Goal: Task Accomplishment & Management: Manage account settings

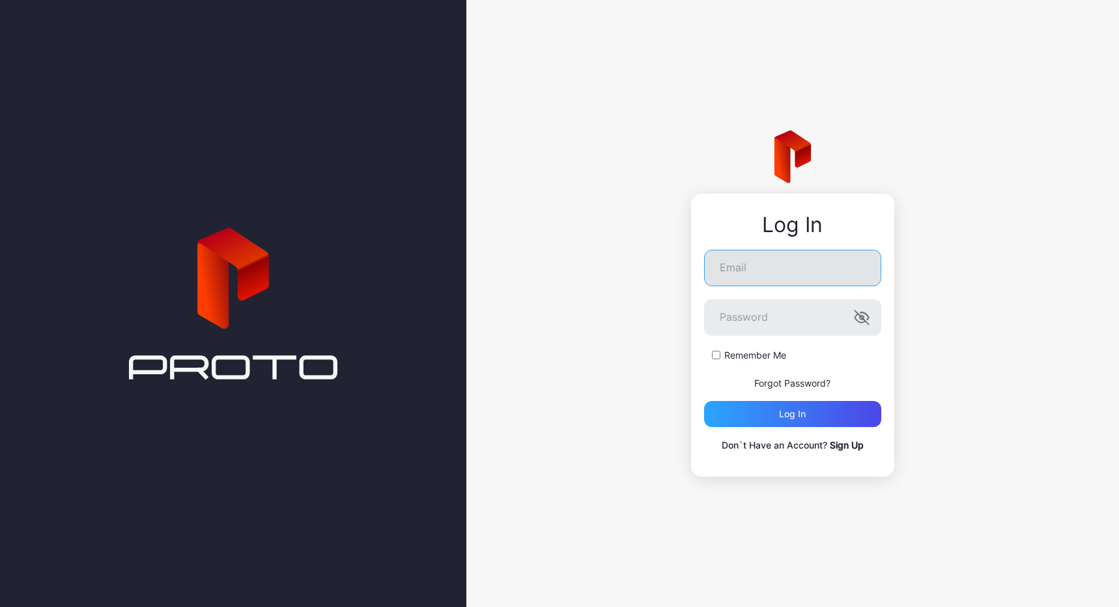
click at [798, 266] on input "Email" at bounding box center [792, 268] width 177 height 36
type input "*"
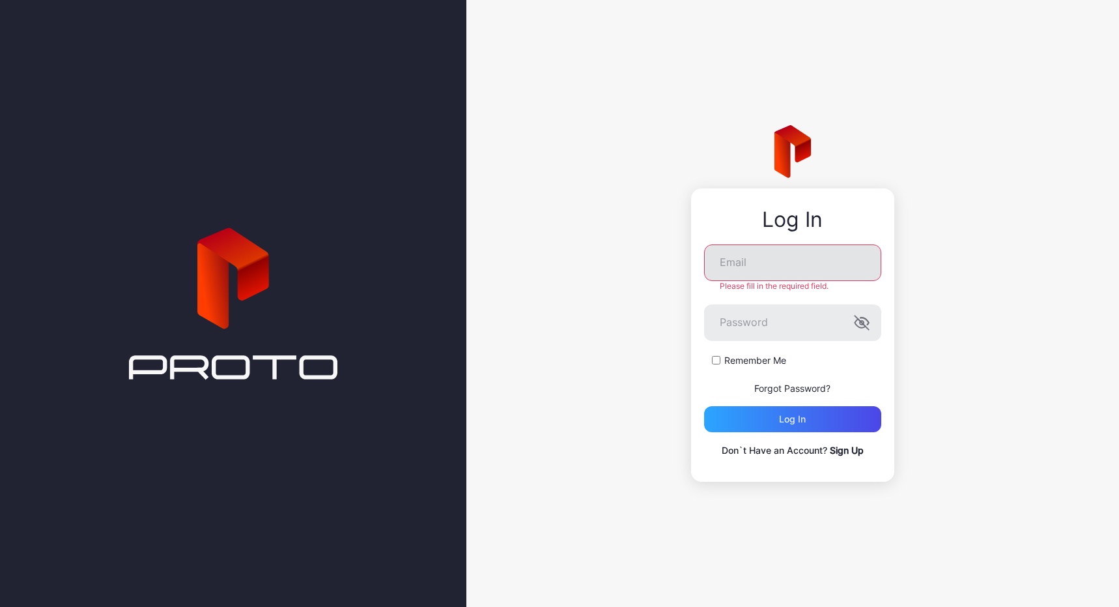
click at [768, 270] on input "Email" at bounding box center [792, 262] width 177 height 36
paste input "**********"
click at [835, 260] on input "**********" at bounding box center [792, 262] width 177 height 36
click at [829, 268] on input "**********" at bounding box center [792, 262] width 177 height 36
click at [825, 268] on input "**********" at bounding box center [792, 262] width 177 height 36
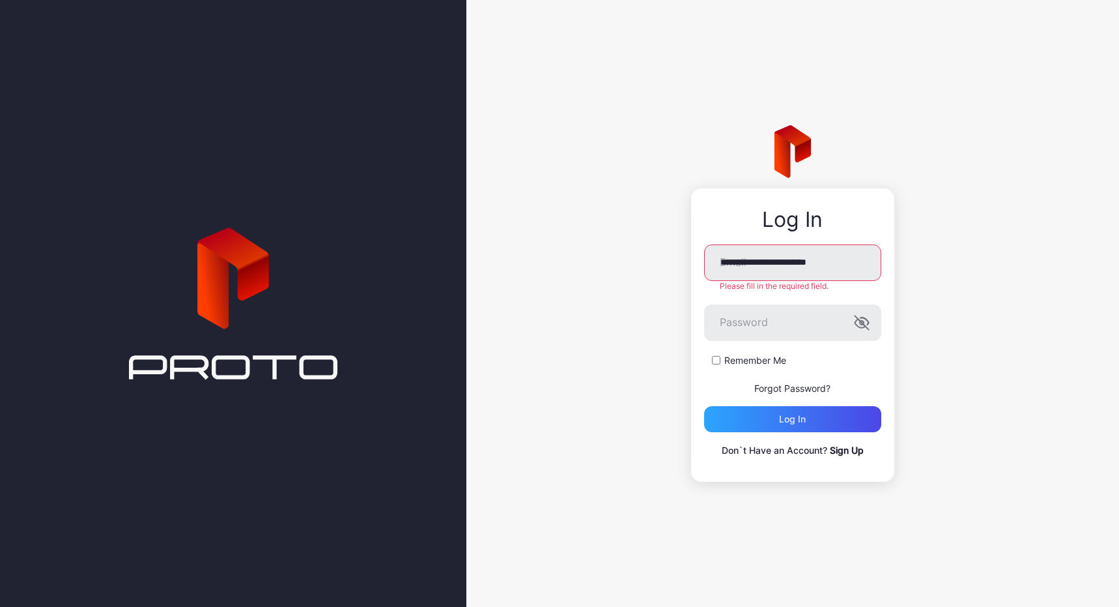
type input "**********"
click at [773, 336] on form "**********" at bounding box center [792, 338] width 177 height 188
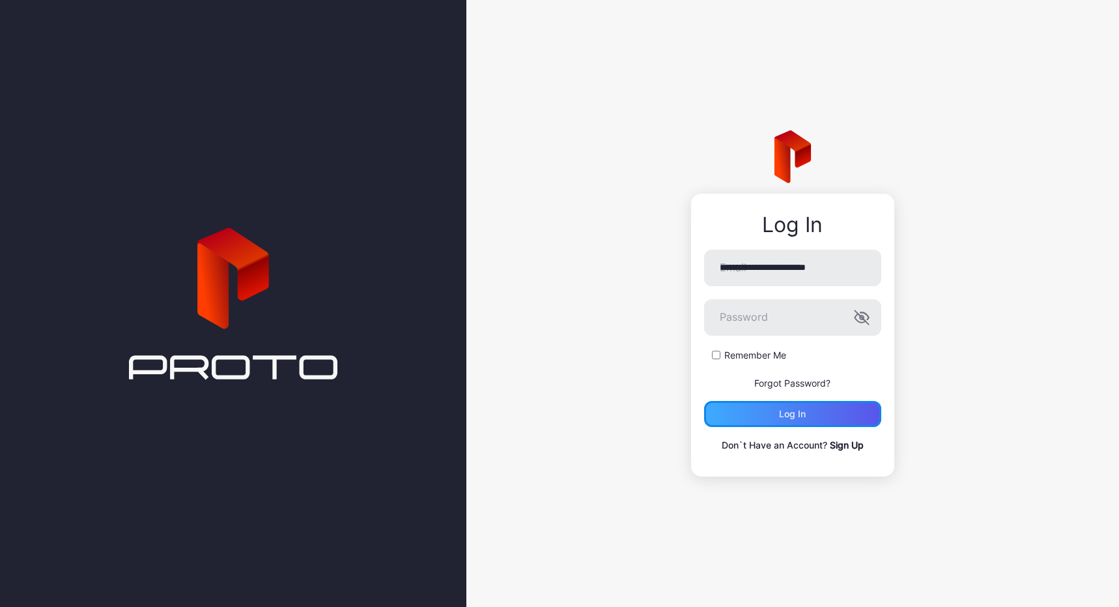
click at [792, 410] on div "Log in" at bounding box center [792, 414] width 177 height 26
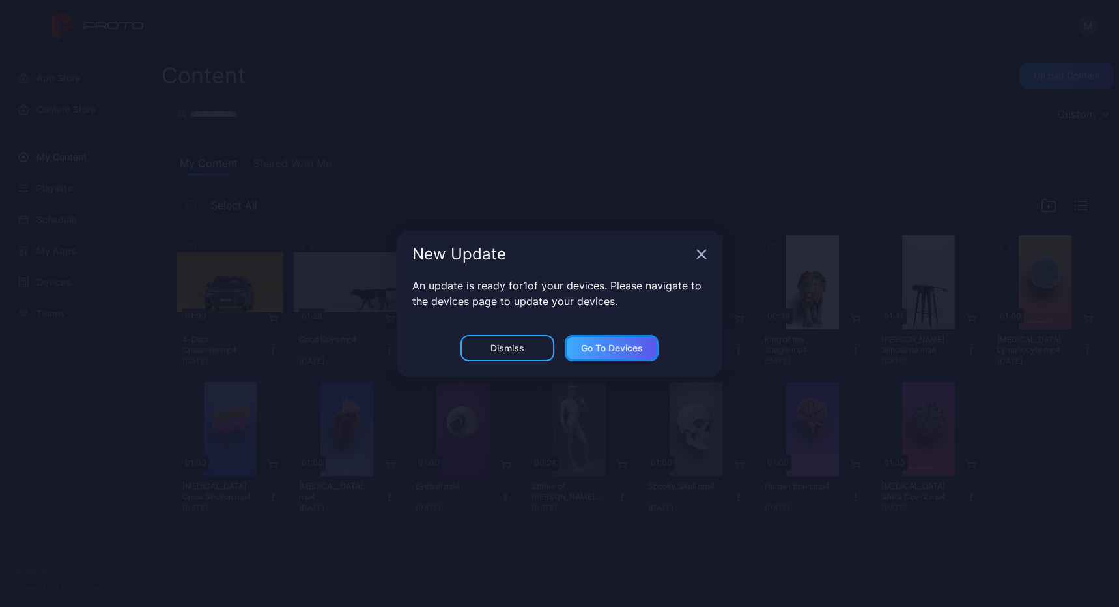
click at [591, 343] on div "Go to devices" at bounding box center [612, 348] width 62 height 10
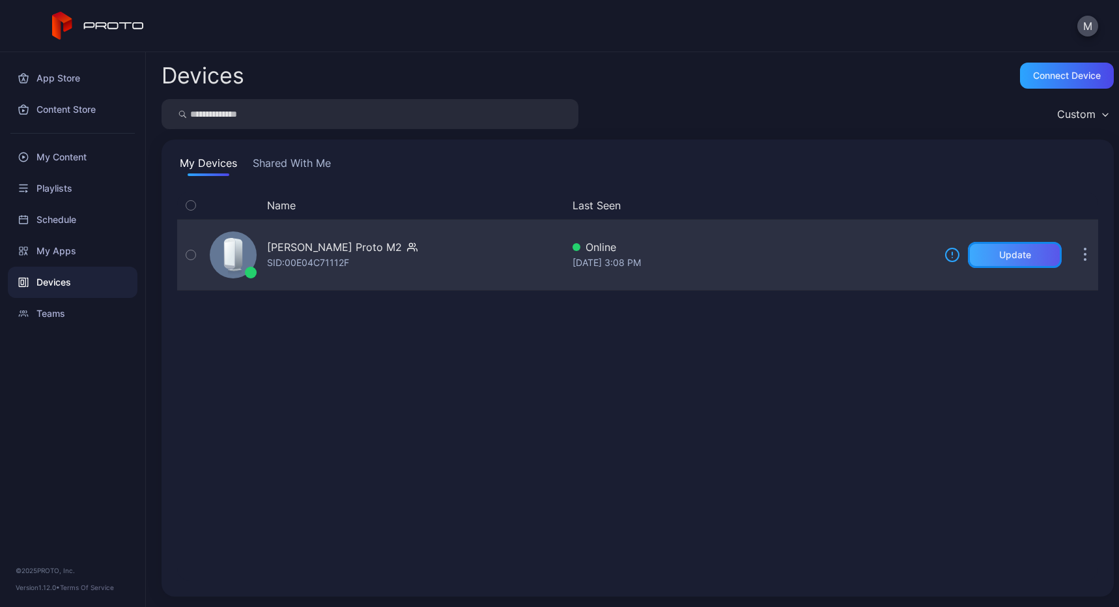
click at [1000, 254] on div "Update" at bounding box center [1016, 255] width 32 height 10
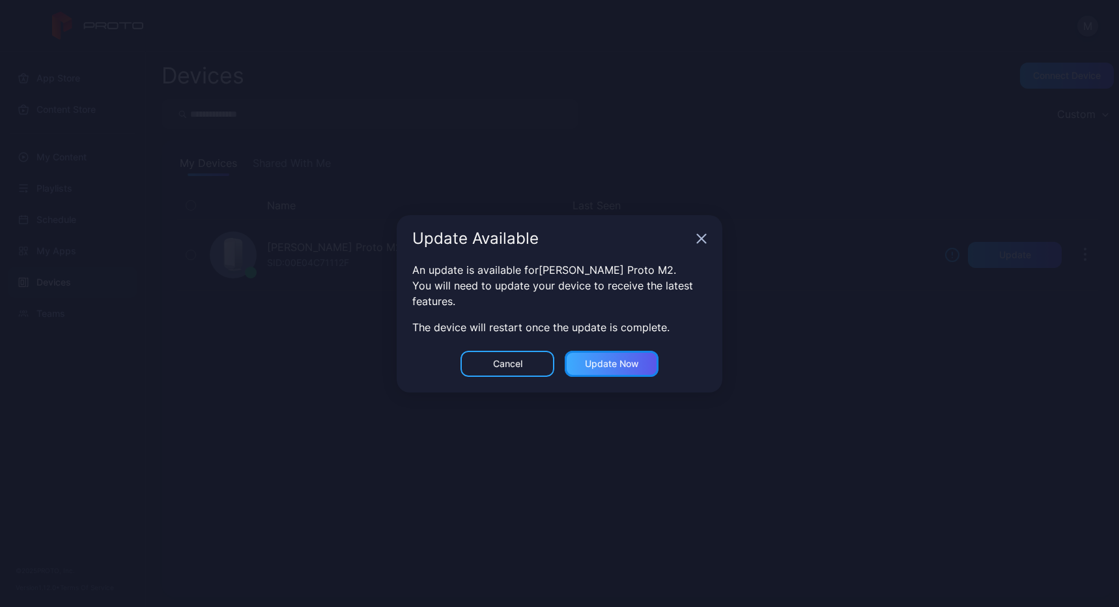
click at [623, 363] on div "Update now" at bounding box center [612, 363] width 54 height 10
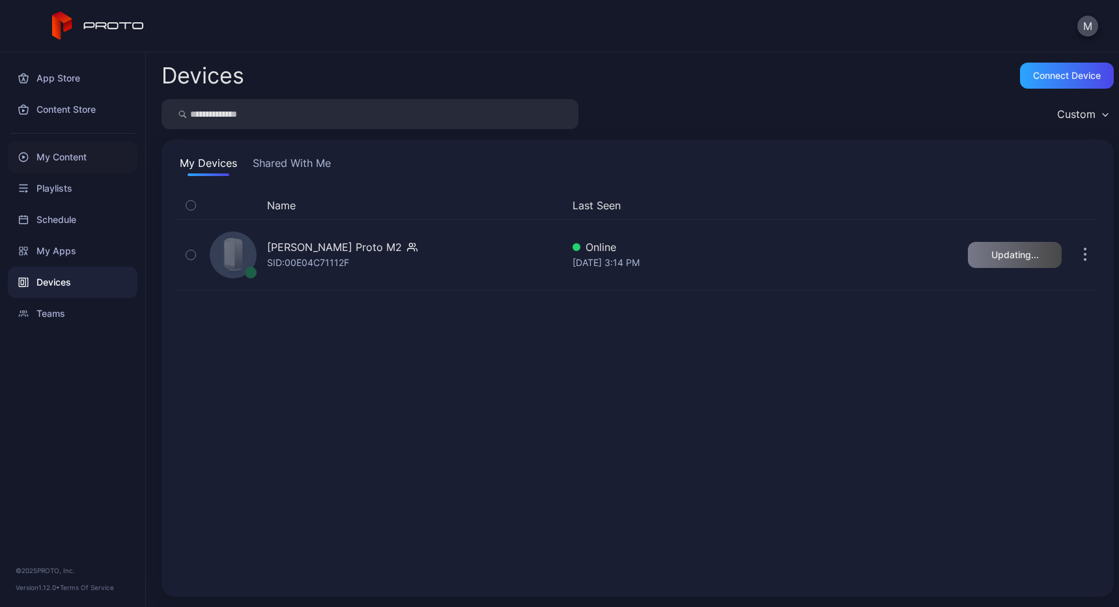
click at [67, 161] on div "My Content" at bounding box center [73, 156] width 130 height 31
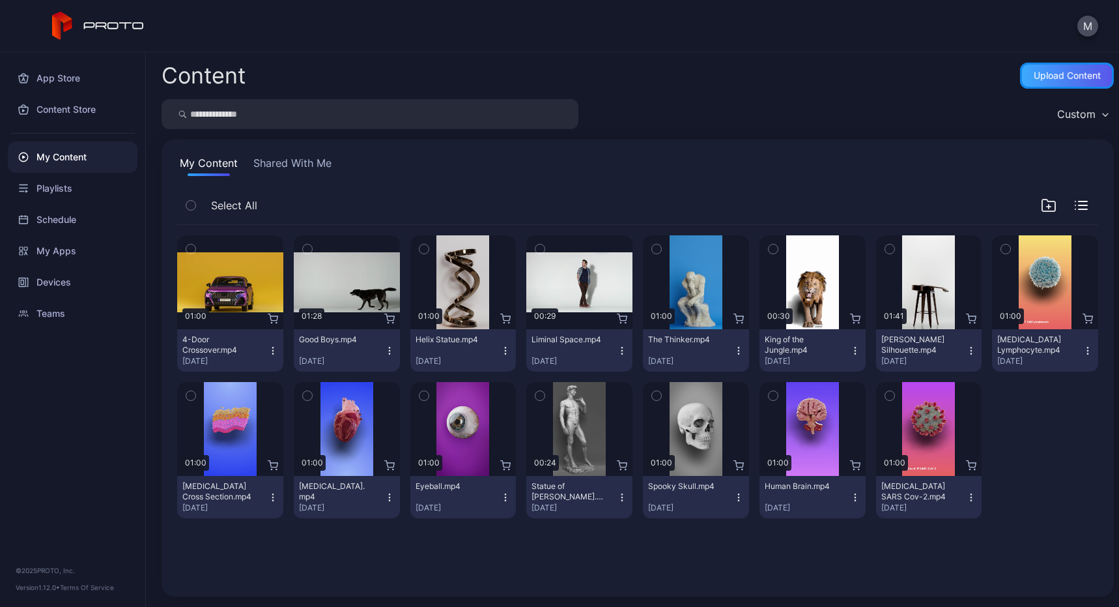
click at [1034, 68] on div "Upload Content" at bounding box center [1067, 76] width 94 height 26
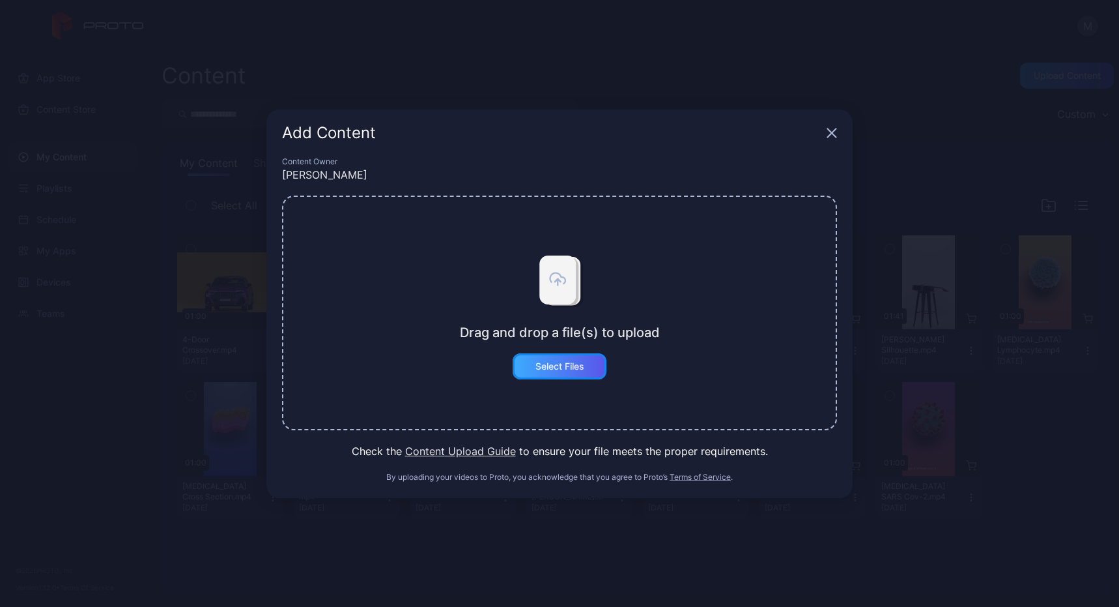
click at [571, 369] on div "Select Files" at bounding box center [560, 366] width 49 height 10
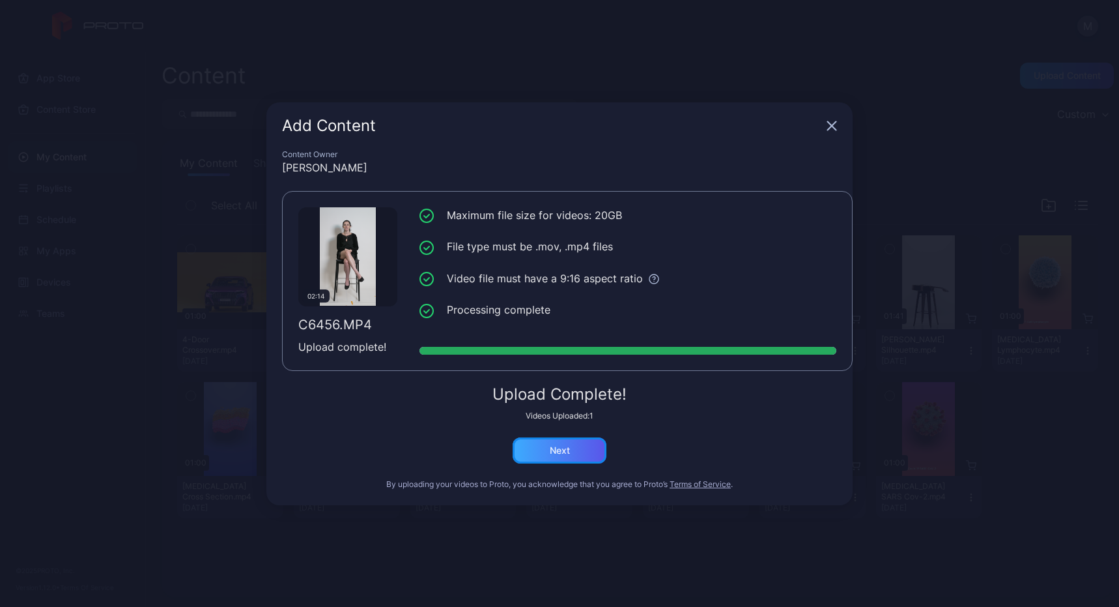
click at [560, 445] on div "Next" at bounding box center [560, 450] width 20 height 10
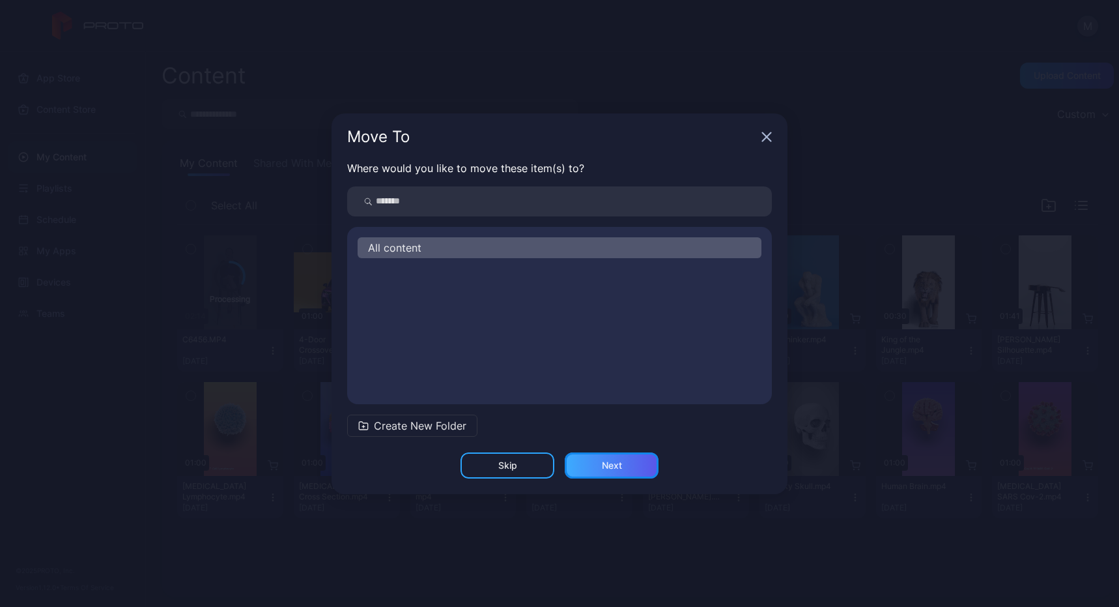
click at [584, 465] on div "Next" at bounding box center [612, 465] width 94 height 26
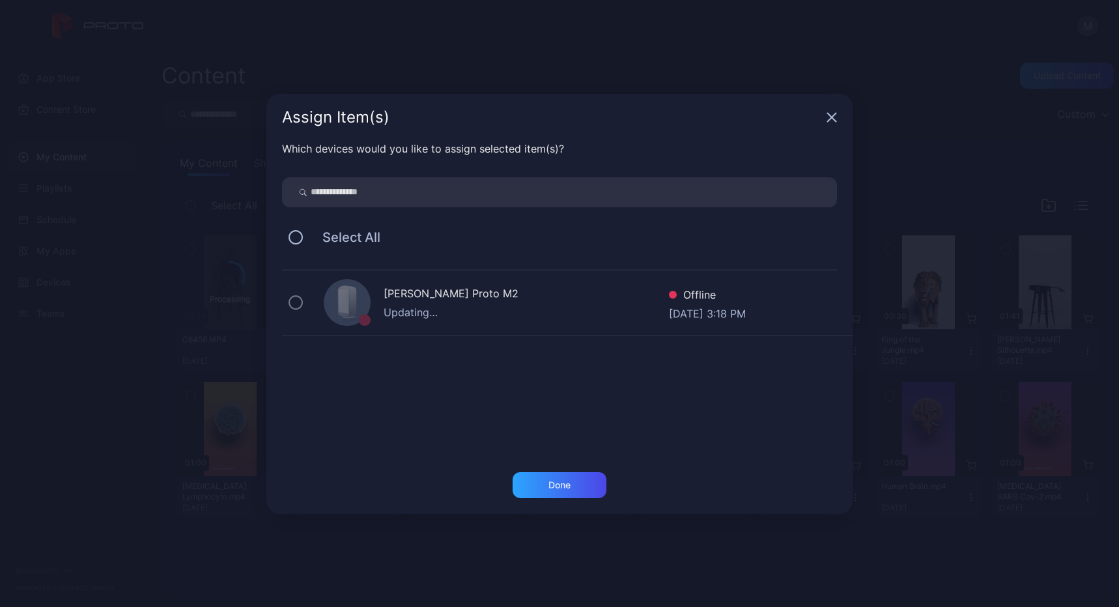
click at [503, 321] on div "[PERSON_NAME] Proto M2 Updating… Offline [DATE] 3:18 PM" at bounding box center [567, 302] width 571 height 65
click at [566, 483] on div "Done" at bounding box center [560, 485] width 22 height 10
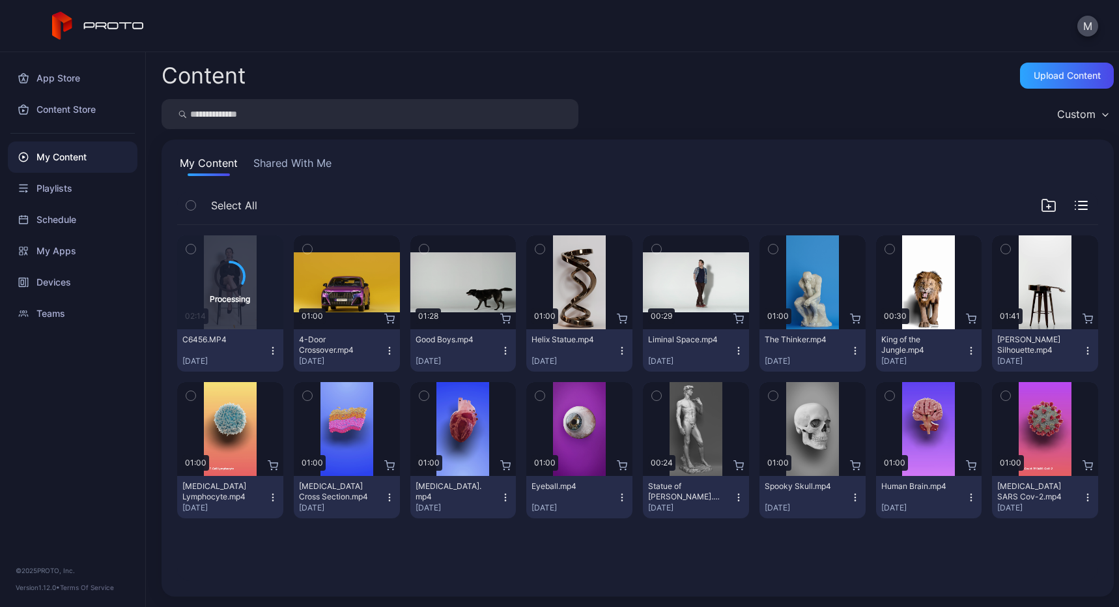
click at [192, 249] on icon "button" at bounding box center [190, 249] width 3 height 2
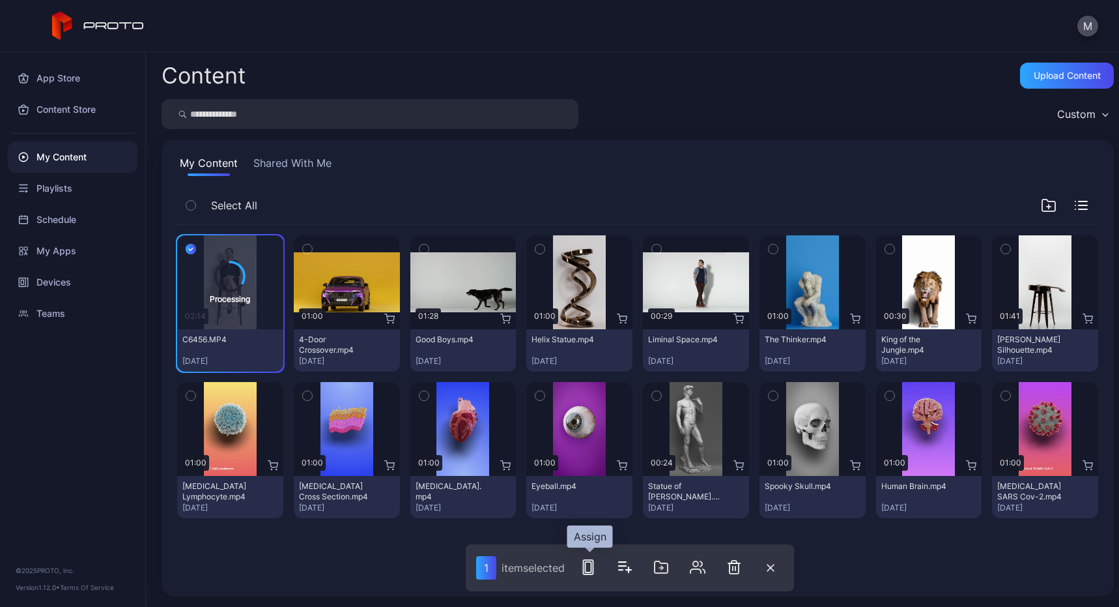
click at [592, 566] on rect "button" at bounding box center [589, 567] width 6 height 10
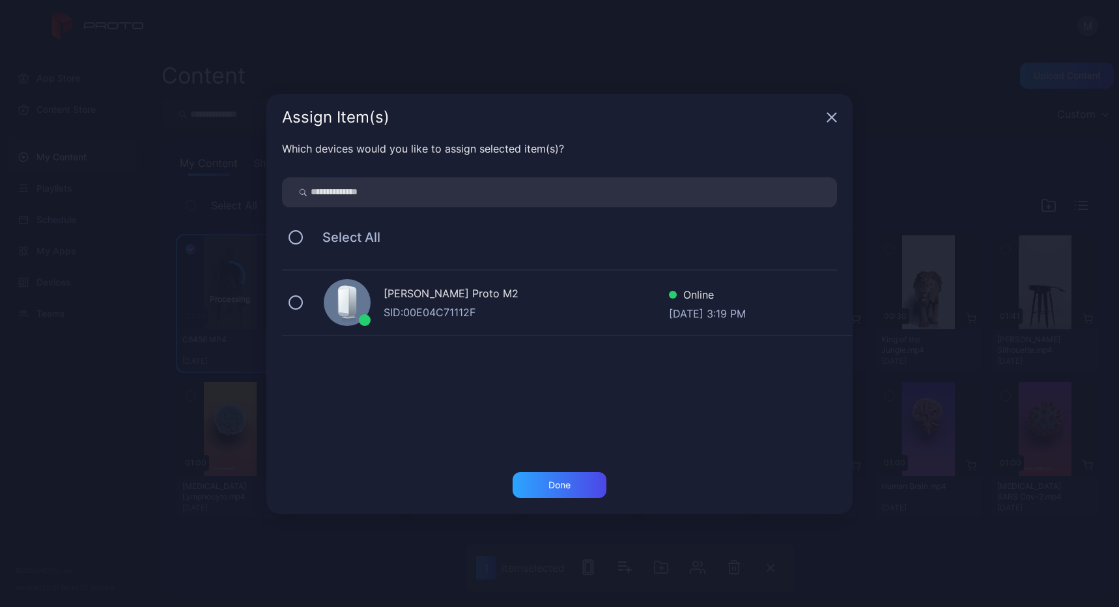
click at [287, 302] on div "[PERSON_NAME] Proto M2 SID: 00E04C71112F Online [DATE] 3:19 PM" at bounding box center [567, 302] width 571 height 65
click at [552, 480] on div "Done" at bounding box center [560, 485] width 22 height 10
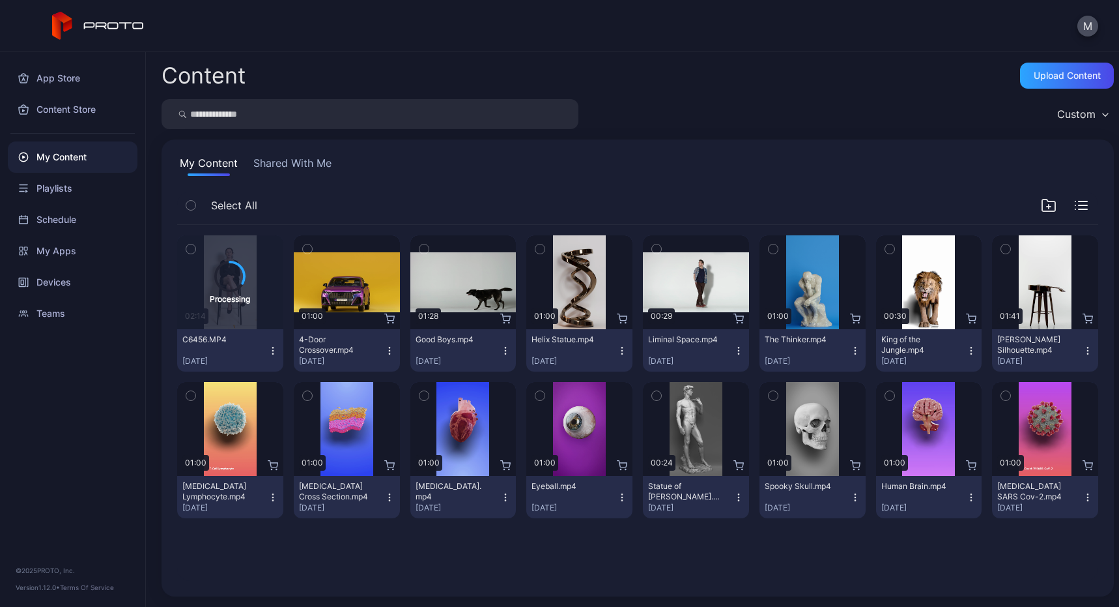
click at [306, 246] on icon "button" at bounding box center [307, 249] width 9 height 14
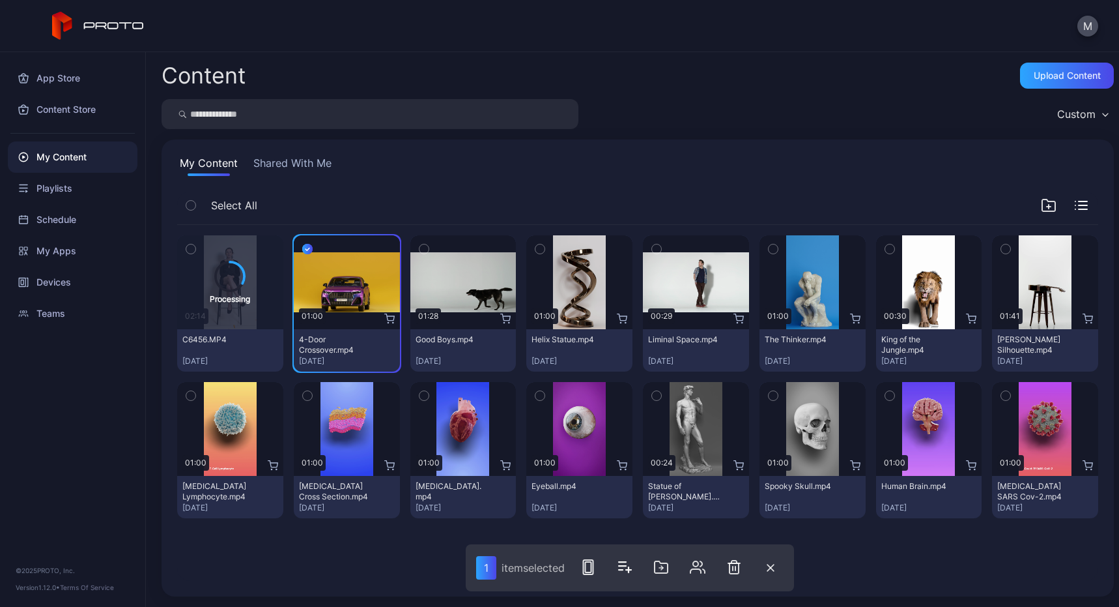
click at [537, 396] on icon "button" at bounding box center [540, 395] width 9 height 14
click at [304, 247] on icon "button" at bounding box center [307, 249] width 10 height 14
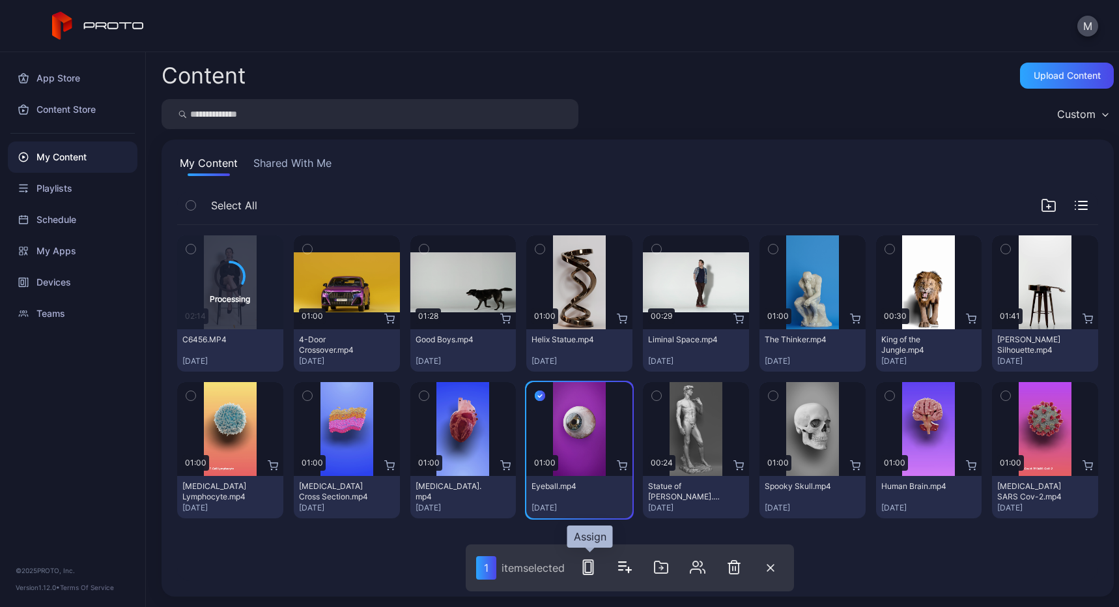
click at [592, 567] on rect "button" at bounding box center [589, 567] width 6 height 10
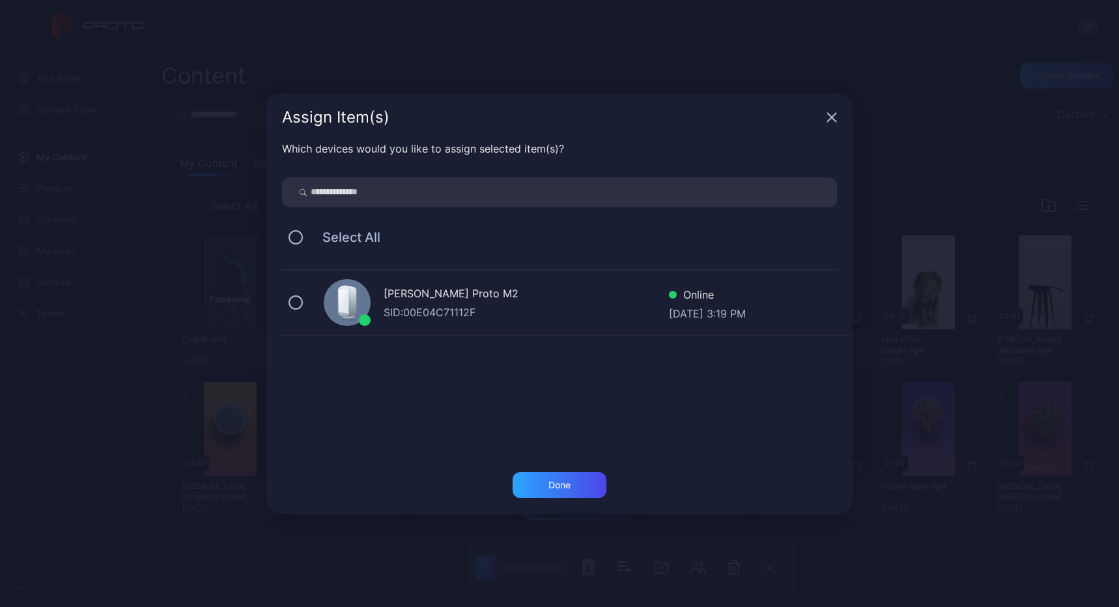
click at [308, 302] on div "[PERSON_NAME] Proto M2 SID: 00E04C71112F Online [DATE] 3:19 PM" at bounding box center [567, 302] width 571 height 65
click at [593, 487] on div "Done" at bounding box center [560, 485] width 94 height 26
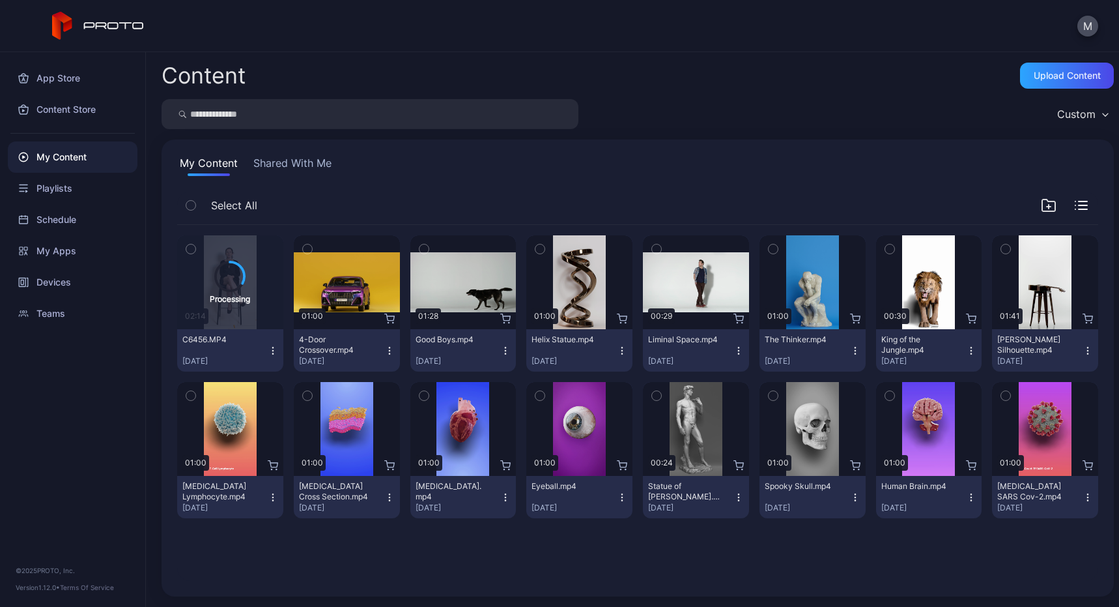
click at [336, 188] on div "My Content Shared With Me Select All Processing 02:14 C6456.MP4 [DATE] Preview …" at bounding box center [638, 367] width 953 height 457
click at [57, 195] on div "Playlists" at bounding box center [73, 188] width 130 height 31
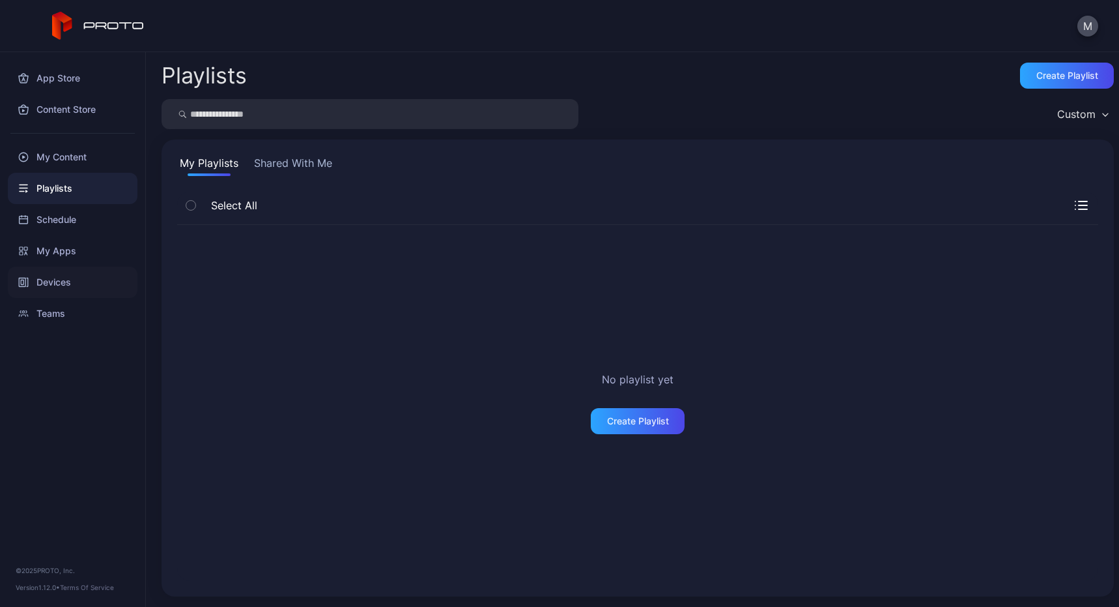
click at [53, 290] on div "Devices" at bounding box center [73, 281] width 130 height 31
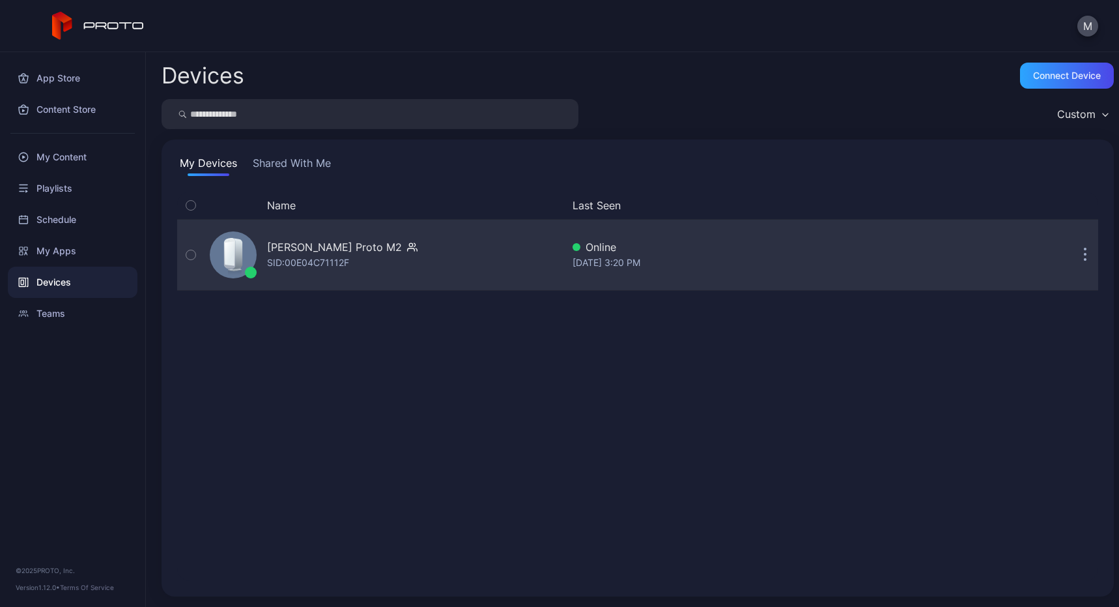
click at [425, 259] on div "[PERSON_NAME] Proto M2 SID: 00E04C71112F" at bounding box center [384, 254] width 358 height 65
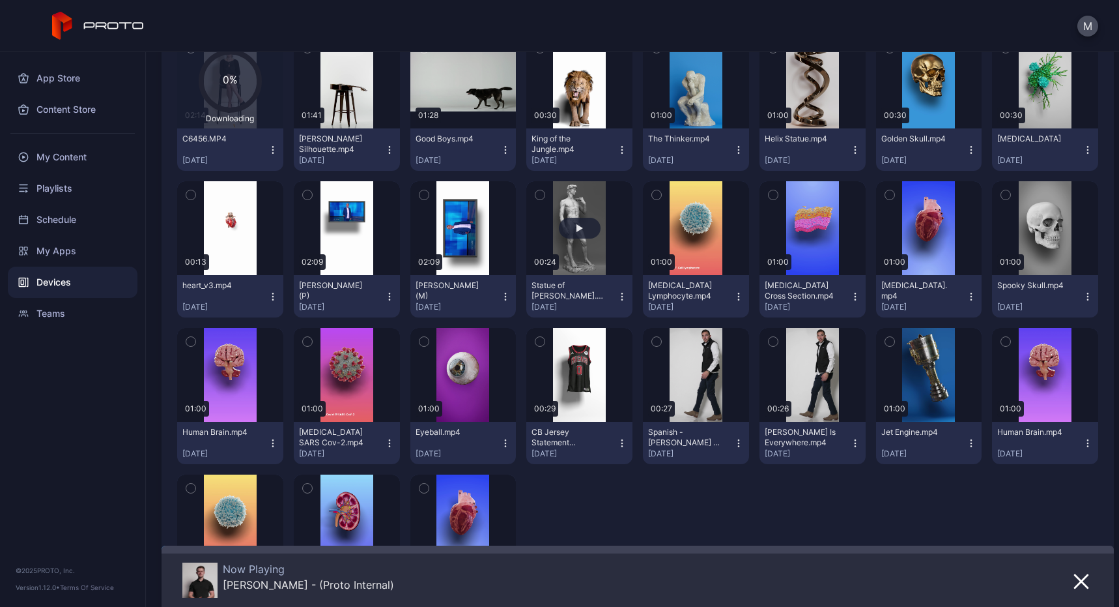
scroll to position [394, 0]
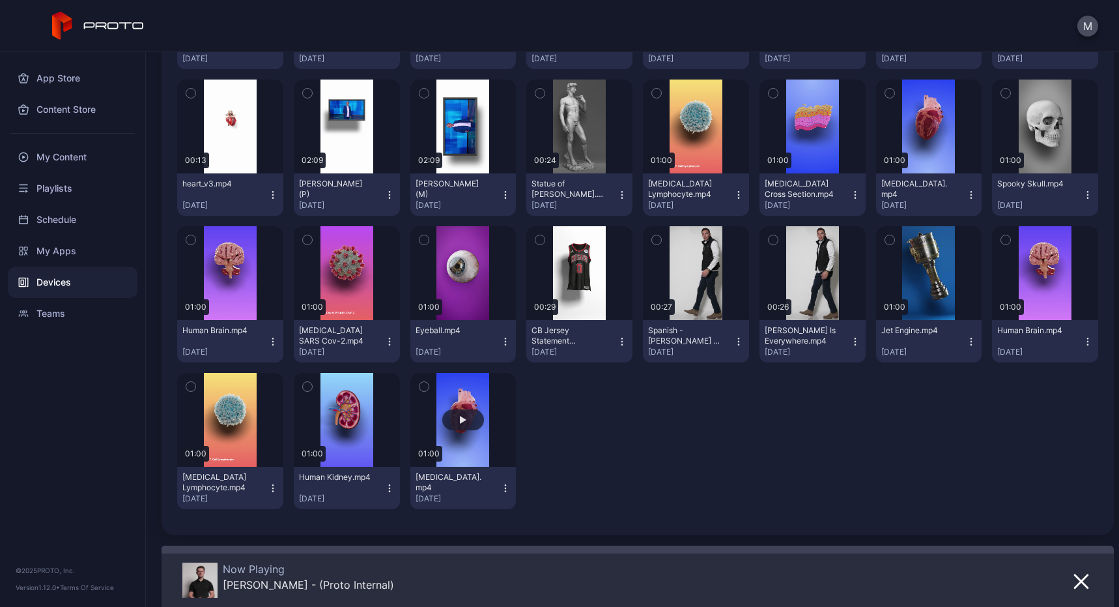
click at [453, 396] on button "button" at bounding box center [463, 420] width 106 height 94
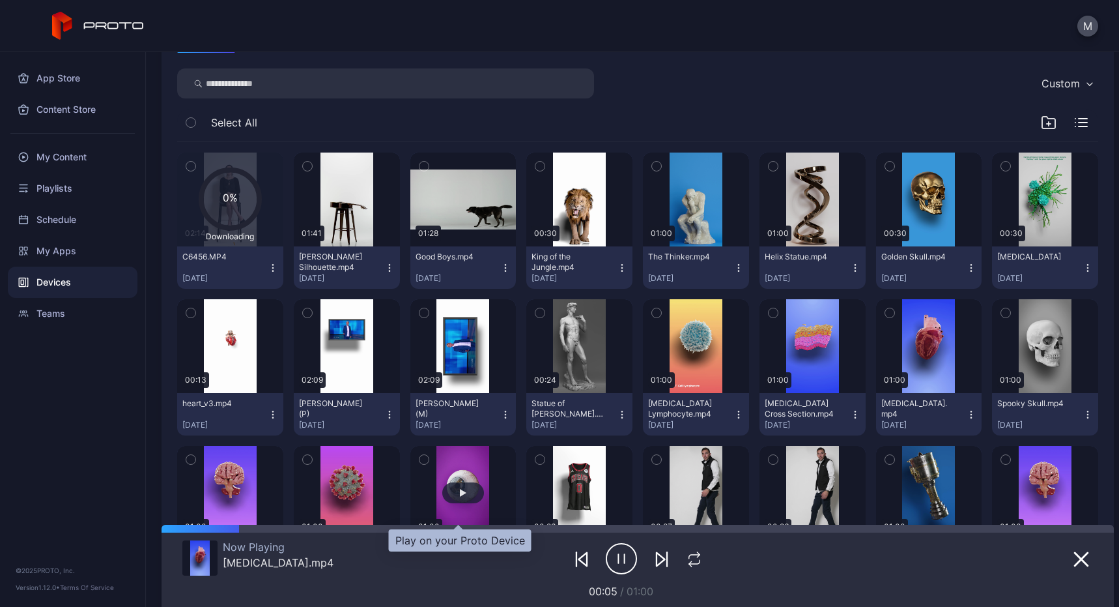
scroll to position [0, 0]
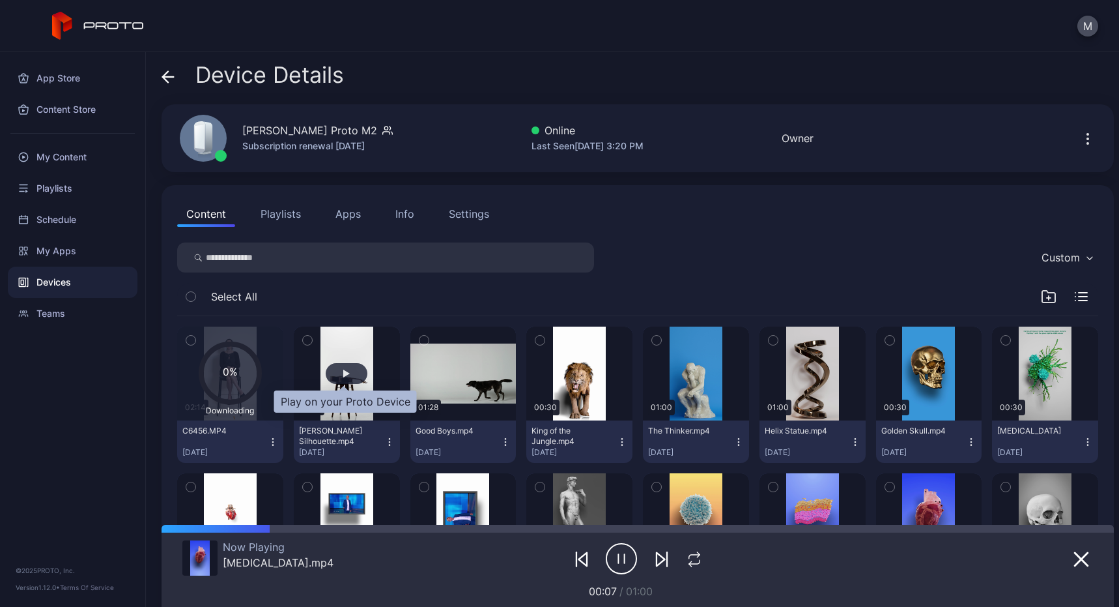
click at [347, 374] on div "button" at bounding box center [346, 373] width 7 height 8
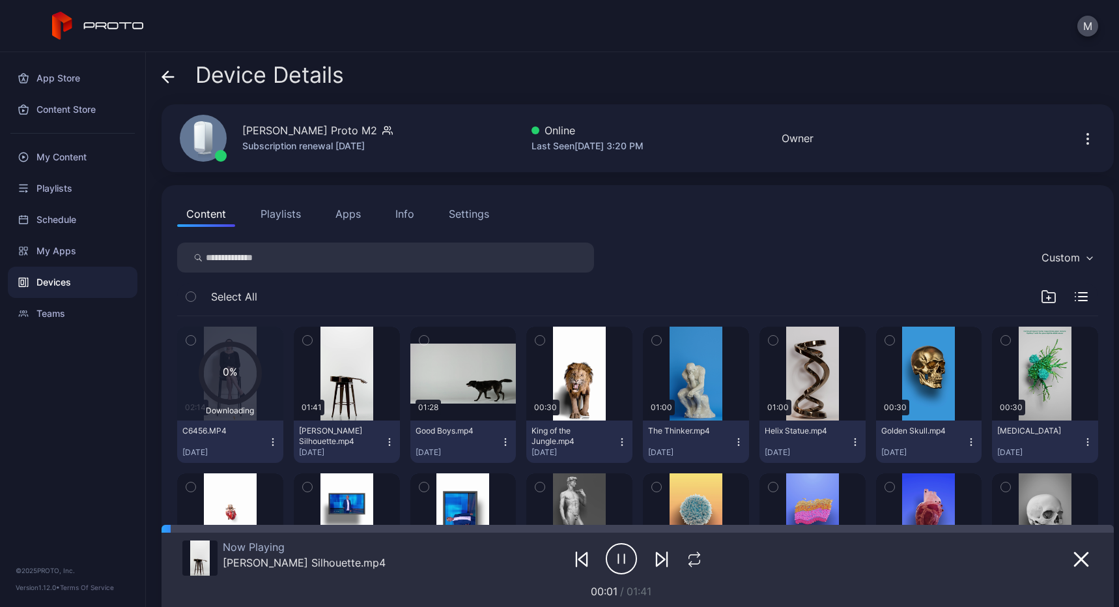
click at [232, 371] on text "0%" at bounding box center [230, 372] width 15 height 12
click at [620, 562] on icon "button" at bounding box center [621, 558] width 31 height 33
click at [224, 368] on text "0%" at bounding box center [230, 372] width 15 height 12
click at [194, 341] on icon "button" at bounding box center [190, 340] width 9 height 14
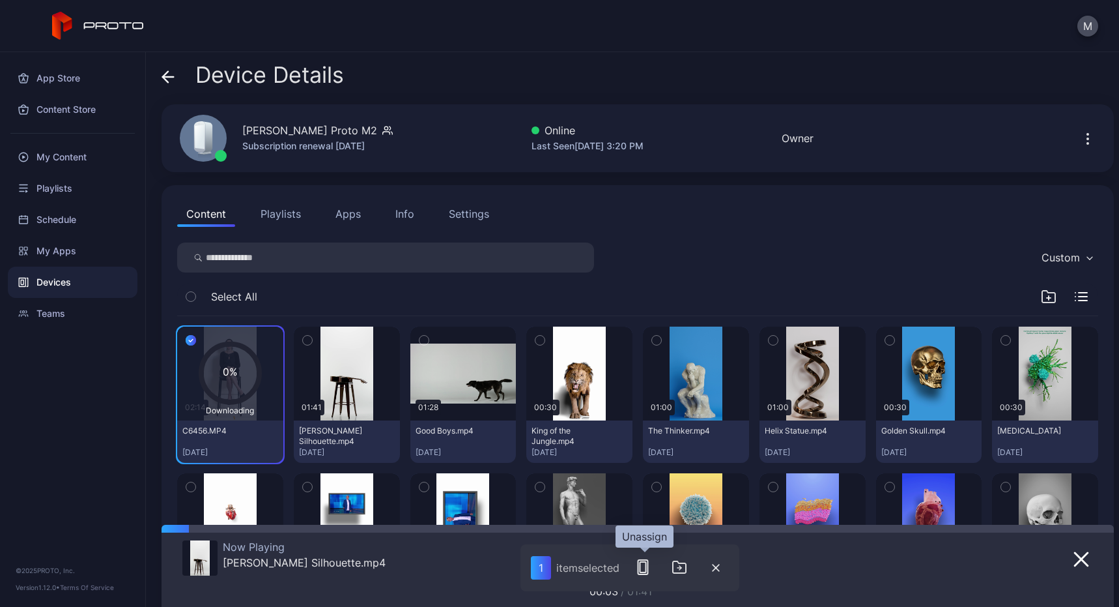
click at [648, 566] on rect "button" at bounding box center [644, 567] width 10 height 14
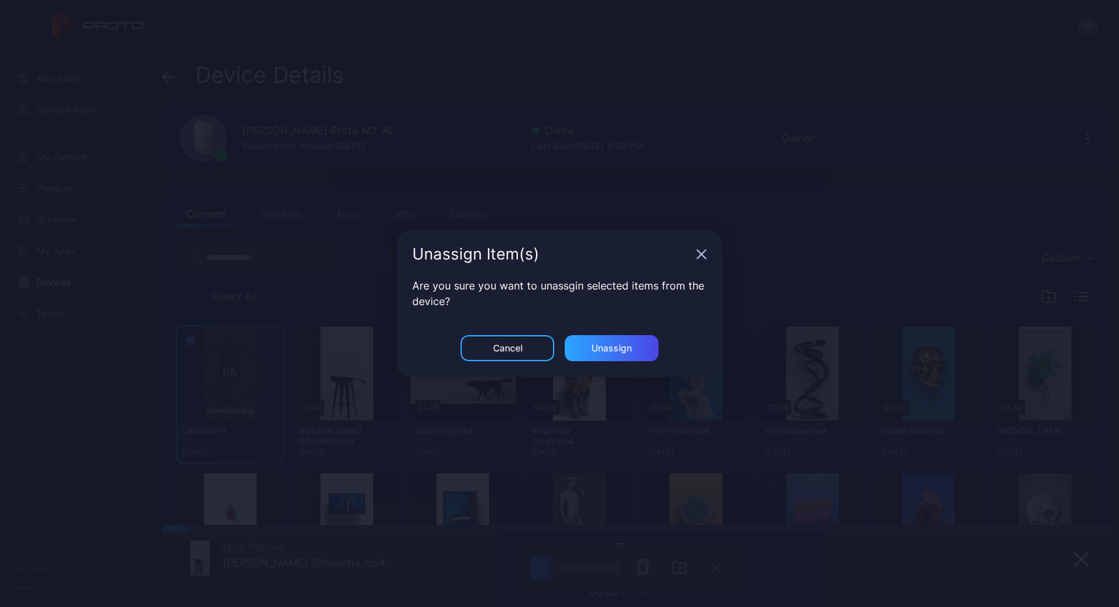
click at [700, 254] on icon "button" at bounding box center [702, 254] width 8 height 8
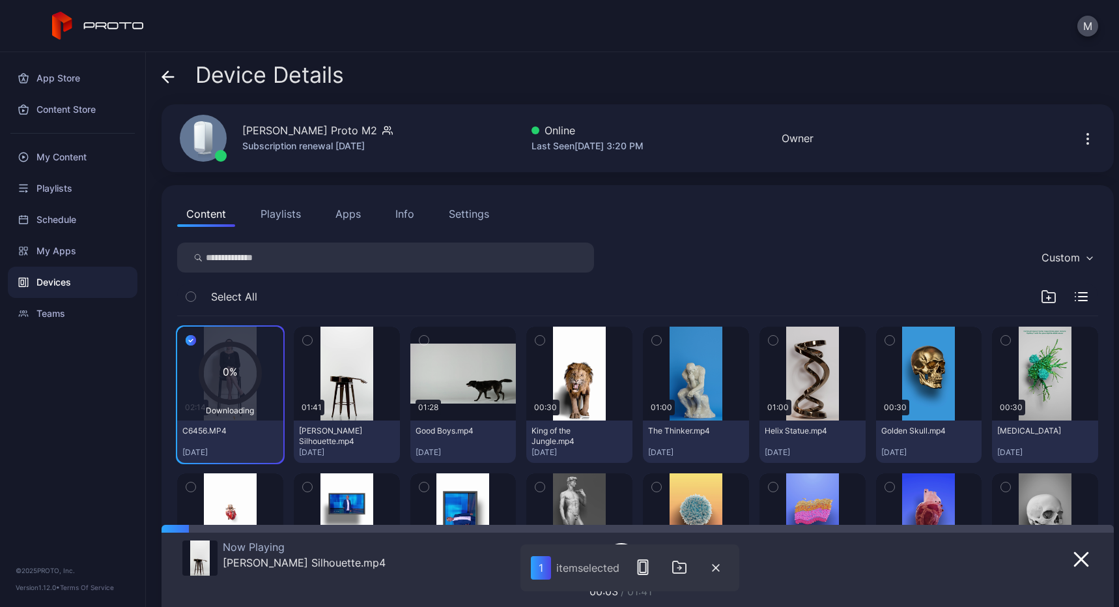
click at [724, 253] on div "Custom" at bounding box center [637, 257] width 921 height 30
click at [191, 341] on icon "button" at bounding box center [191, 340] width 4 height 3
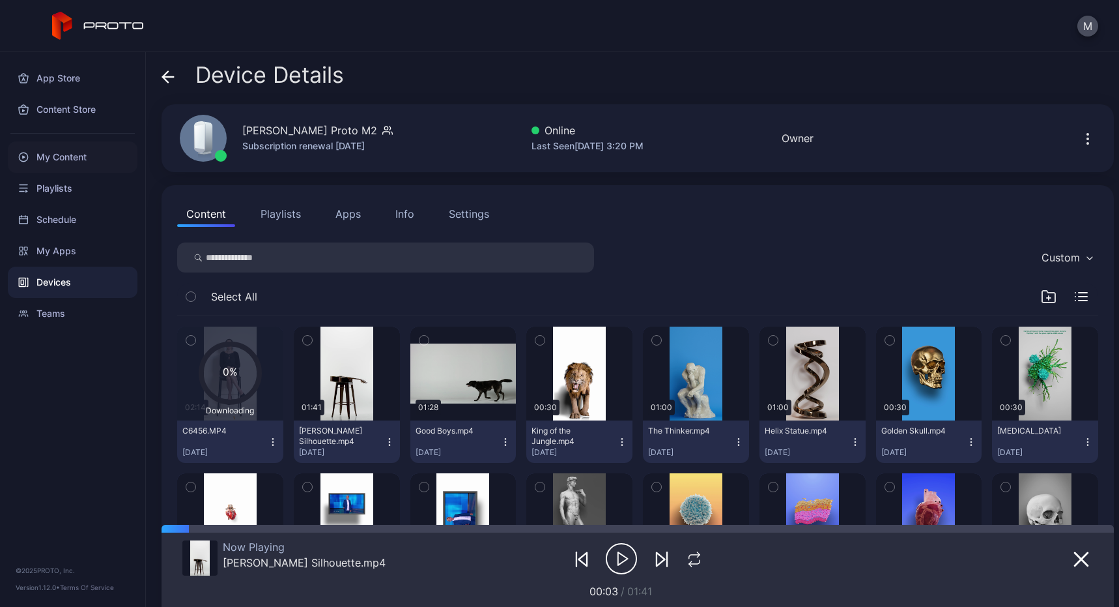
click at [63, 152] on div "My Content" at bounding box center [73, 156] width 130 height 31
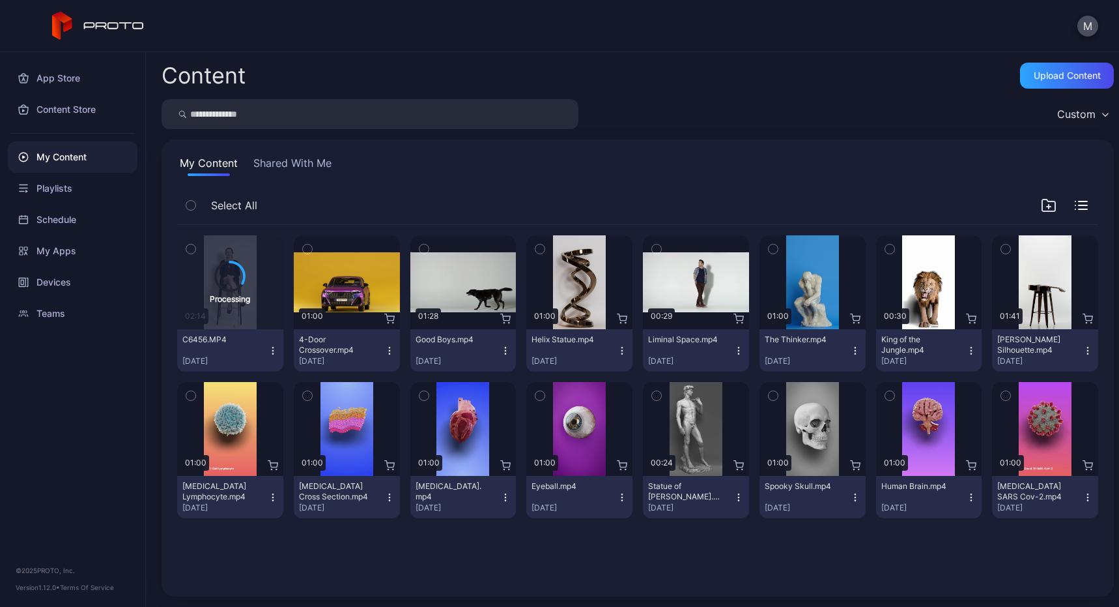
click at [273, 352] on icon "button" at bounding box center [273, 350] width 10 height 10
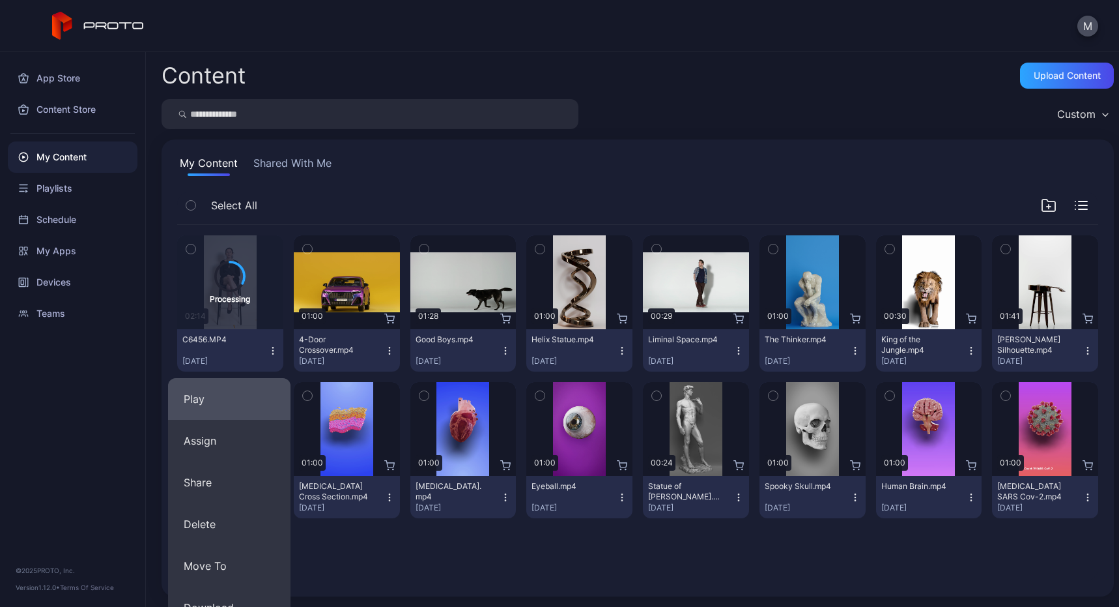
click at [255, 408] on button "Play" at bounding box center [229, 399] width 122 height 42
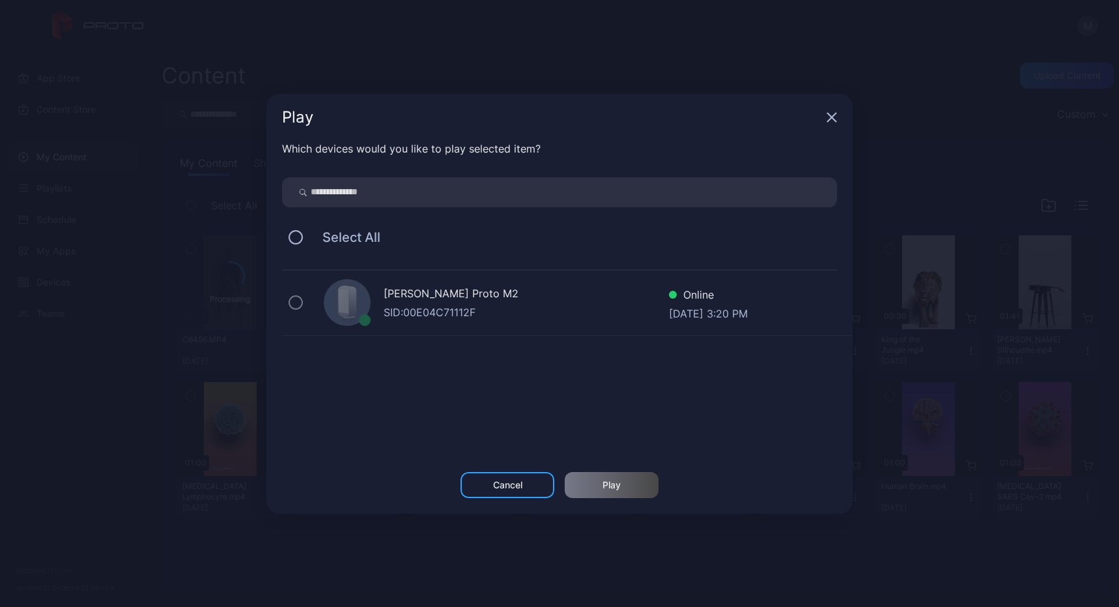
click at [302, 305] on div "[PERSON_NAME] Proto M2 SID: 00E04C71112F Online [DATE] 3:20 PM" at bounding box center [567, 302] width 571 height 65
click at [304, 243] on div "Select All" at bounding box center [559, 236] width 555 height 27
click at [295, 237] on button at bounding box center [296, 237] width 14 height 14
click at [497, 484] on div "Cancel" at bounding box center [507, 485] width 29 height 10
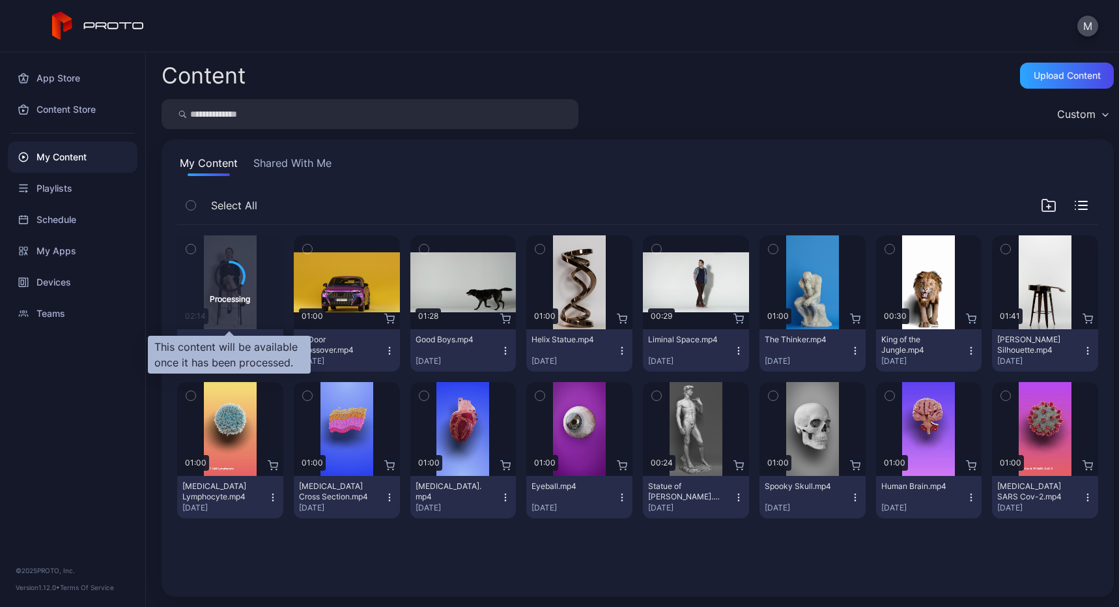
click at [239, 282] on icon at bounding box center [230, 276] width 33 height 33
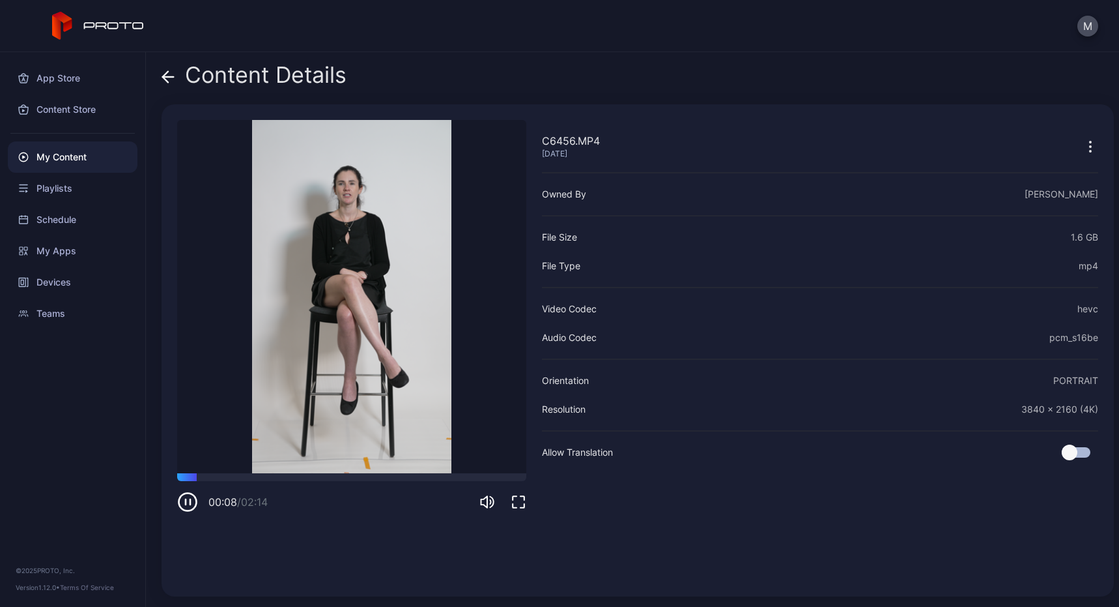
click at [1083, 149] on icon "button" at bounding box center [1091, 147] width 16 height 16
click at [979, 111] on div "C6456.MP4 [DATE] Sorry, your browser doesn‘t support embedded videos 00:19 / 02…" at bounding box center [638, 350] width 953 height 492
click at [190, 504] on icon "button" at bounding box center [190, 501] width 0 height 5
click at [1083, 147] on icon "button" at bounding box center [1091, 147] width 16 height 16
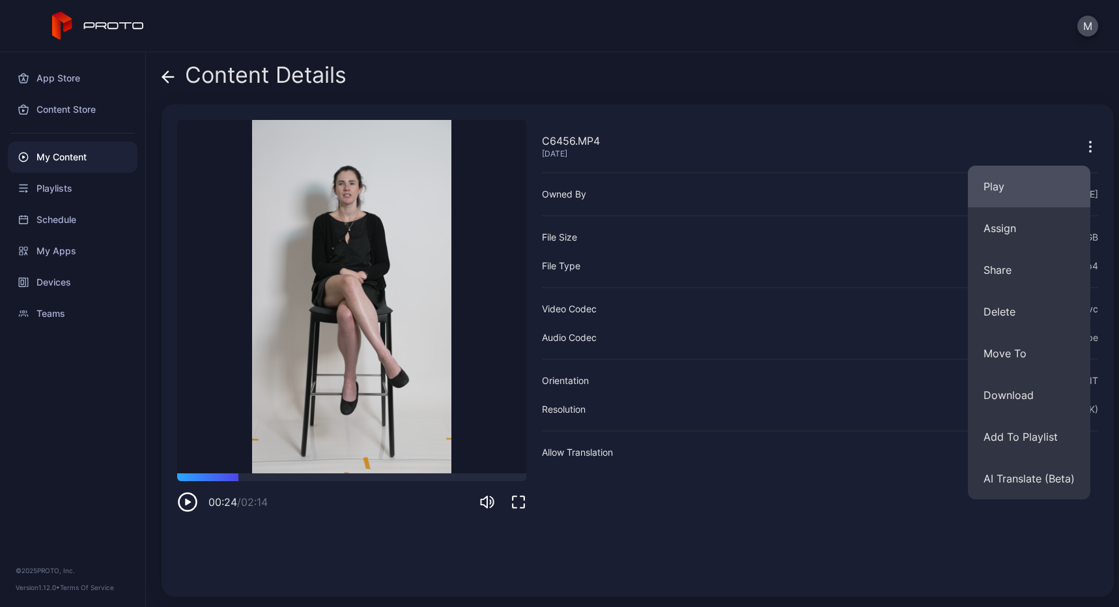
click at [1046, 187] on button "Play" at bounding box center [1029, 186] width 122 height 42
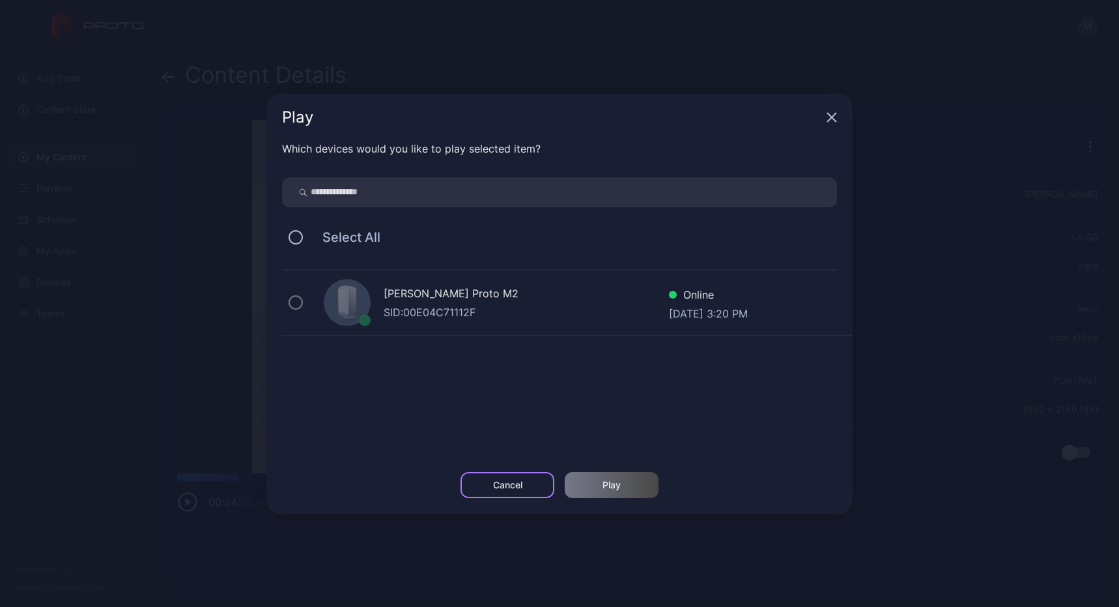
click at [518, 490] on div "Cancel" at bounding box center [508, 485] width 94 height 26
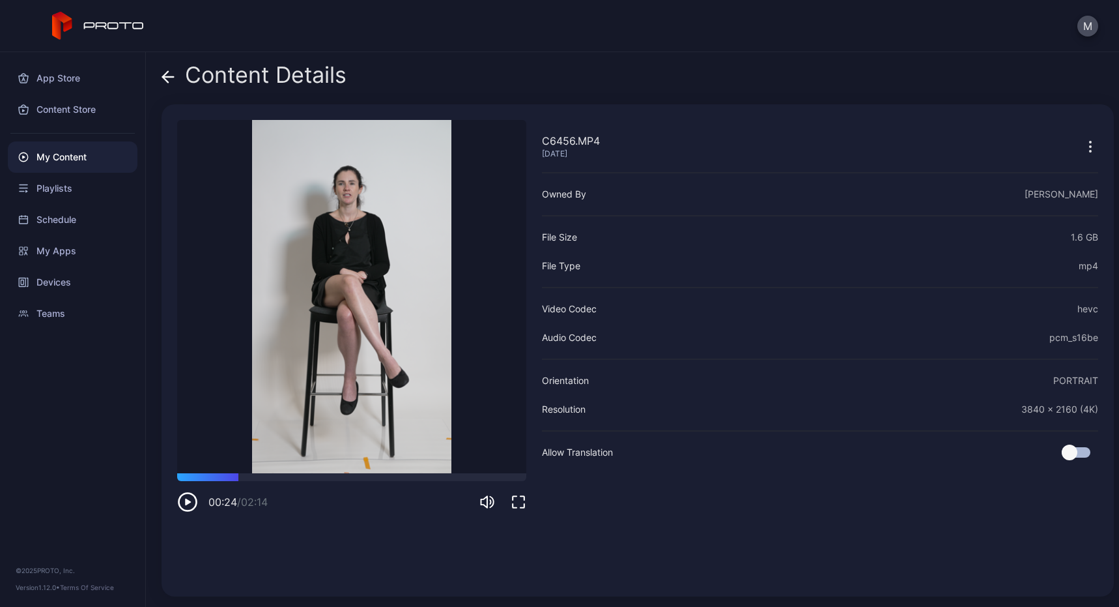
click at [55, 155] on div "My Content" at bounding box center [73, 156] width 130 height 31
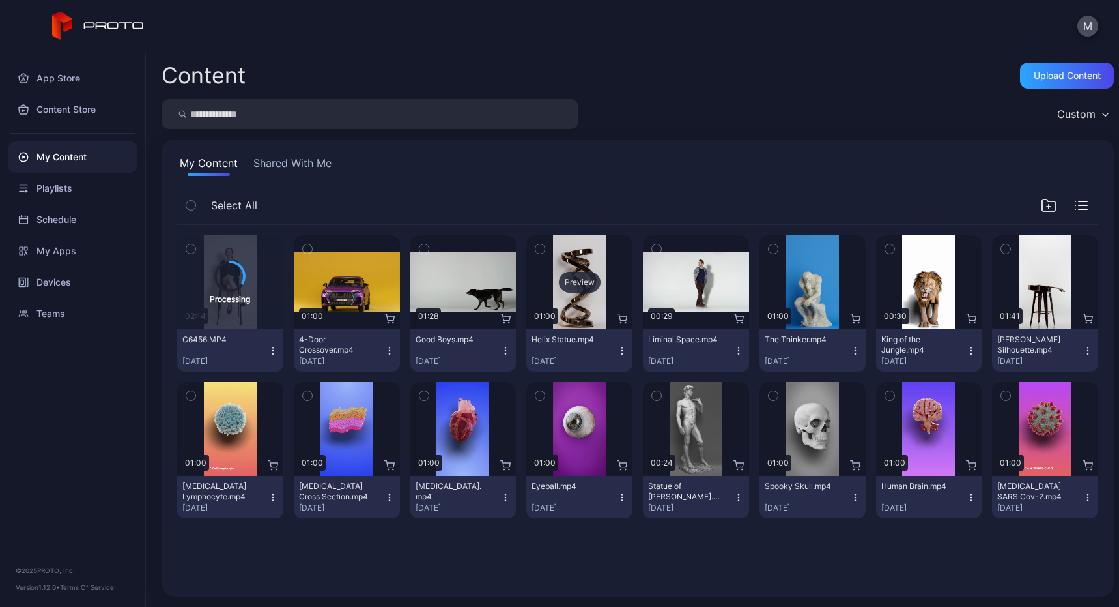
click at [573, 280] on div "Preview" at bounding box center [580, 282] width 42 height 21
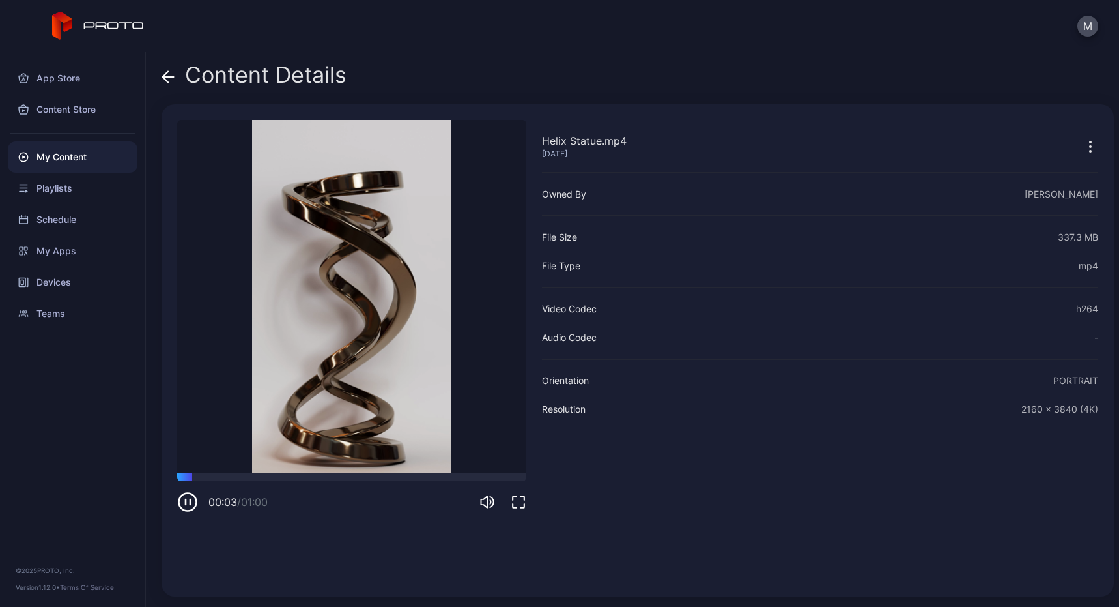
click at [167, 72] on icon at bounding box center [165, 76] width 5 height 11
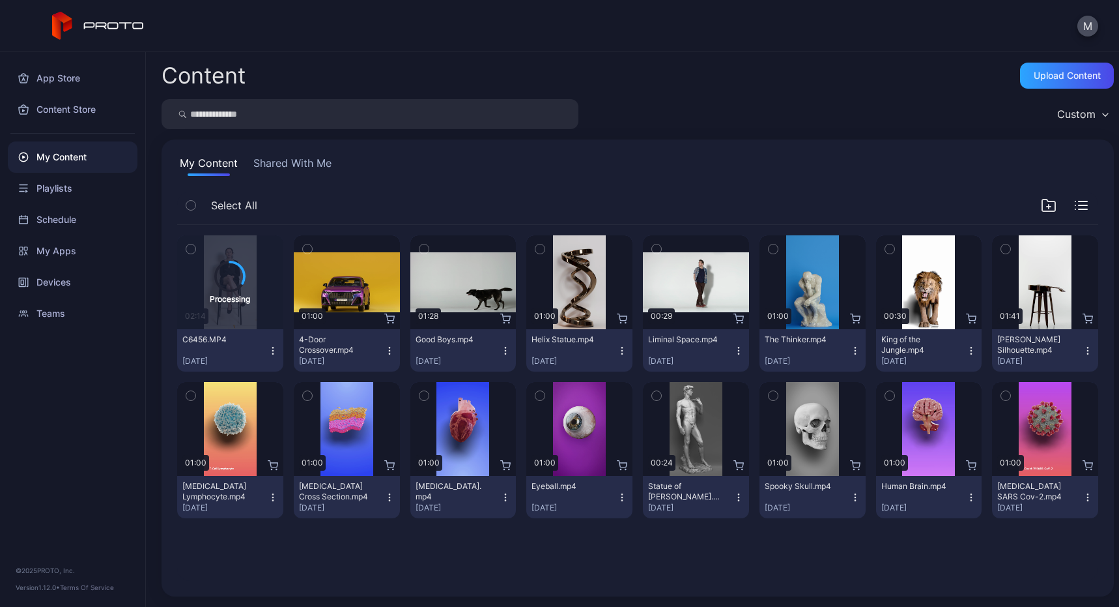
click at [581, 489] on div "Eyeball.mp4" at bounding box center [568, 486] width 72 height 10
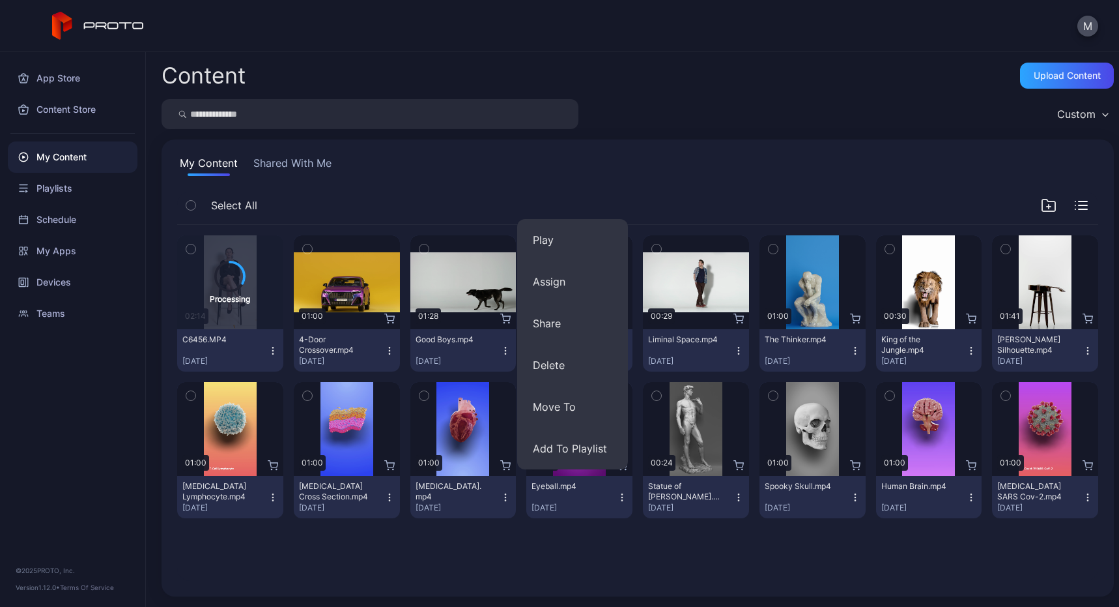
click at [581, 489] on div "Eyeball.mp4" at bounding box center [568, 486] width 72 height 10
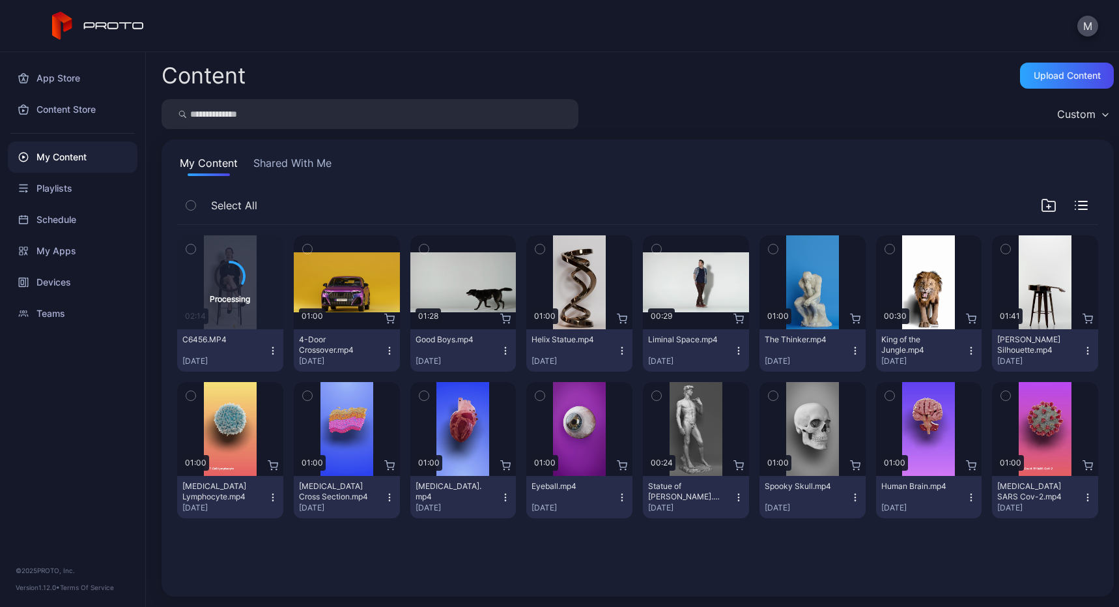
click at [581, 489] on div "Eyeball.mp4" at bounding box center [568, 486] width 72 height 10
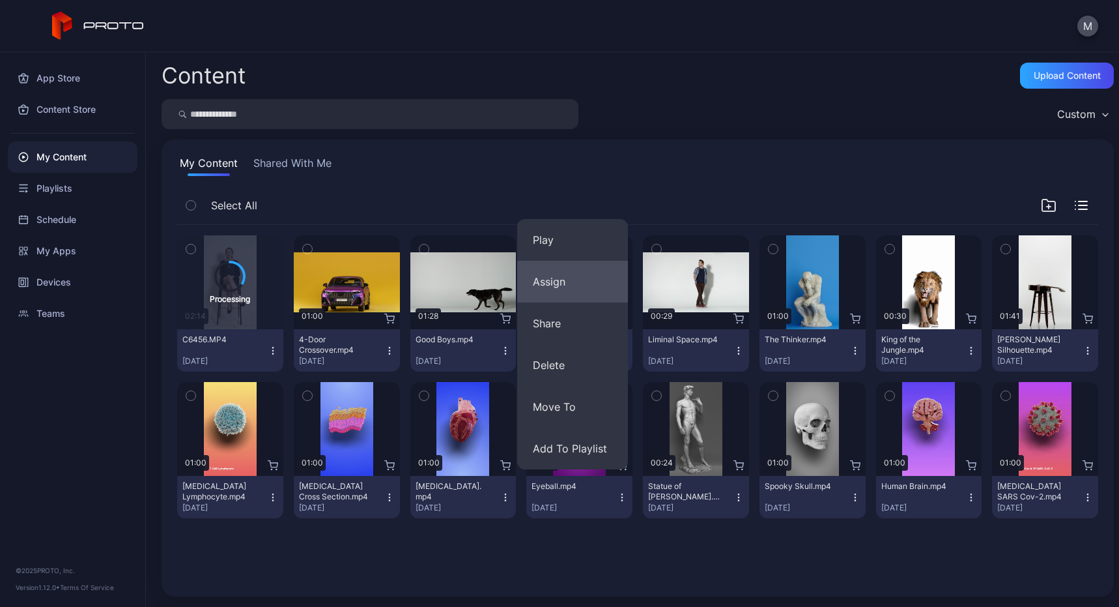
click at [556, 276] on button "Assign" at bounding box center [572, 282] width 111 height 42
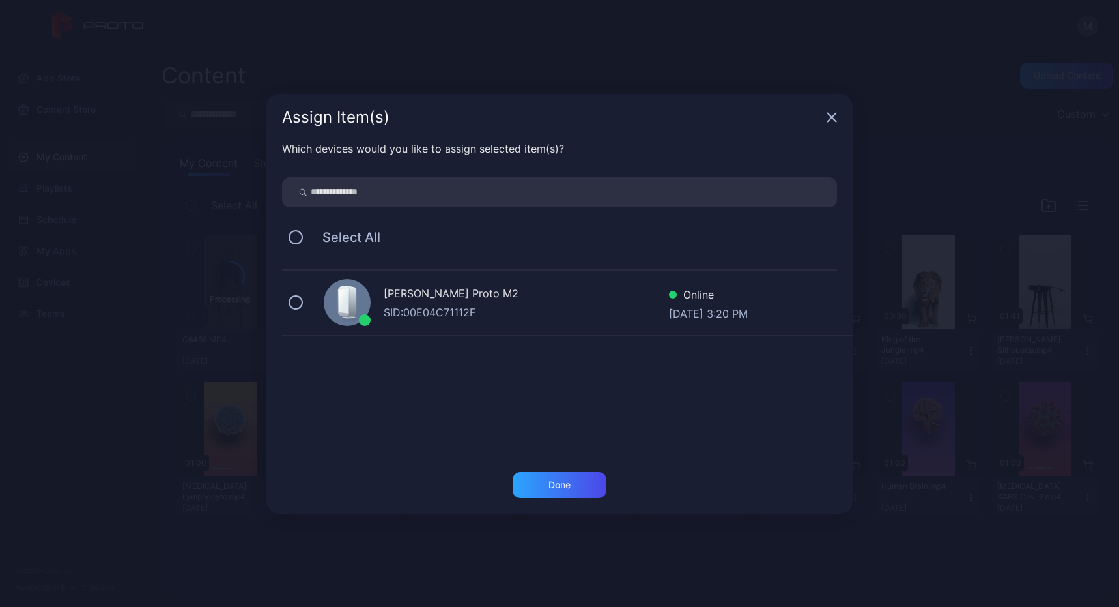
click at [394, 311] on div "SID: 00E04C71112F" at bounding box center [526, 312] width 285 height 16
click at [566, 487] on div "Done" at bounding box center [560, 485] width 22 height 10
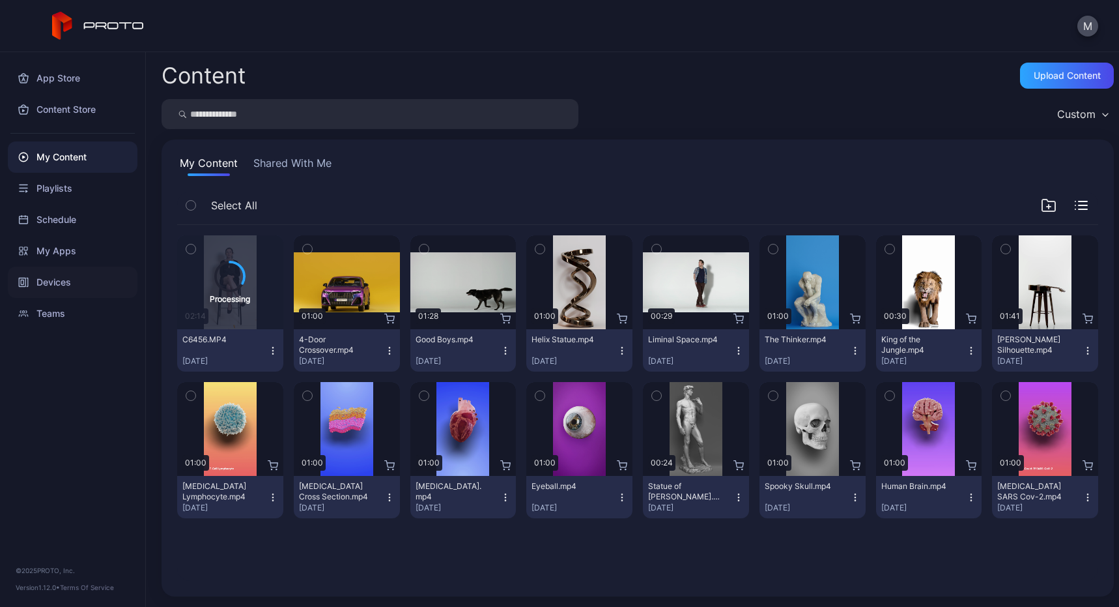
click at [66, 284] on div "Devices" at bounding box center [73, 281] width 130 height 31
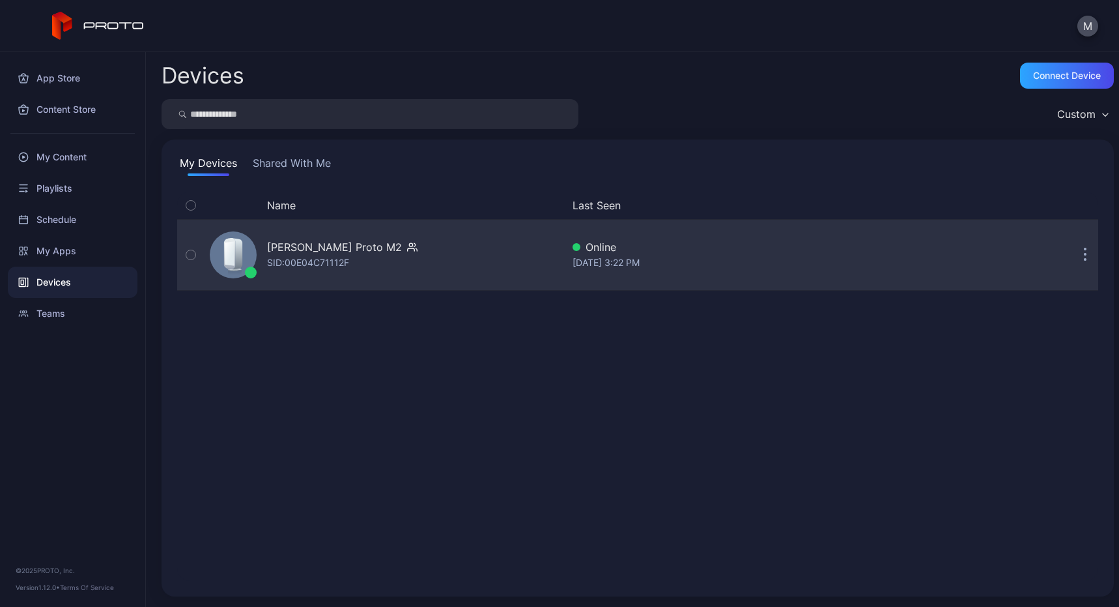
click at [326, 262] on div "SID: 00E04C71112F" at bounding box center [308, 263] width 82 height 16
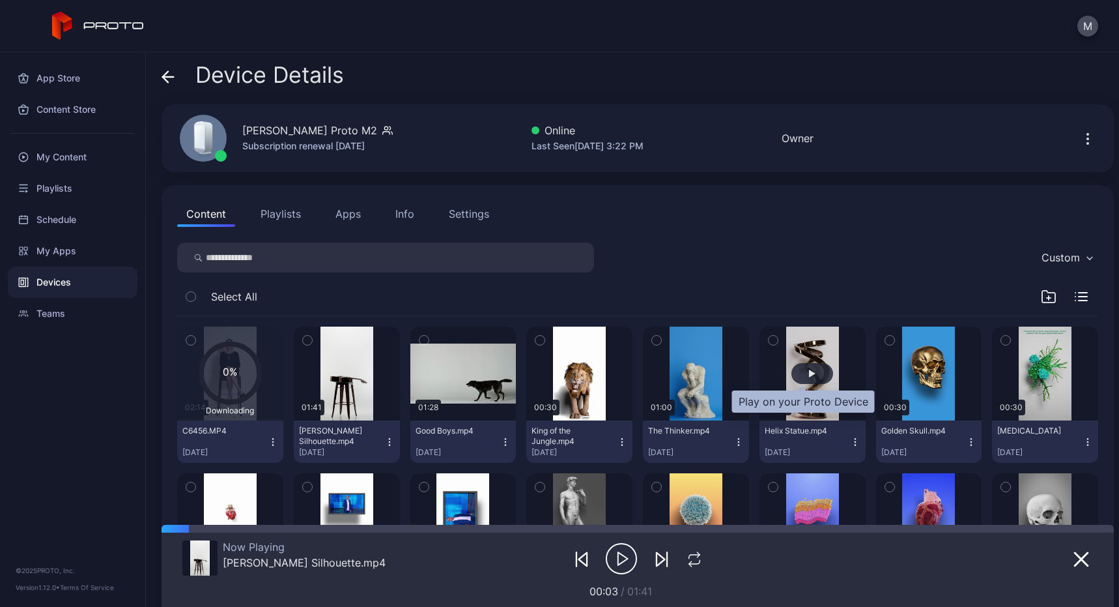
click at [809, 374] on div "button" at bounding box center [812, 373] width 7 height 8
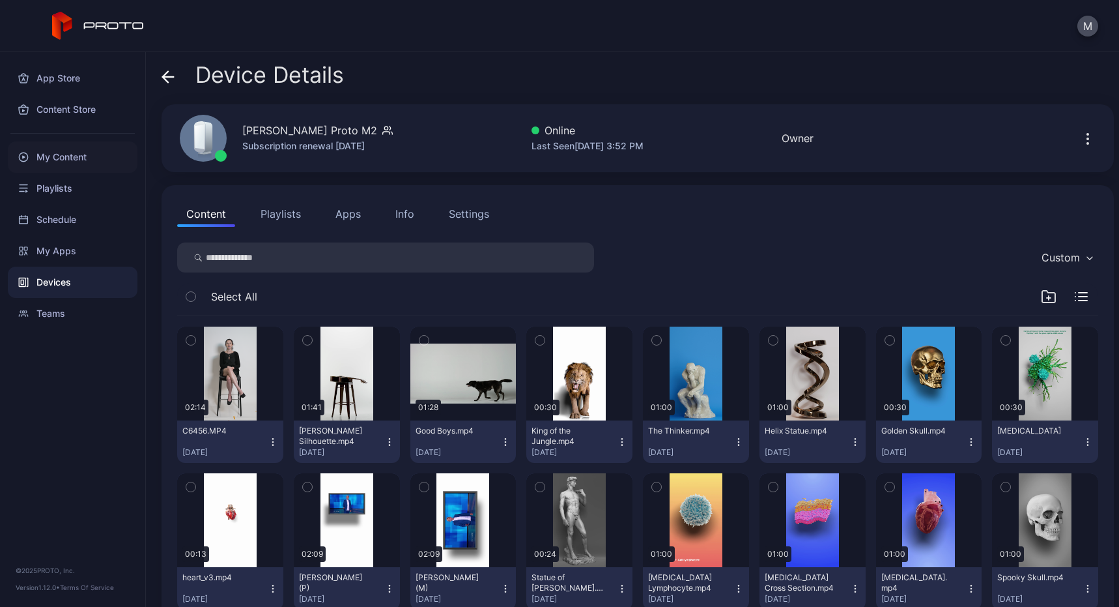
click at [60, 155] on div "My Content" at bounding box center [73, 156] width 130 height 31
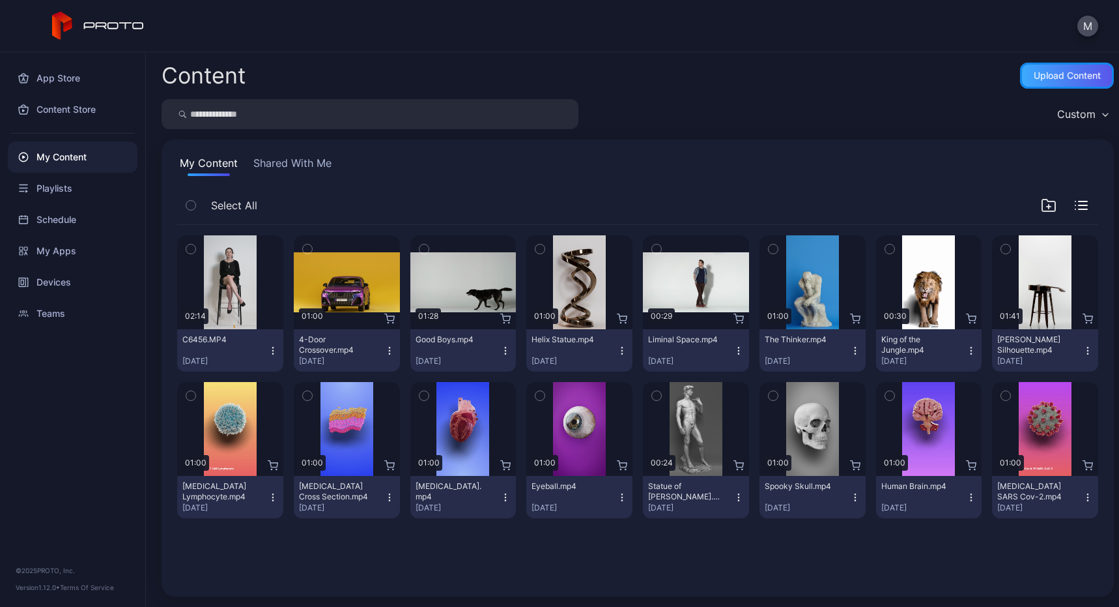
click at [1081, 73] on div "Upload Content" at bounding box center [1067, 75] width 67 height 10
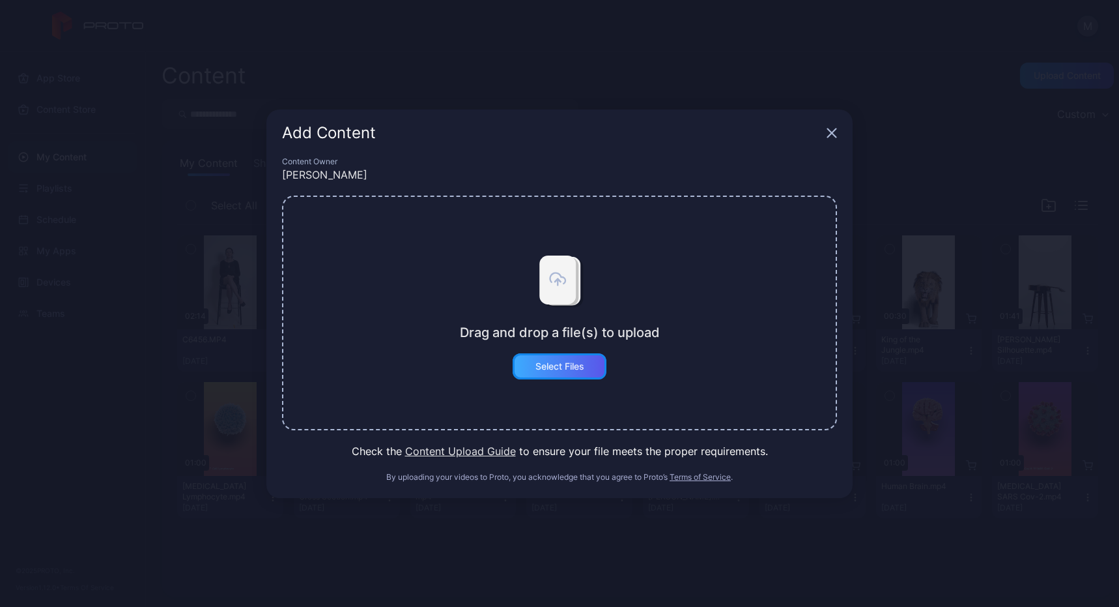
click at [579, 375] on div "Select Files" at bounding box center [560, 366] width 94 height 26
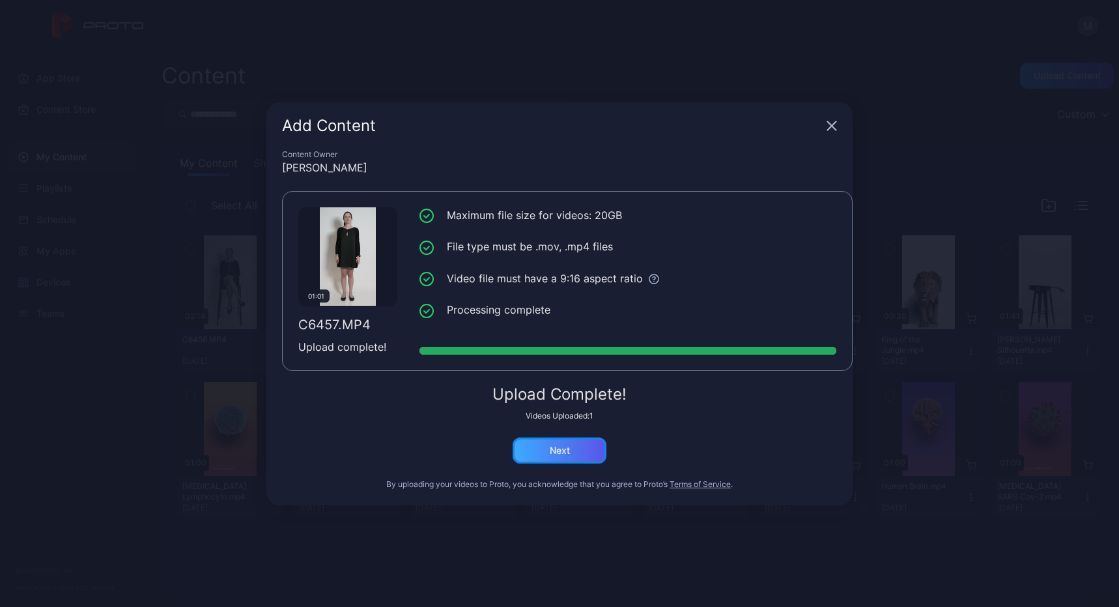
click at [576, 448] on div "Next" at bounding box center [560, 450] width 94 height 26
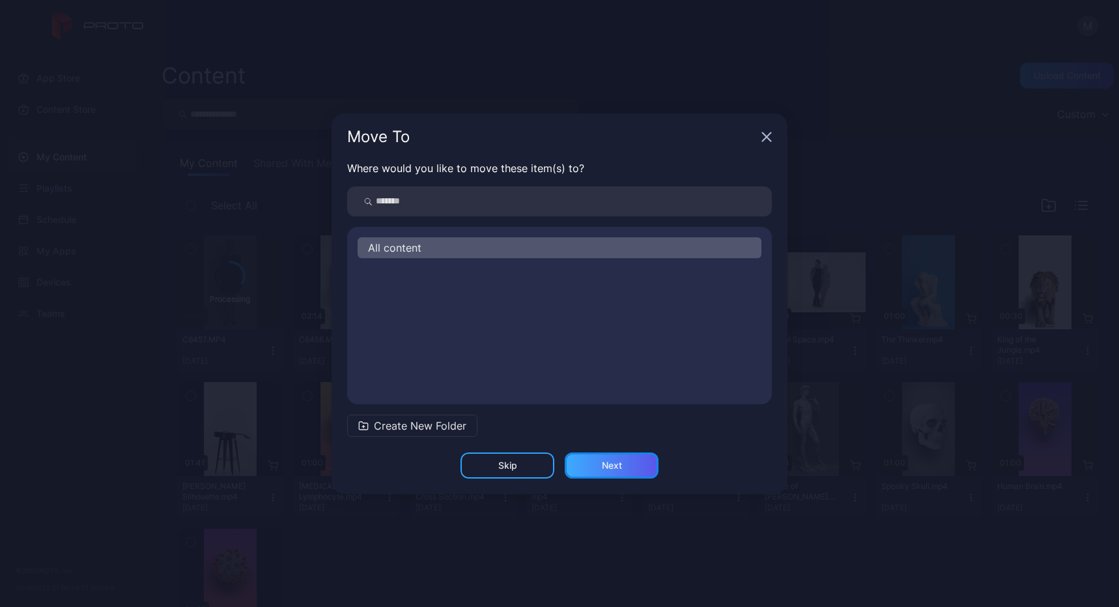
click at [617, 468] on div "Next" at bounding box center [612, 465] width 20 height 10
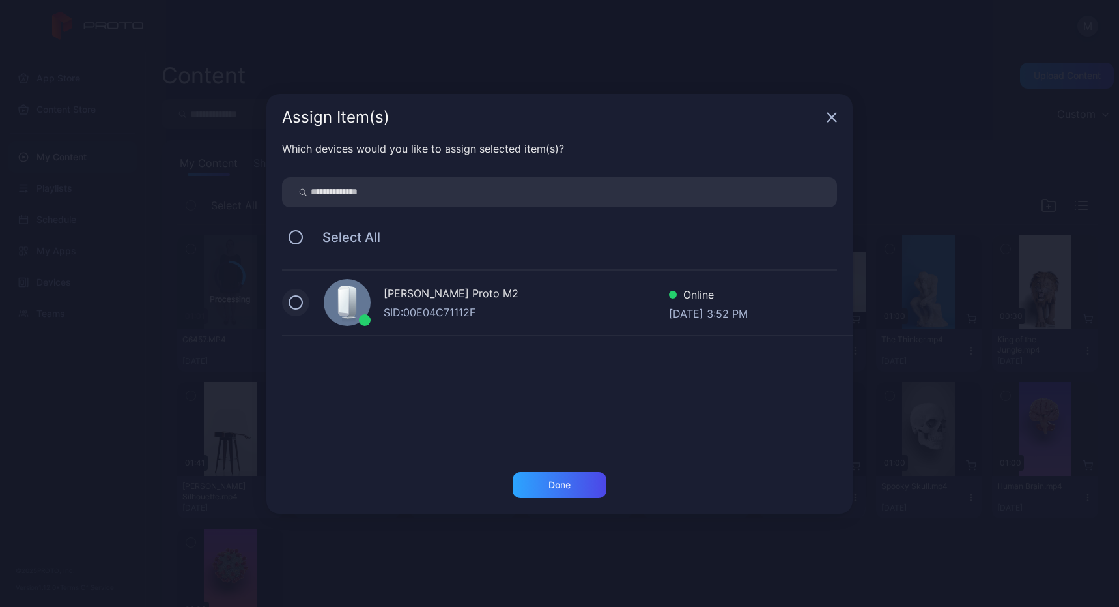
click at [296, 308] on button at bounding box center [296, 302] width 14 height 14
click at [566, 485] on div "Done" at bounding box center [560, 485] width 22 height 10
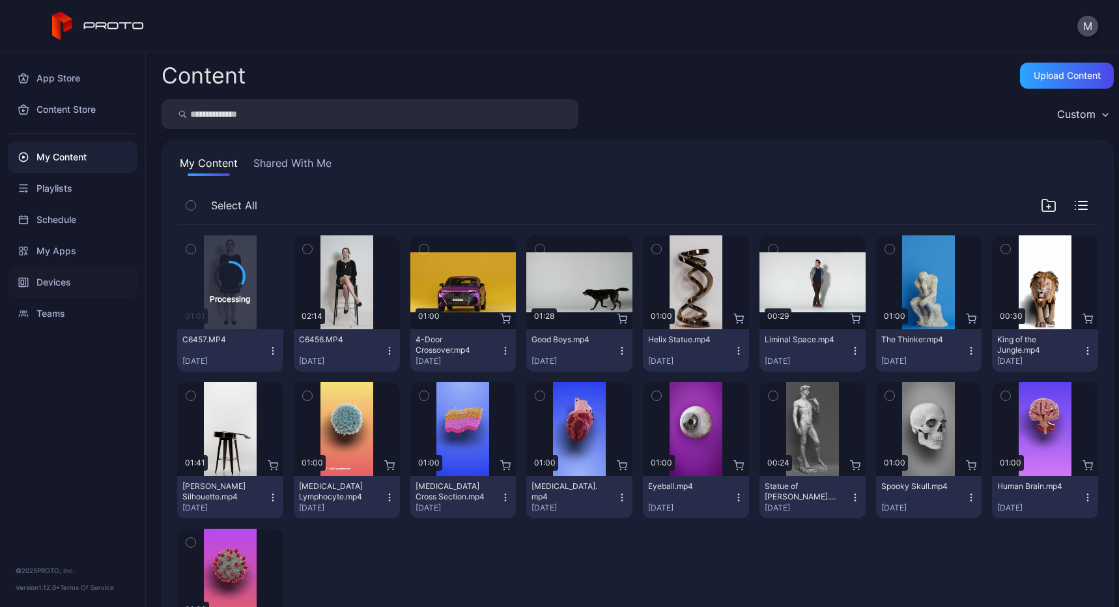
click at [44, 283] on div "Devices" at bounding box center [73, 281] width 130 height 31
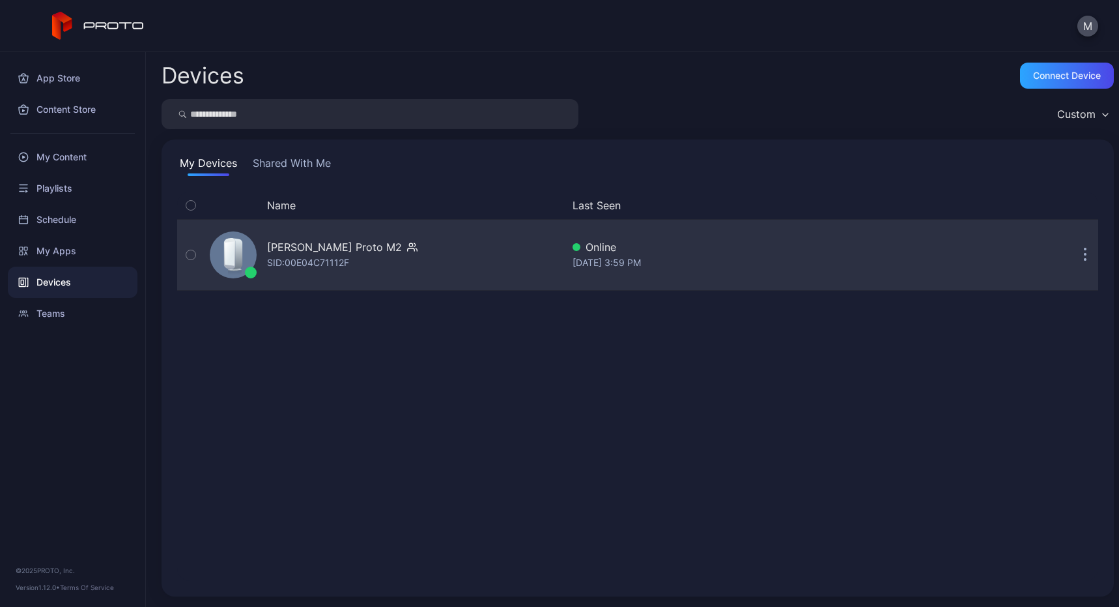
click at [192, 258] on icon "button" at bounding box center [190, 255] width 9 height 14
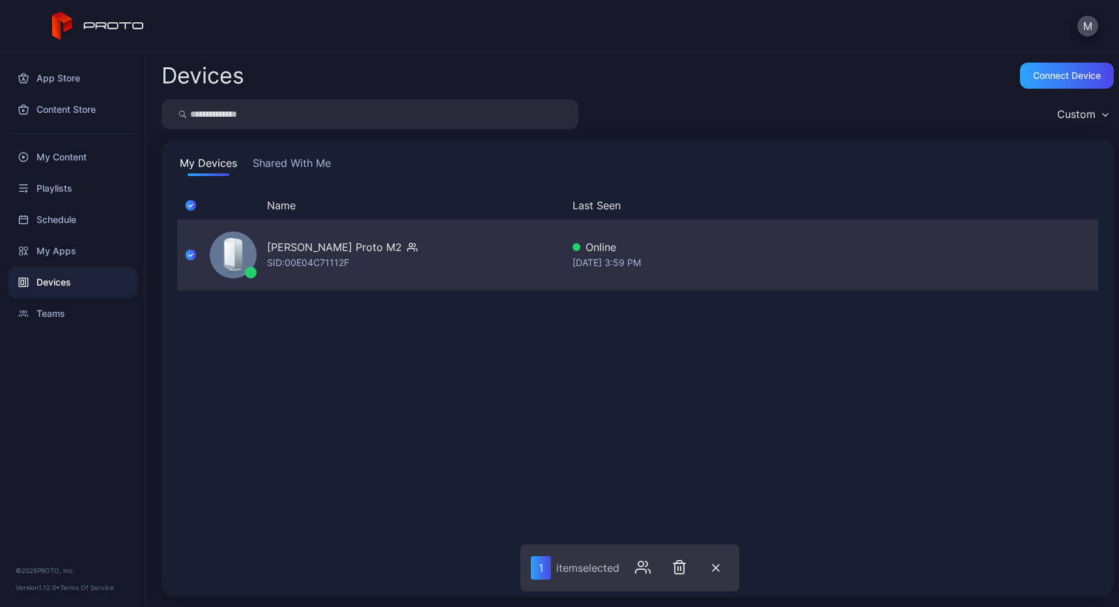
click at [195, 257] on icon "button" at bounding box center [191, 255] width 10 height 14
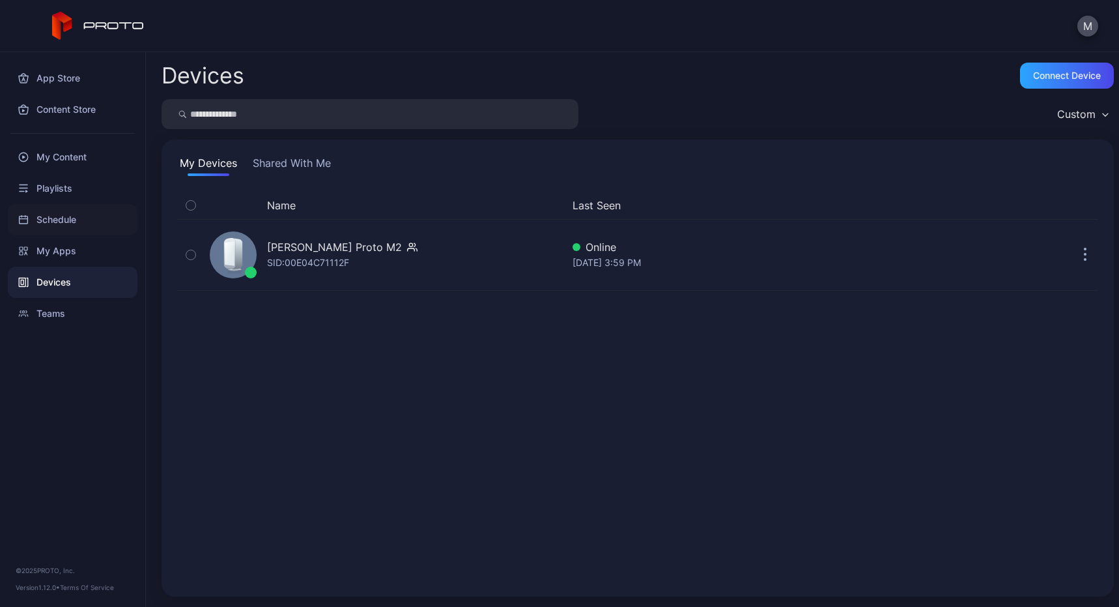
click at [60, 209] on div "Schedule" at bounding box center [73, 219] width 130 height 31
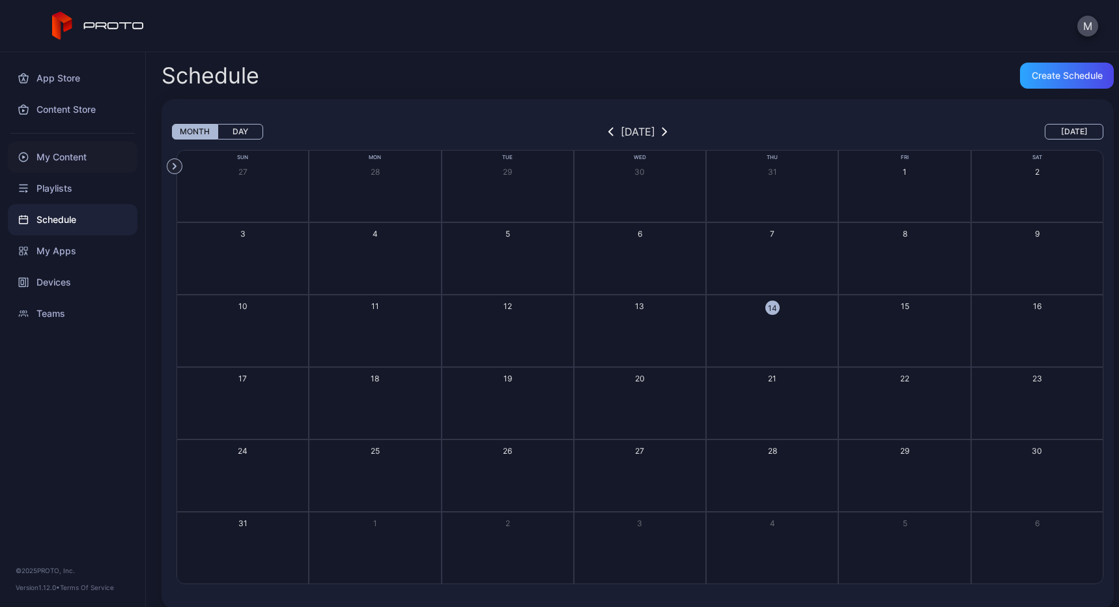
click at [67, 166] on div "My Content" at bounding box center [73, 156] width 130 height 31
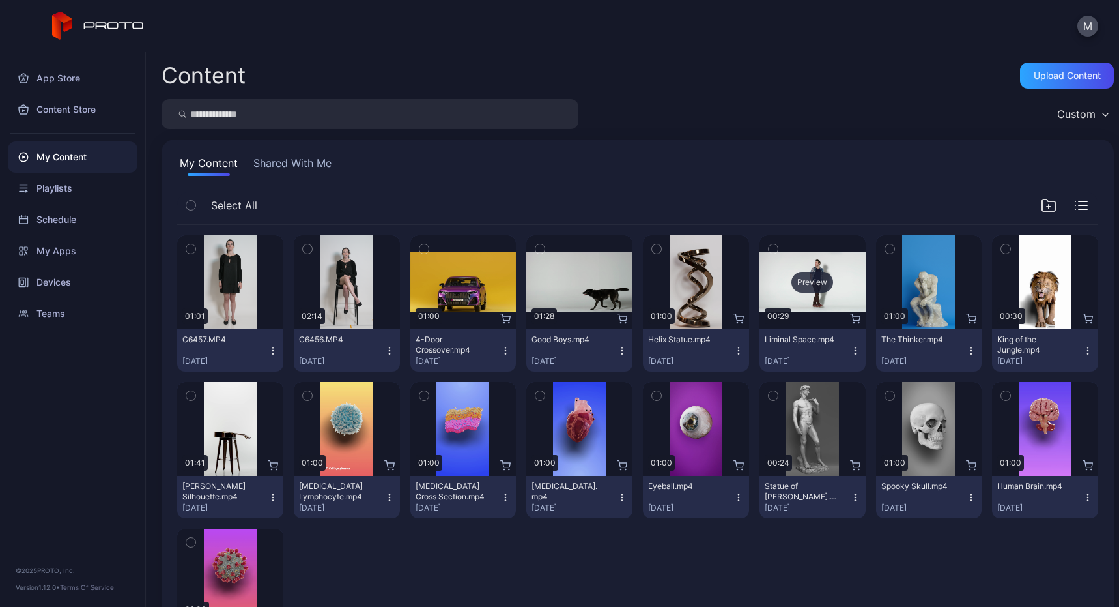
click at [807, 292] on div "Preview" at bounding box center [813, 282] width 42 height 21
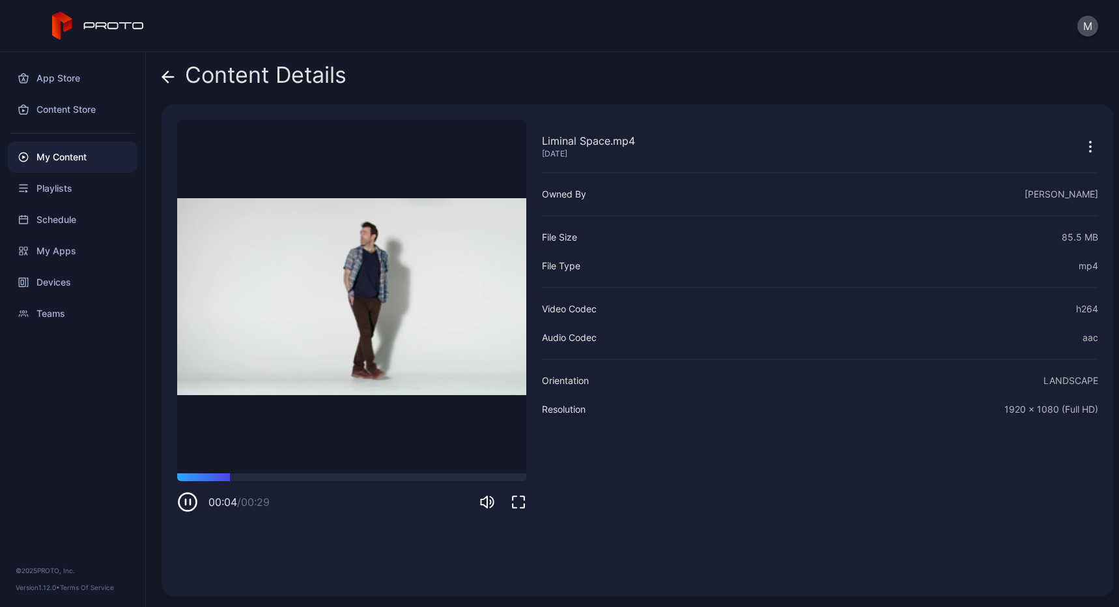
click at [473, 364] on video "Sorry, your browser doesn‘t support embedded videos" at bounding box center [351, 296] width 349 height 353
click at [77, 283] on div "Devices" at bounding box center [73, 281] width 130 height 31
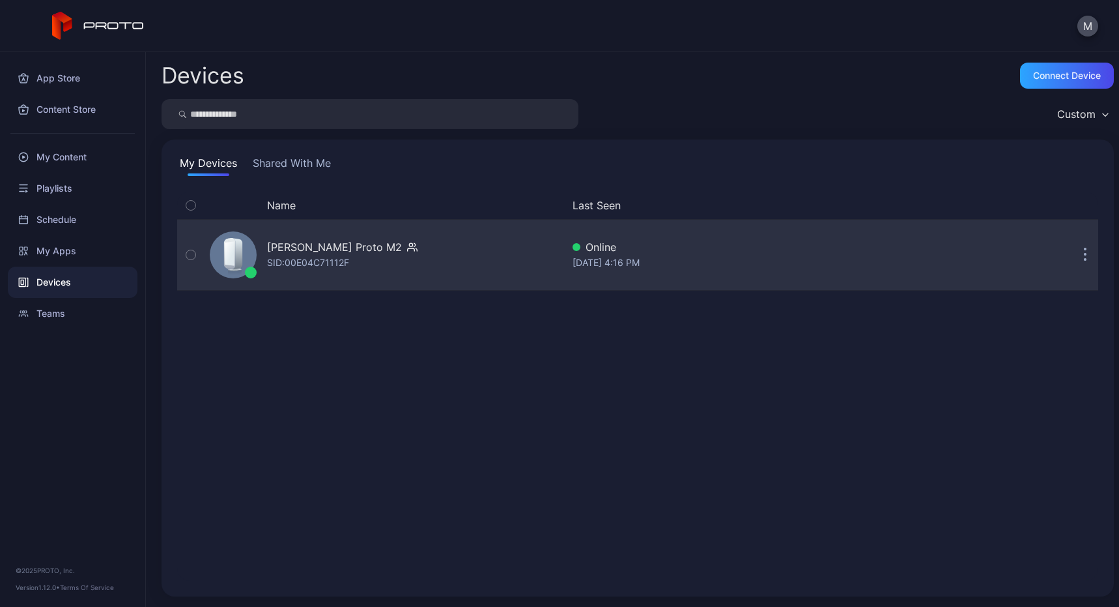
click at [291, 255] on div "SID: 00E04C71112F" at bounding box center [308, 263] width 82 height 16
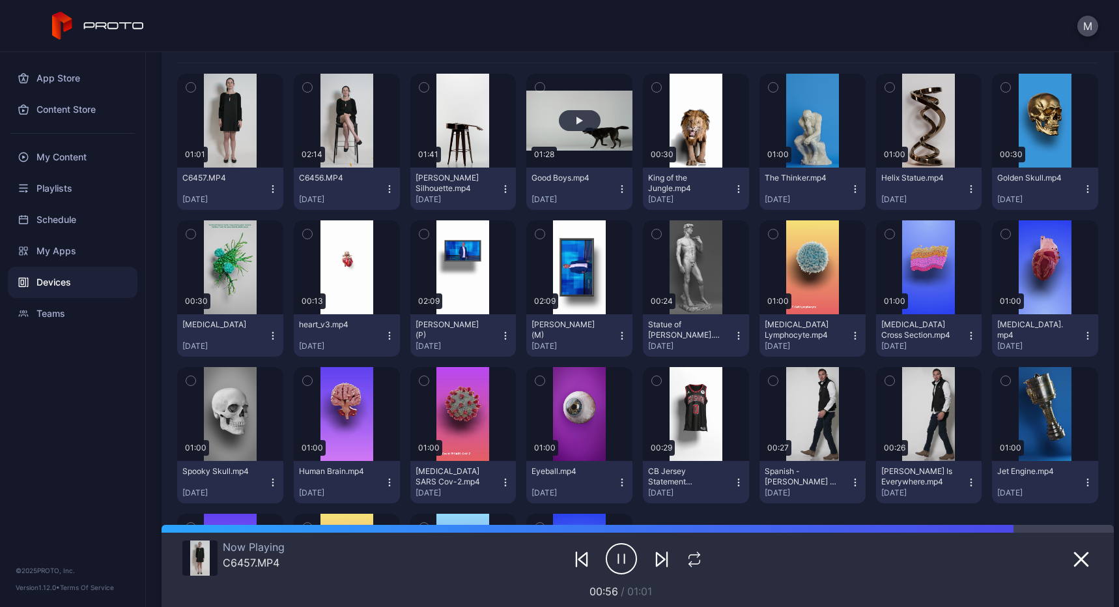
scroll to position [253, 0]
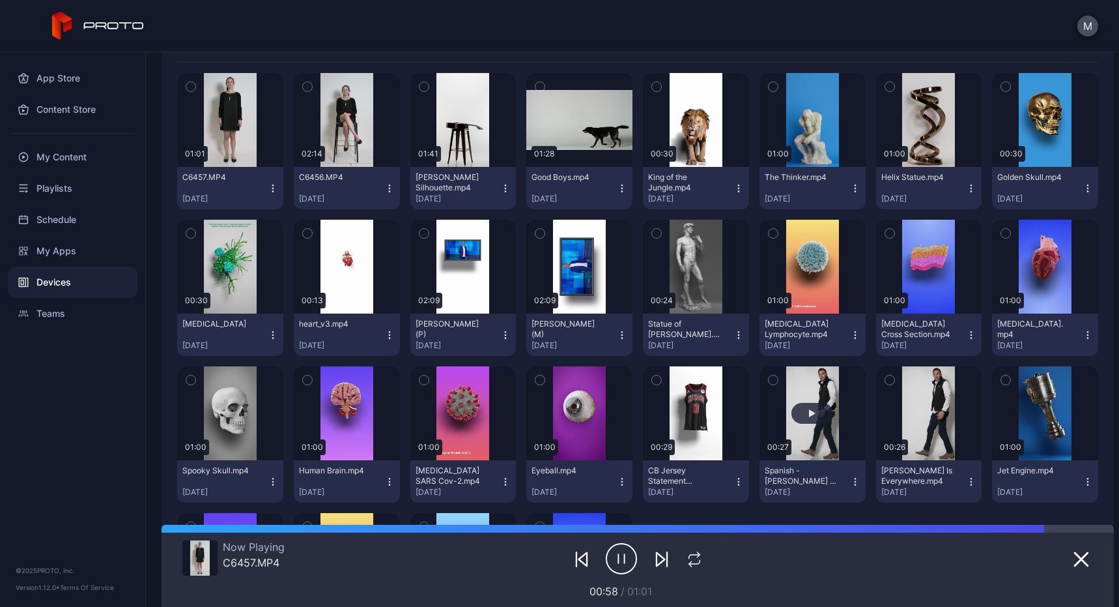
click at [816, 439] on button "button" at bounding box center [813, 413] width 106 height 94
click at [218, 152] on button "button" at bounding box center [230, 120] width 106 height 94
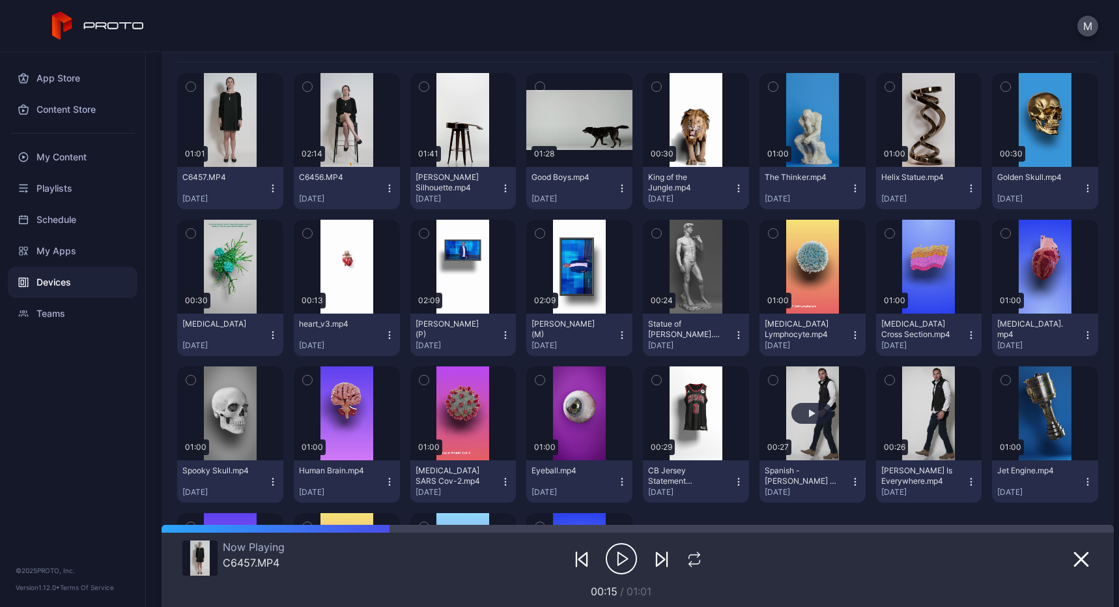
click at [806, 425] on button "button" at bounding box center [813, 413] width 106 height 94
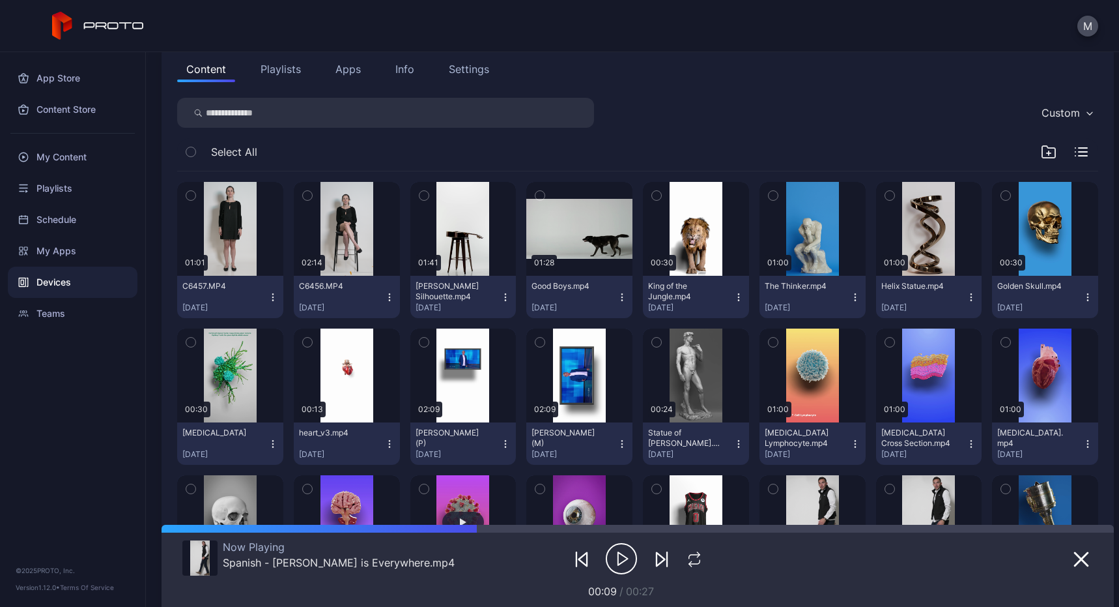
scroll to position [141, 0]
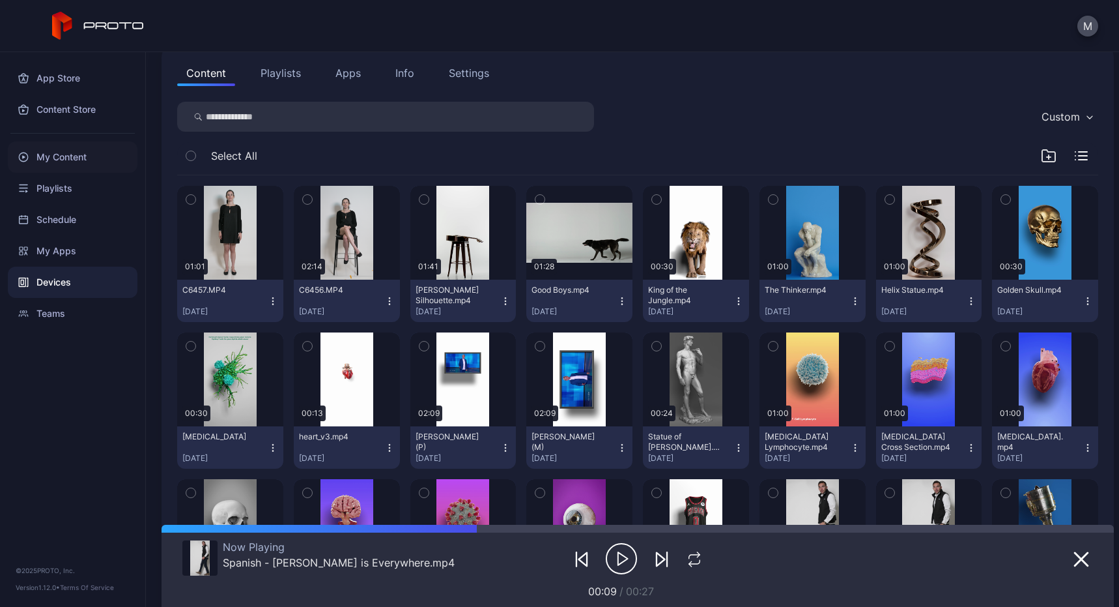
click at [59, 165] on div "My Content" at bounding box center [73, 156] width 130 height 31
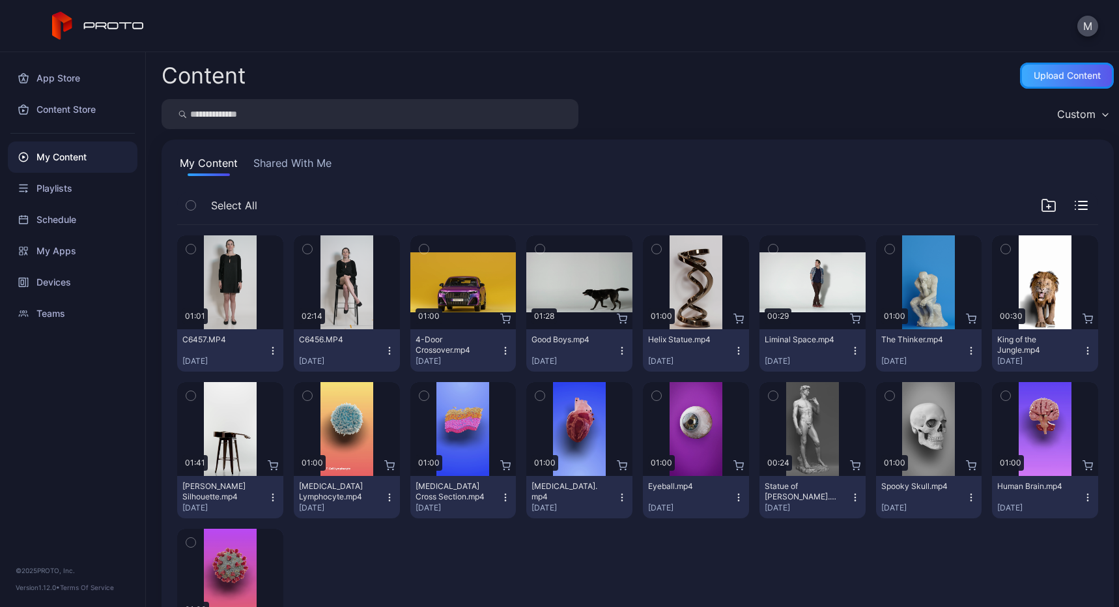
click at [1052, 79] on div "Upload Content" at bounding box center [1067, 75] width 67 height 10
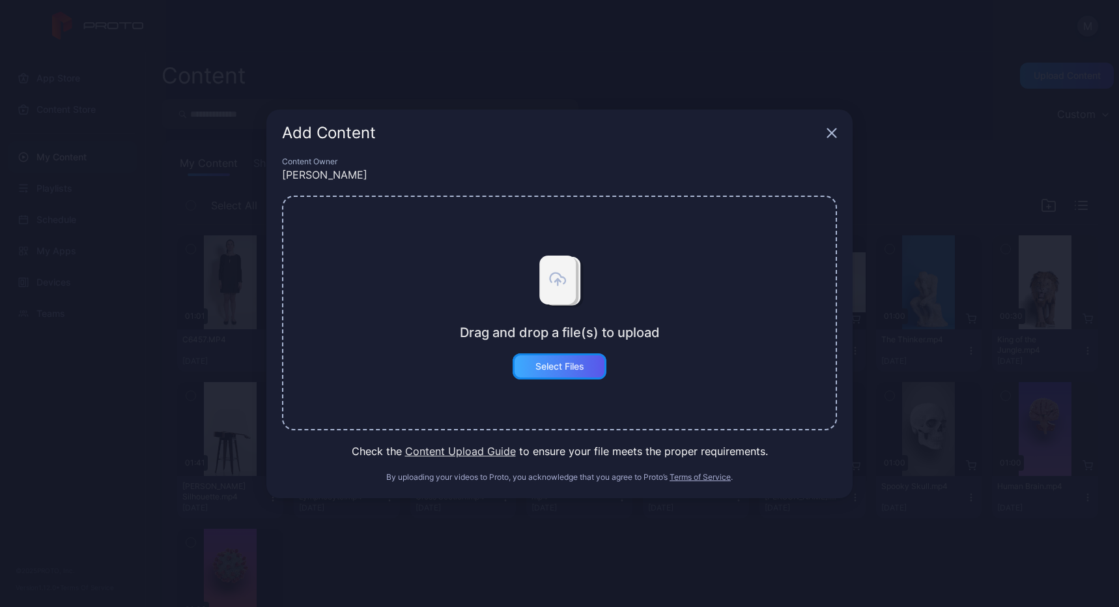
click at [568, 361] on div "Select Files" at bounding box center [560, 366] width 49 height 10
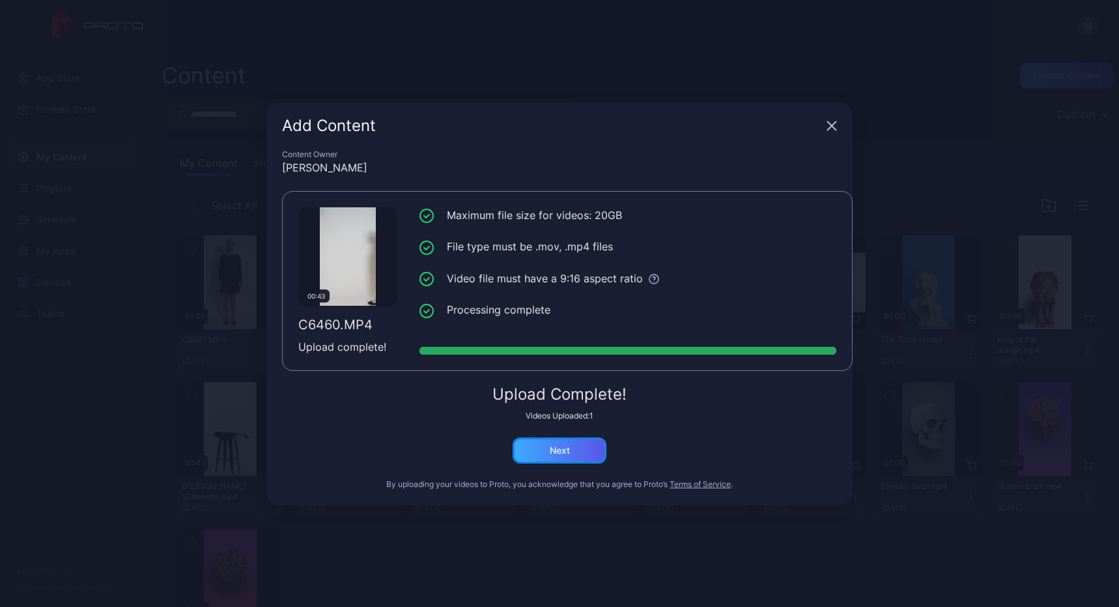
click at [576, 456] on div "Next" at bounding box center [560, 450] width 94 height 26
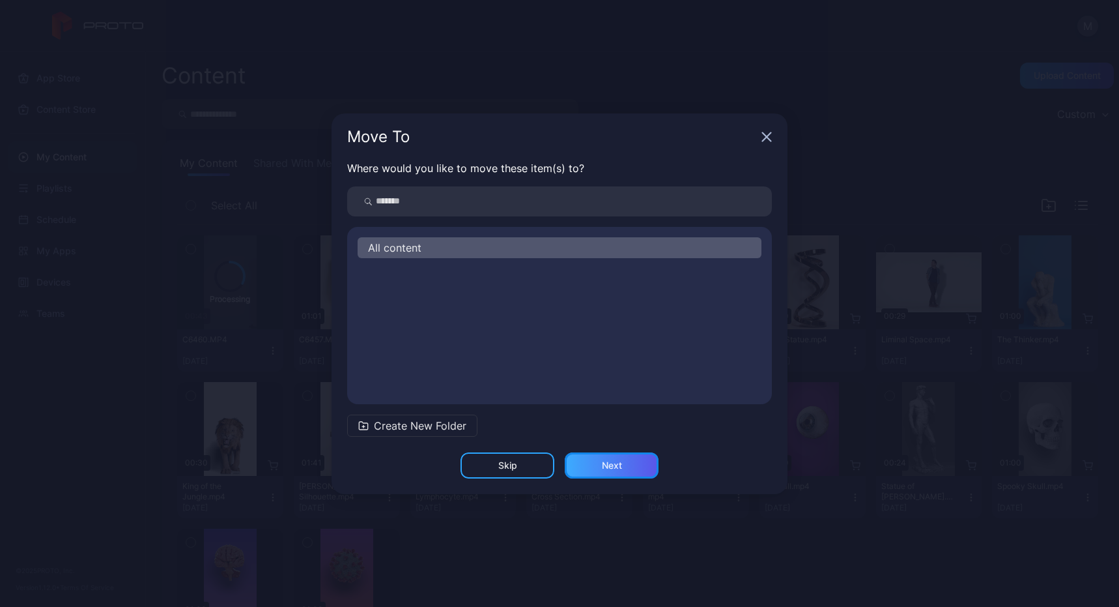
click at [593, 465] on div "Next" at bounding box center [612, 465] width 94 height 26
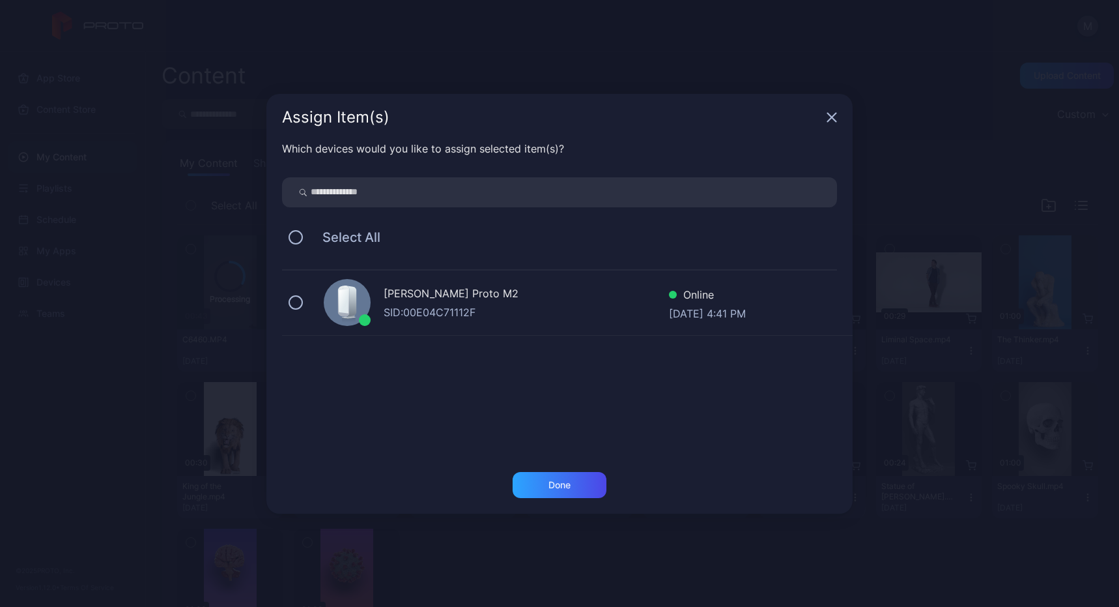
click at [568, 306] on div "SID: 00E04C71112F" at bounding box center [526, 312] width 285 height 16
click at [561, 482] on div "Done" at bounding box center [560, 485] width 22 height 10
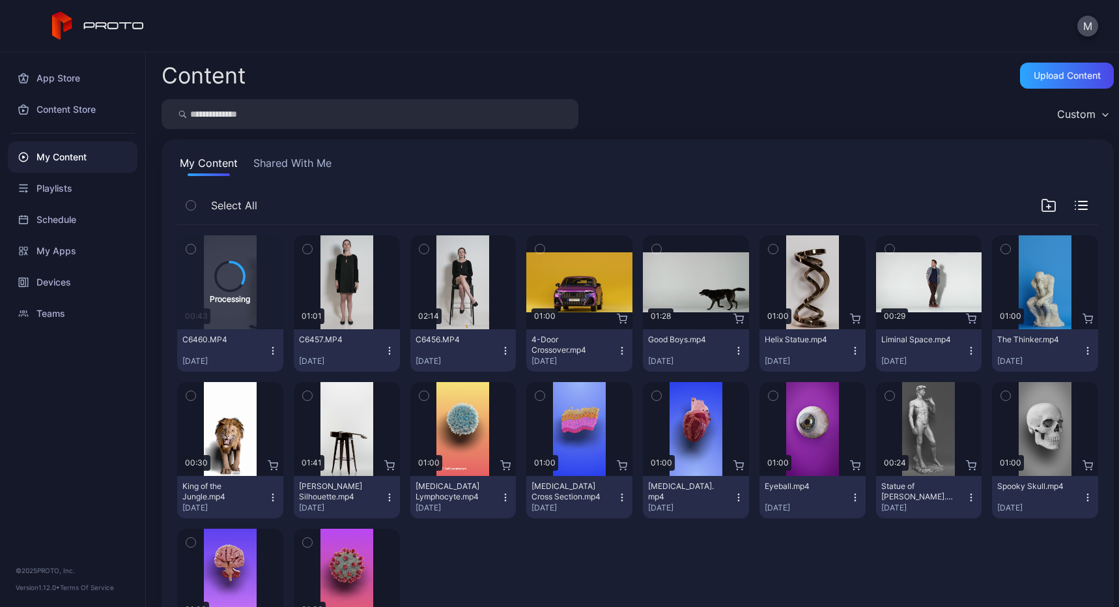
click at [194, 249] on icon "button" at bounding box center [190, 249] width 9 height 14
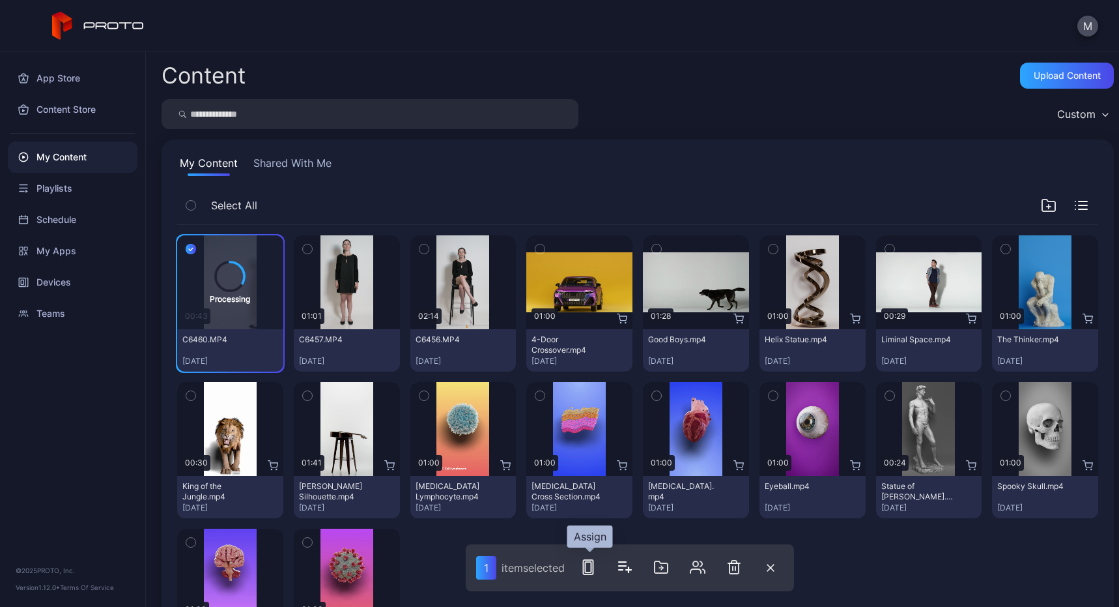
click at [583, 564] on icon "button" at bounding box center [589, 567] width 16 height 16
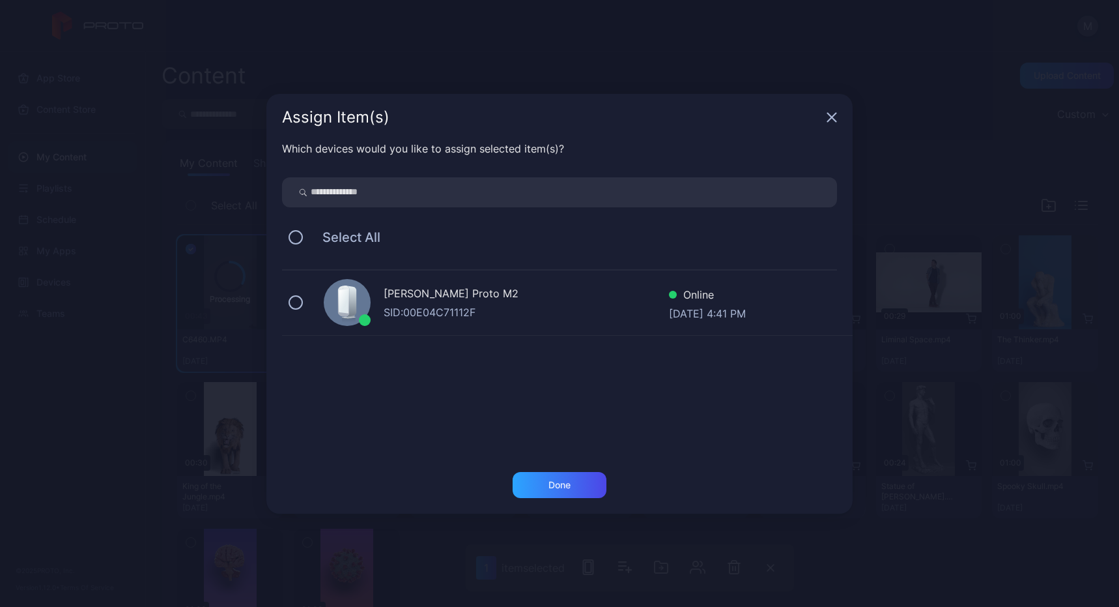
click at [386, 323] on div "[PERSON_NAME] Proto M2 SID: 00E04C71112F Online [DATE] 4:41 PM" at bounding box center [567, 302] width 571 height 65
click at [586, 485] on div "Done" at bounding box center [560, 485] width 94 height 26
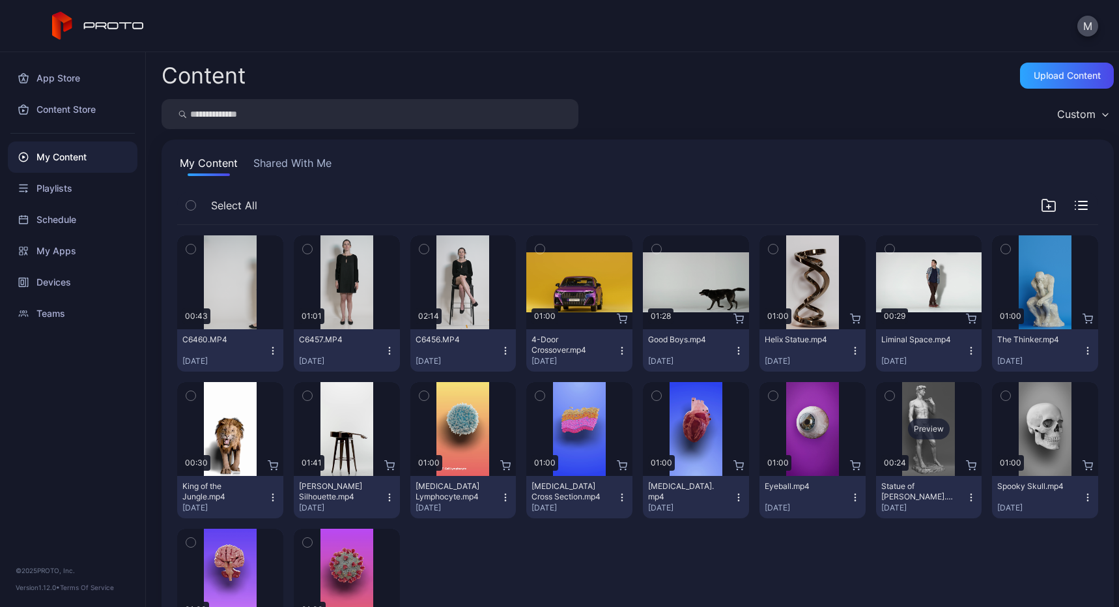
click at [908, 437] on div "Preview" at bounding box center [929, 428] width 42 height 21
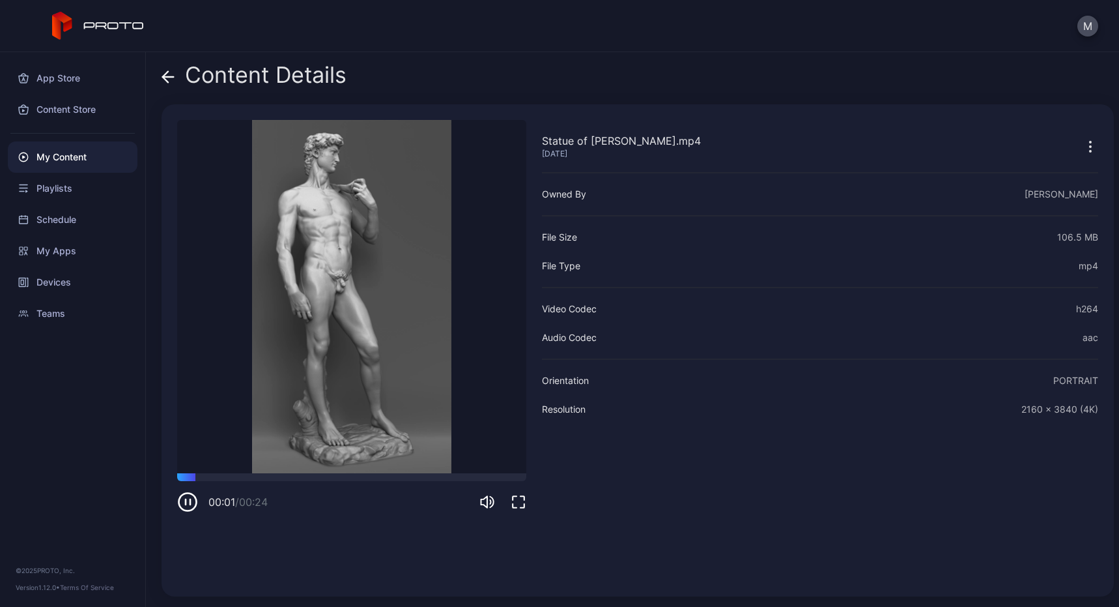
click at [401, 359] on video "Sorry, your browser doesn‘t support embedded videos" at bounding box center [351, 296] width 349 height 353
click at [60, 251] on div "My Apps" at bounding box center [73, 250] width 130 height 31
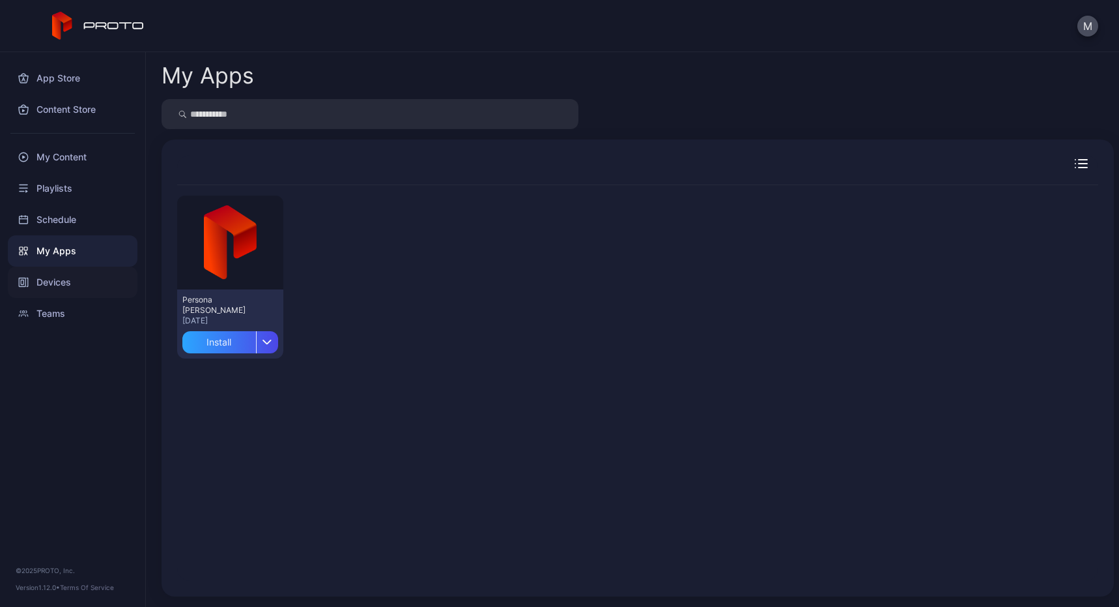
click at [65, 281] on div "Devices" at bounding box center [73, 281] width 130 height 31
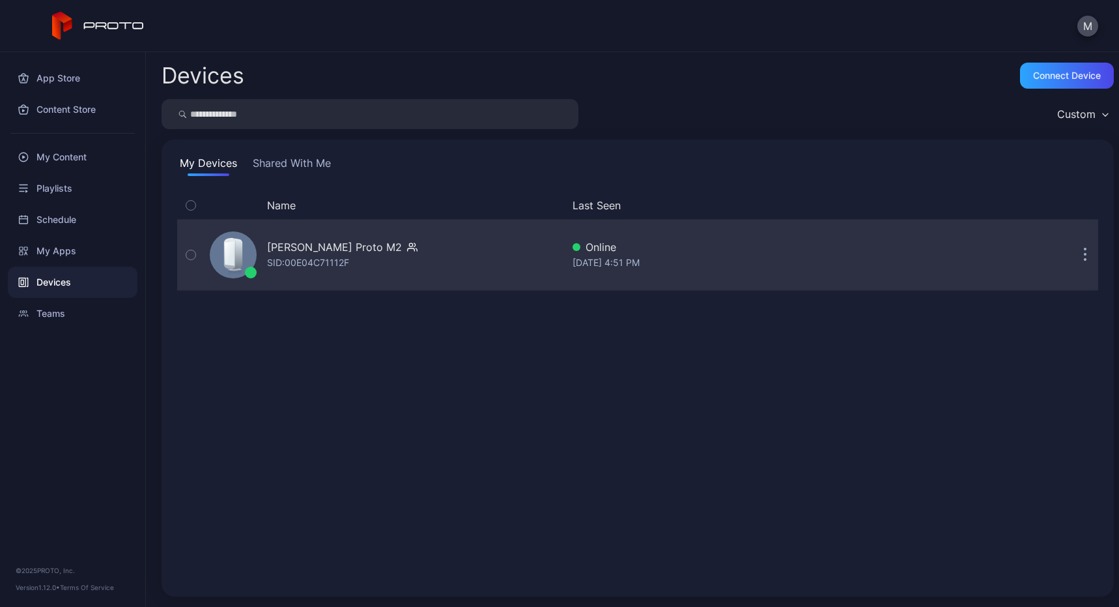
click at [360, 276] on div "[PERSON_NAME] Proto M2 SID: 00E04C71112F" at bounding box center [384, 254] width 358 height 65
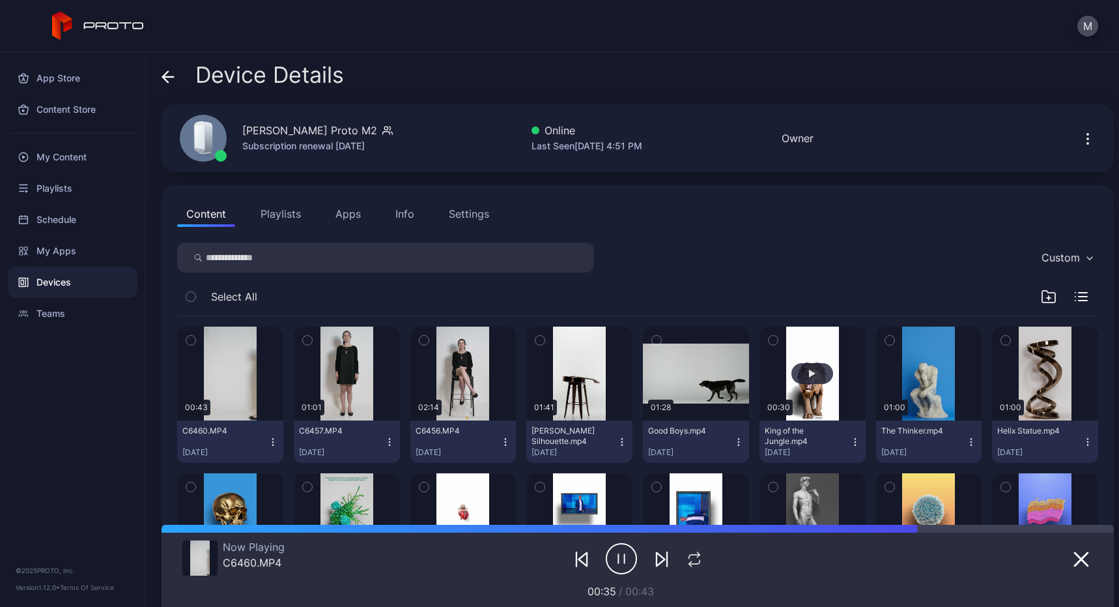
click at [807, 403] on button "button" at bounding box center [813, 373] width 106 height 94
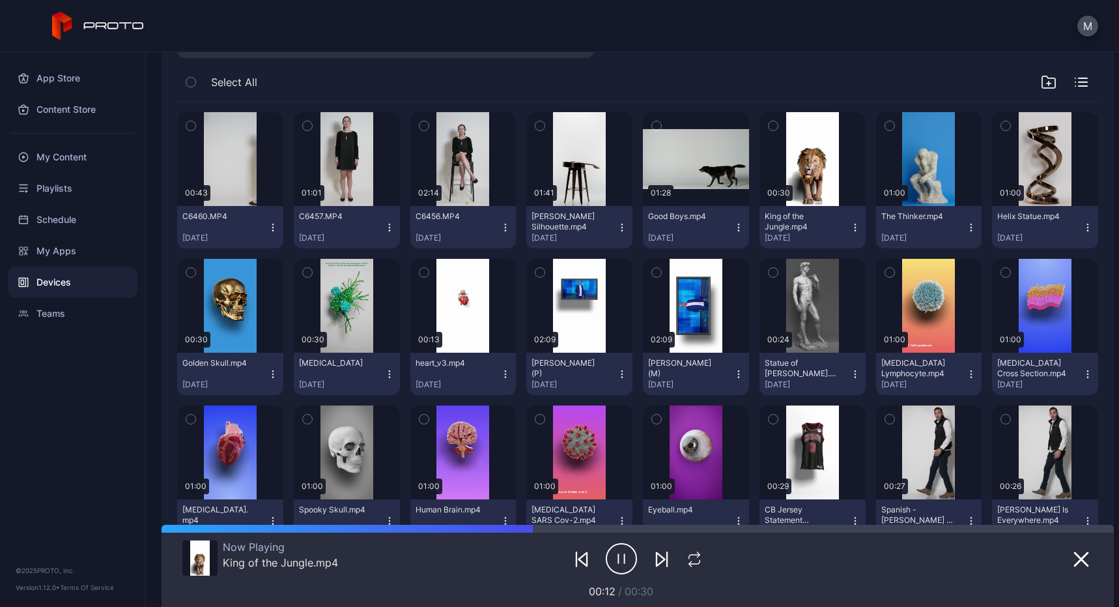
scroll to position [218, 0]
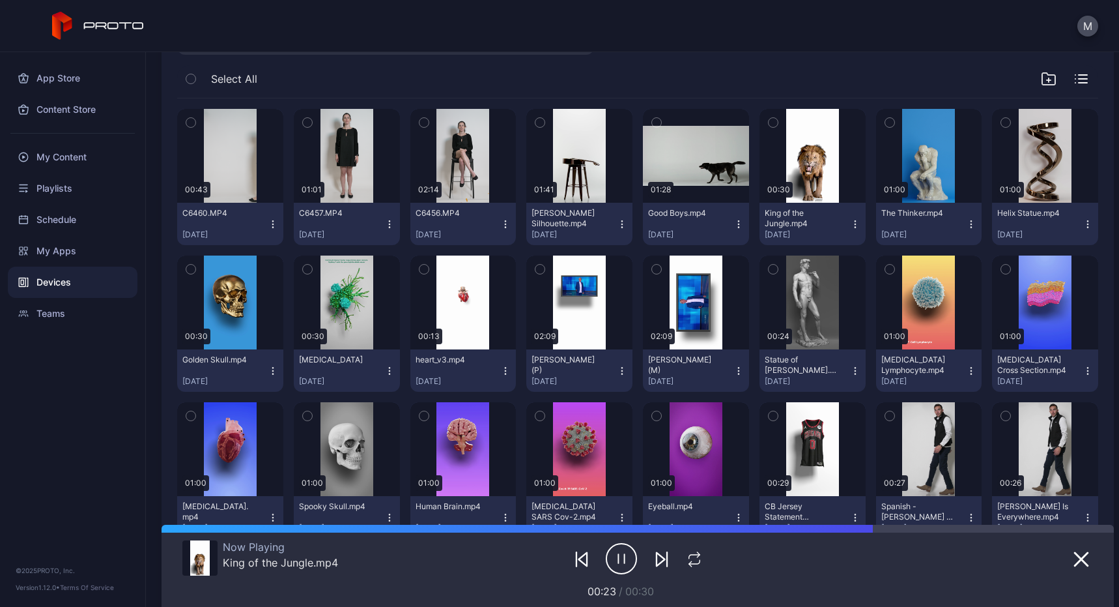
click at [38, 289] on div "Devices" at bounding box center [73, 281] width 130 height 31
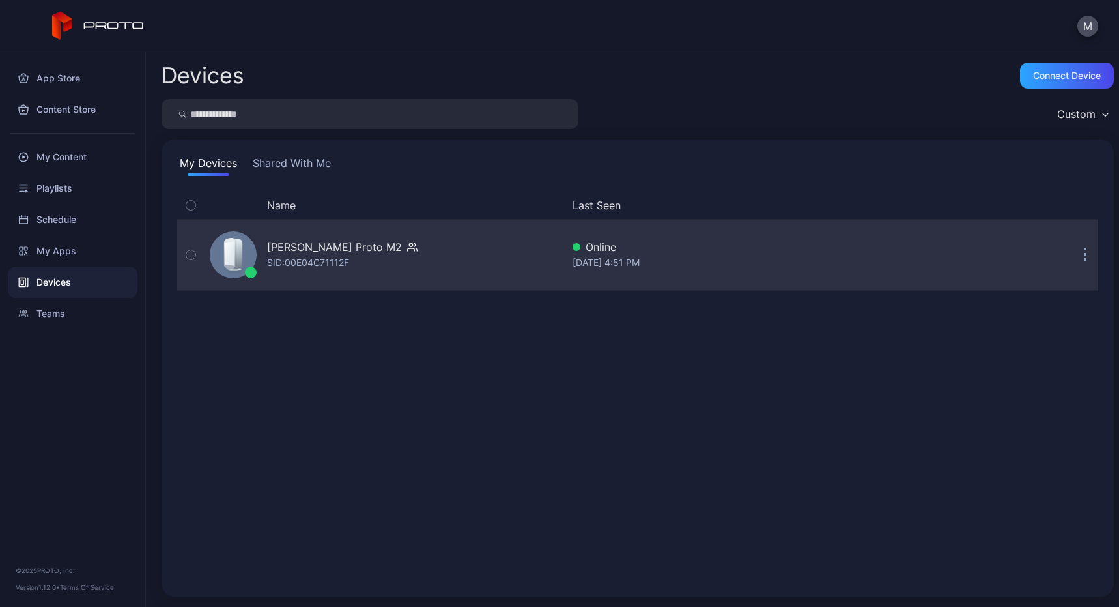
click at [317, 246] on div "[PERSON_NAME] Proto M2" at bounding box center [334, 247] width 135 height 16
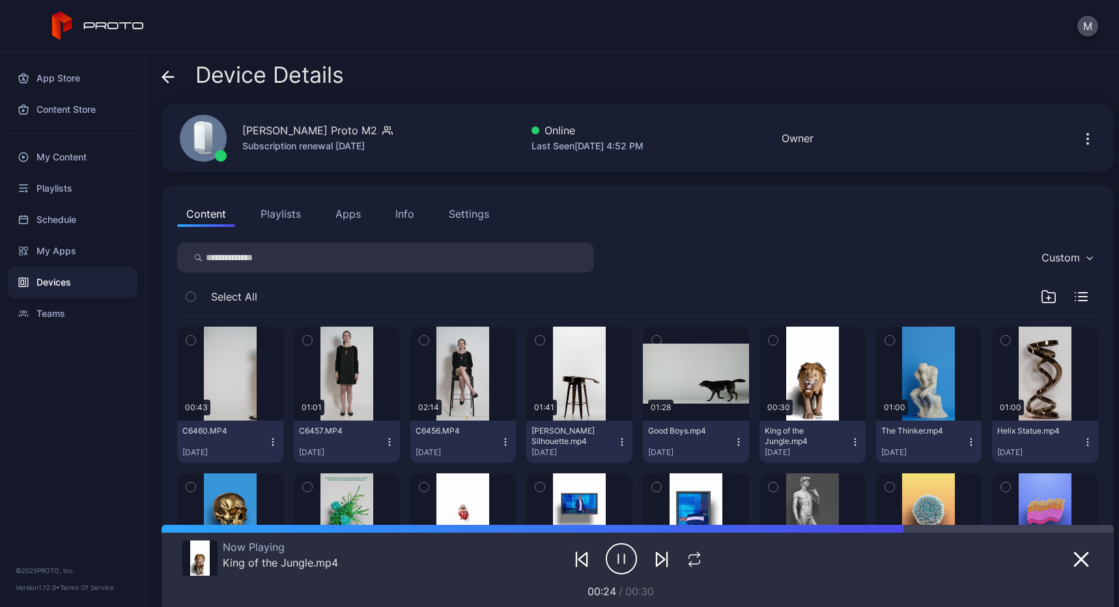
click at [330, 212] on button "Apps" at bounding box center [348, 214] width 44 height 26
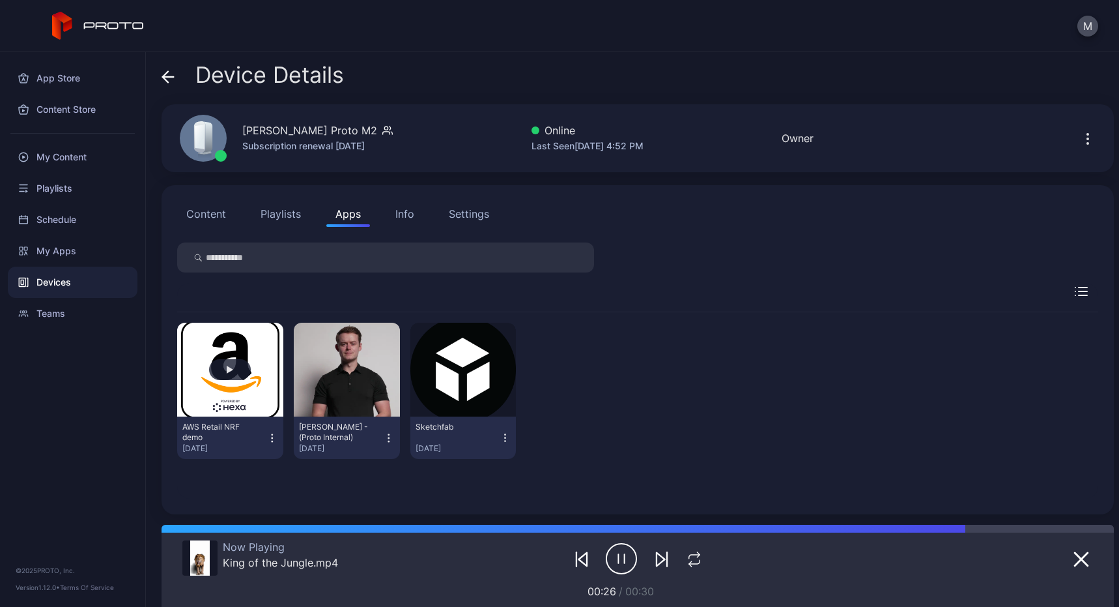
click at [253, 396] on button "button" at bounding box center [230, 370] width 106 height 94
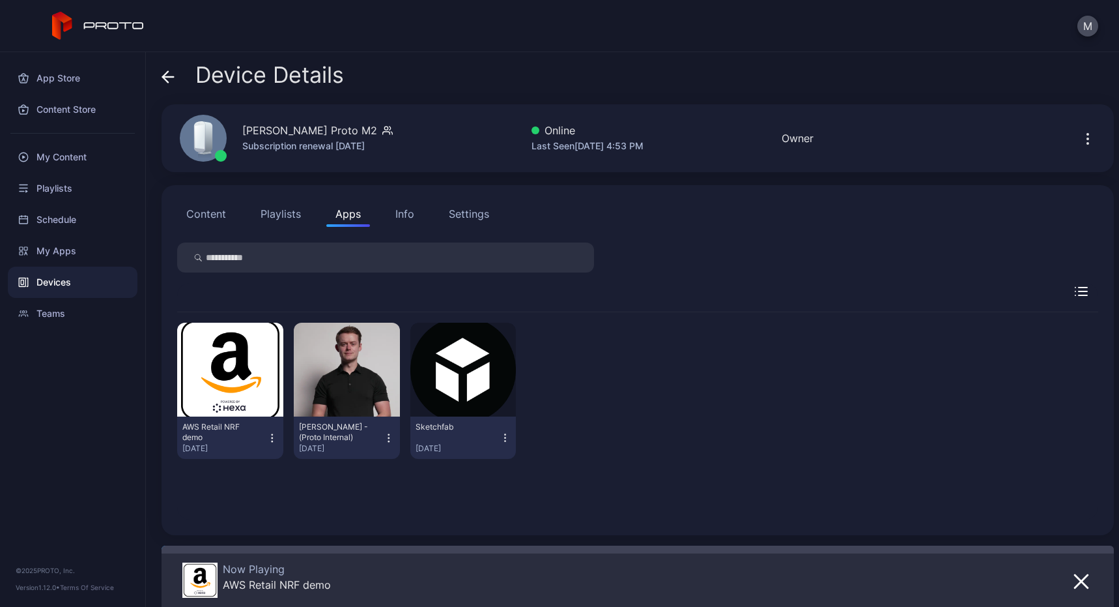
click at [288, 208] on button "Playlists" at bounding box center [281, 214] width 59 height 26
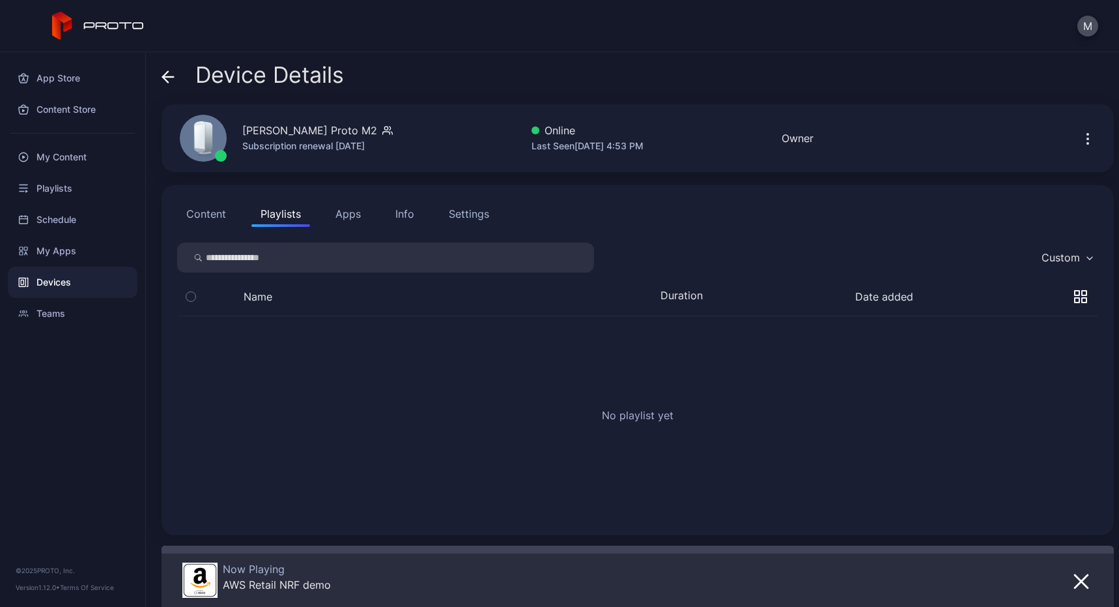
click at [358, 207] on button "Apps" at bounding box center [348, 214] width 44 height 26
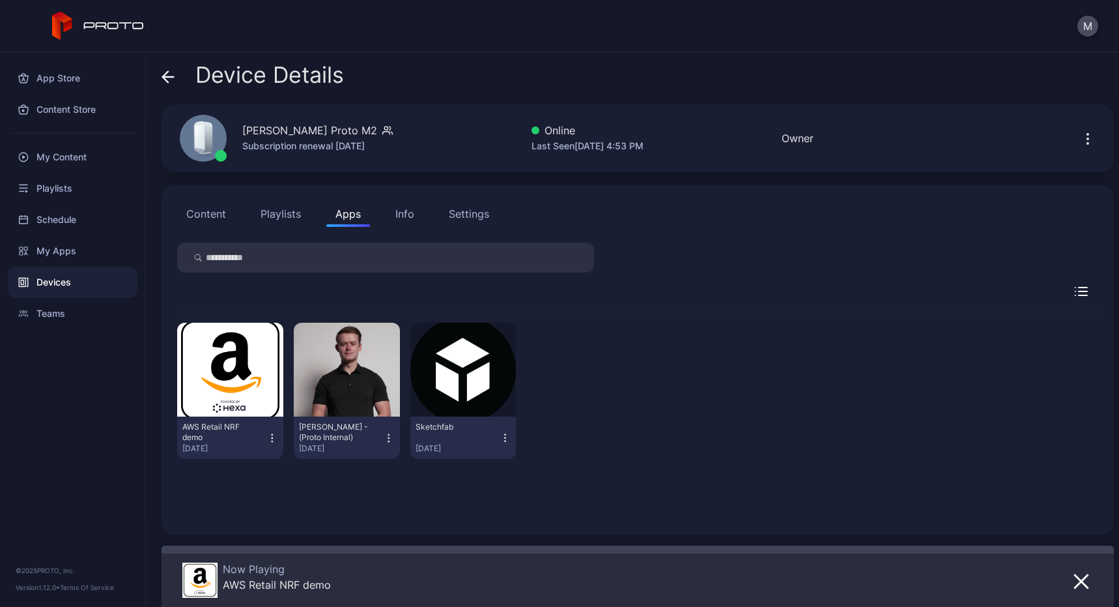
click at [406, 214] on div "Info" at bounding box center [405, 214] width 19 height 16
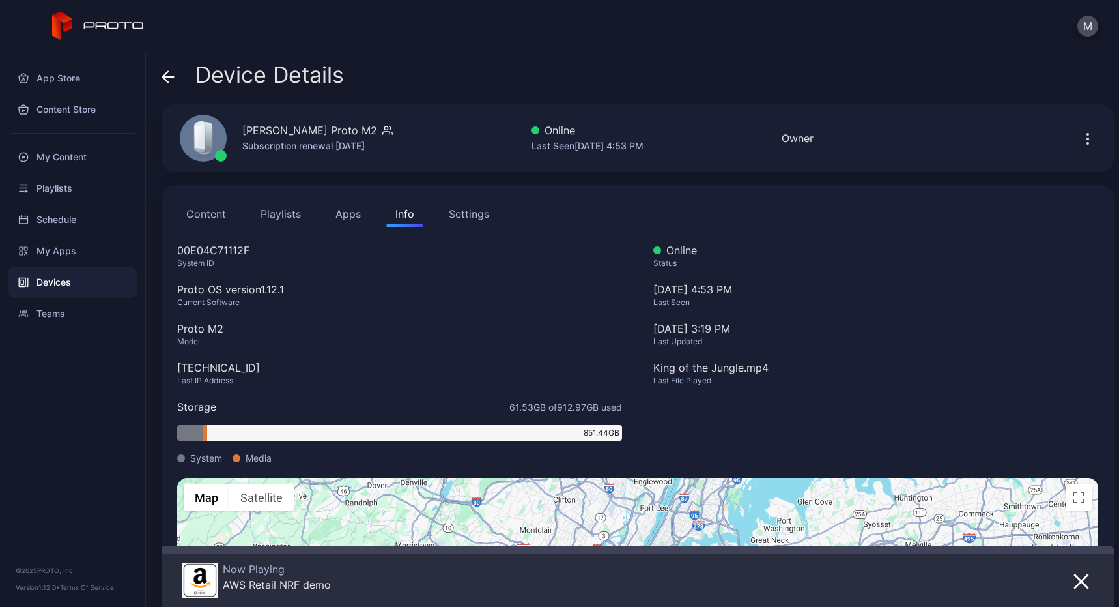
click at [464, 209] on div "Settings" at bounding box center [469, 214] width 40 height 16
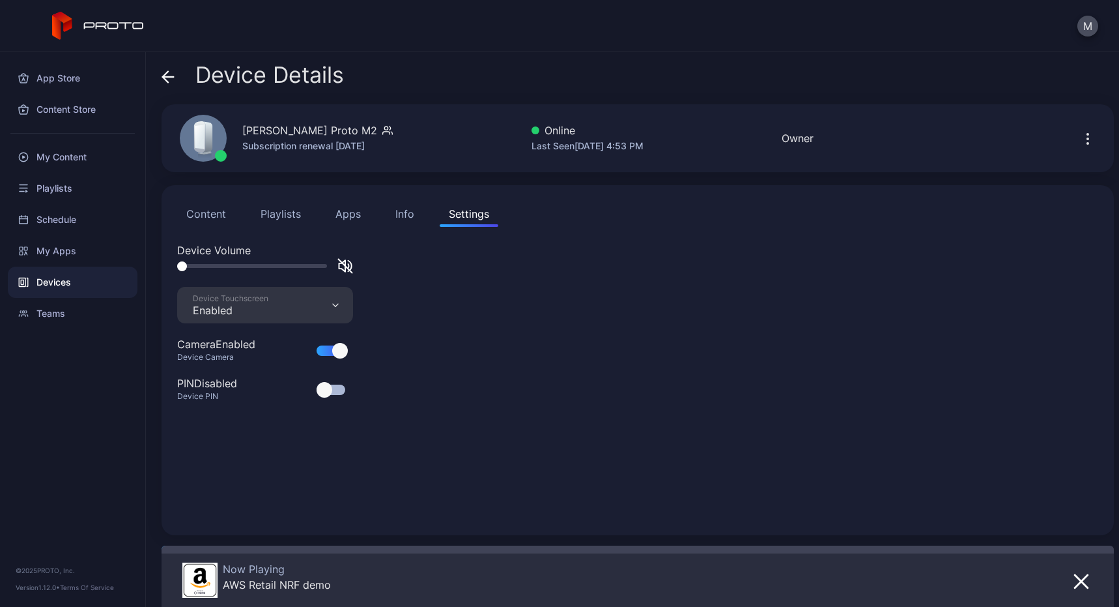
click at [229, 207] on button "Content" at bounding box center [206, 214] width 58 height 26
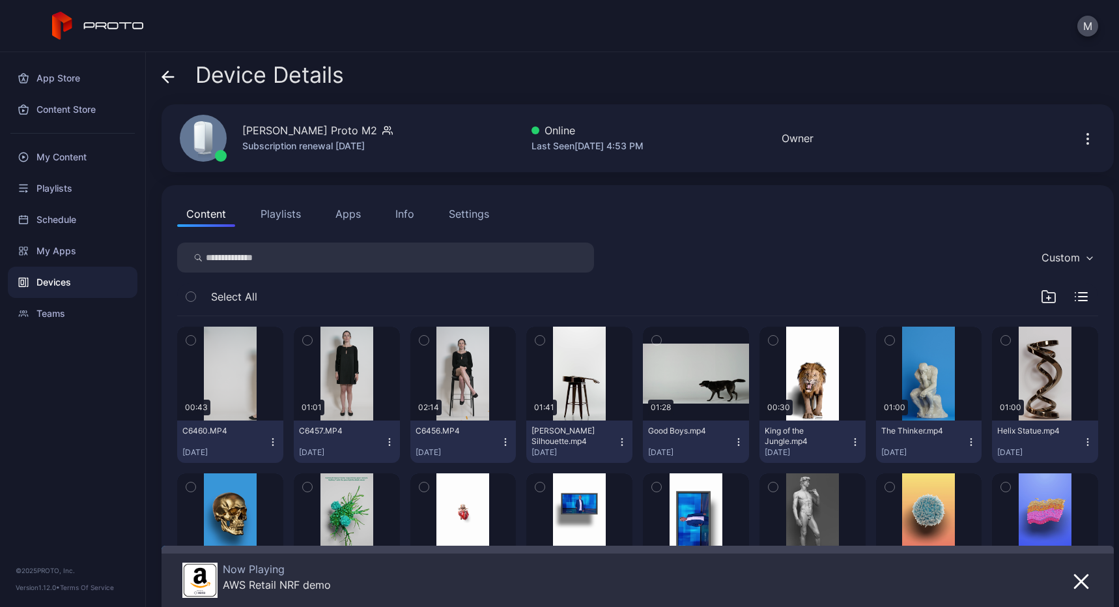
click at [343, 213] on button "Apps" at bounding box center [348, 214] width 44 height 26
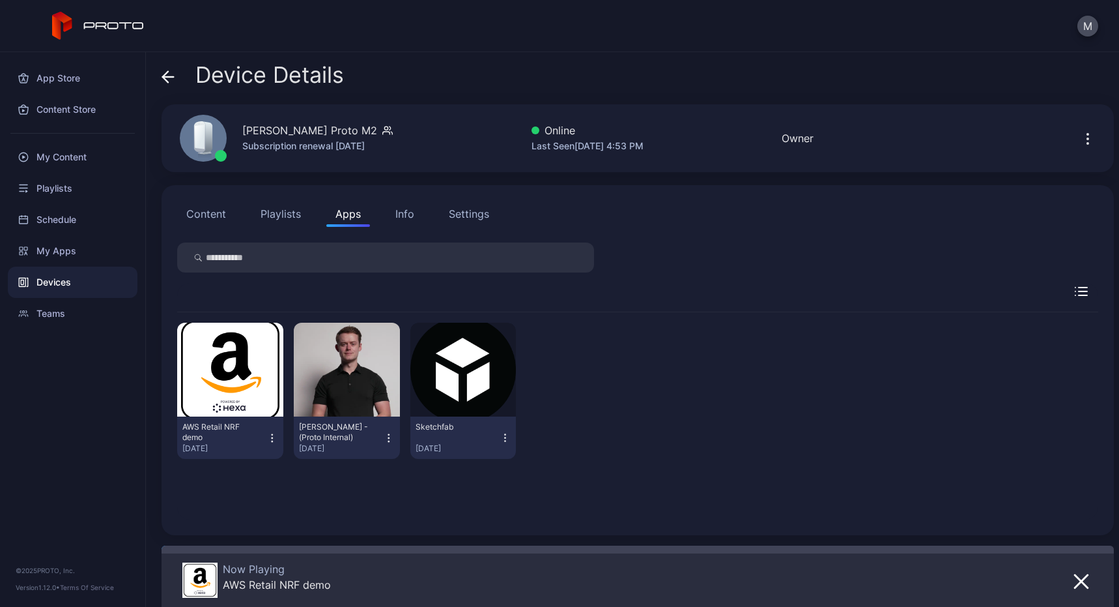
click at [182, 435] on div "AWS Retail NRF demo" at bounding box center [218, 432] width 72 height 21
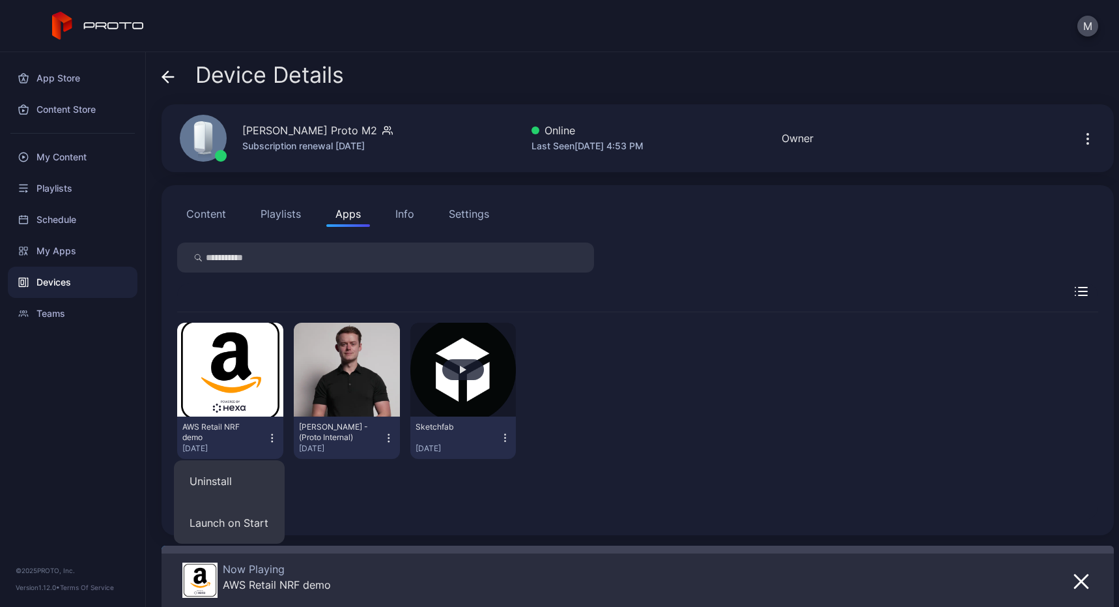
click at [443, 406] on button "button" at bounding box center [463, 370] width 106 height 94
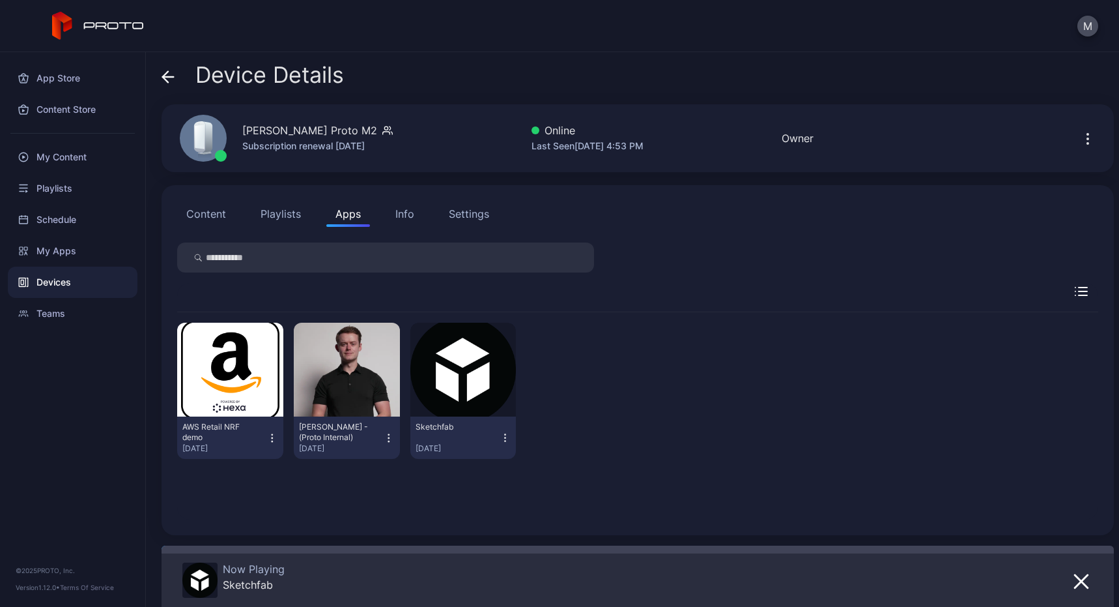
click at [216, 211] on button "Content" at bounding box center [206, 214] width 58 height 26
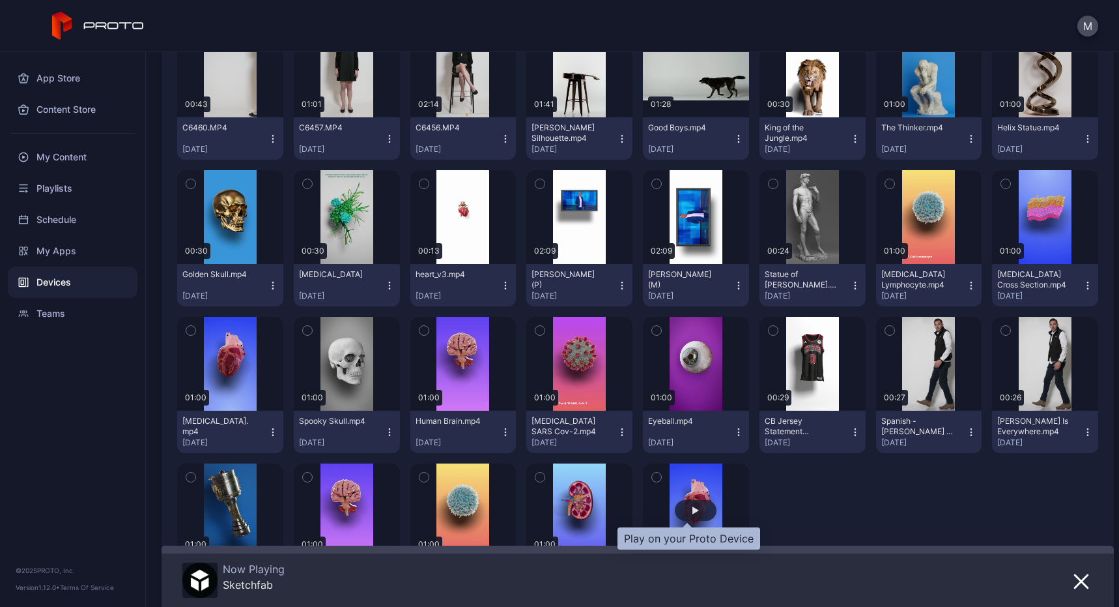
scroll to position [394, 0]
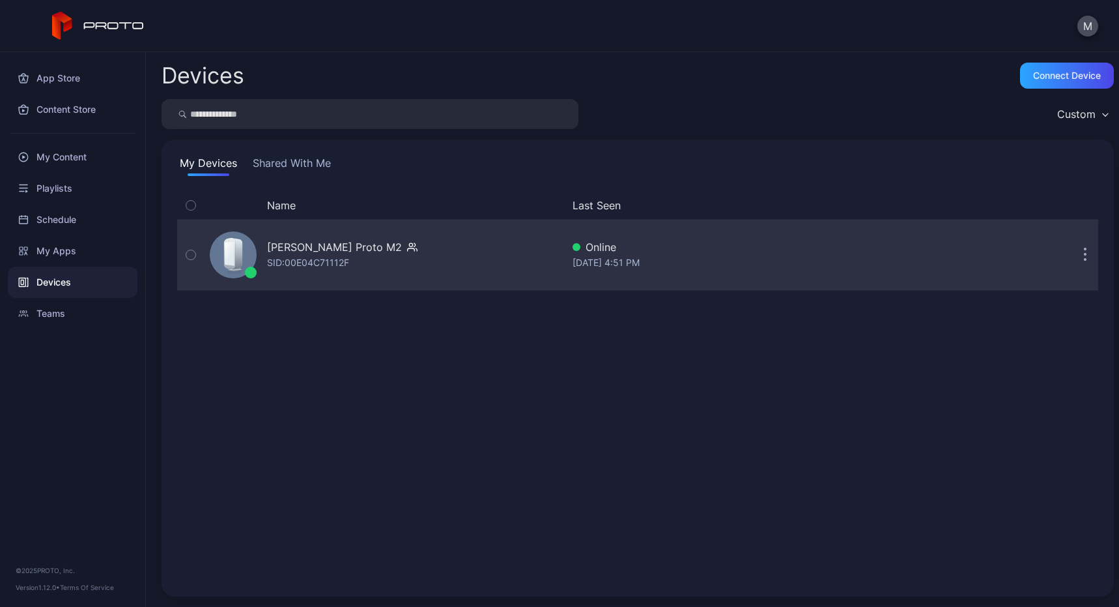
click at [453, 270] on div "[PERSON_NAME] Proto M2 SID: 00E04C71112F" at bounding box center [384, 254] width 358 height 65
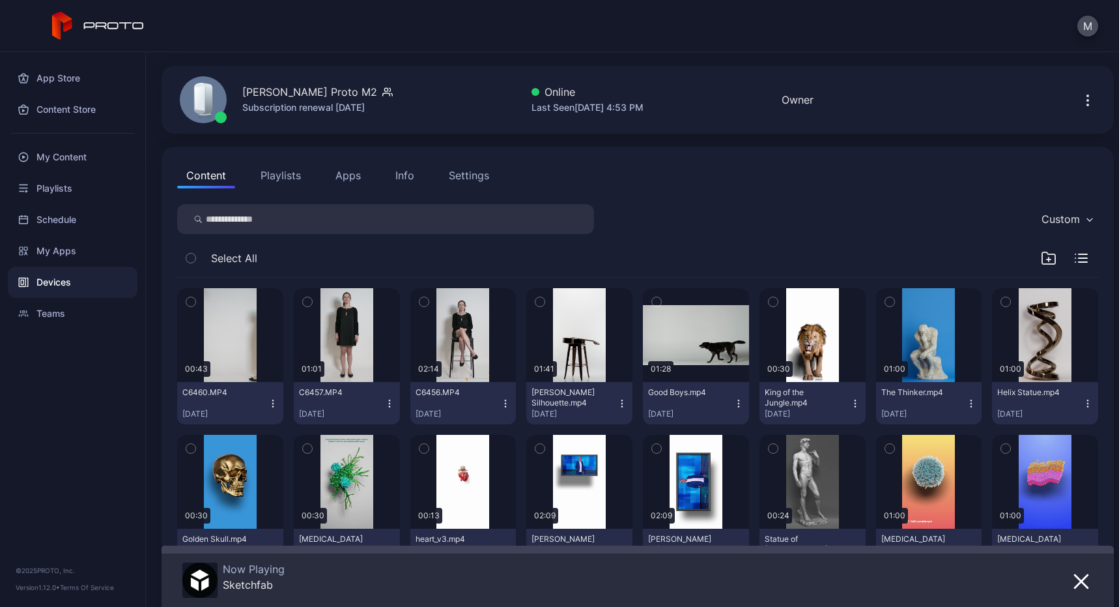
scroll to position [9, 0]
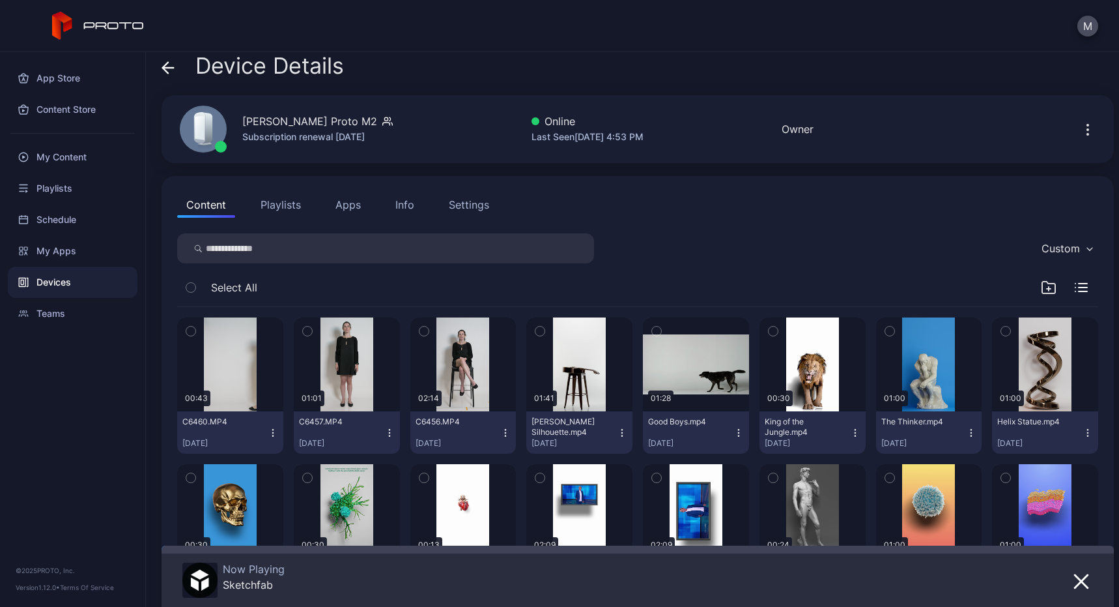
click at [339, 202] on button "Apps" at bounding box center [348, 205] width 44 height 26
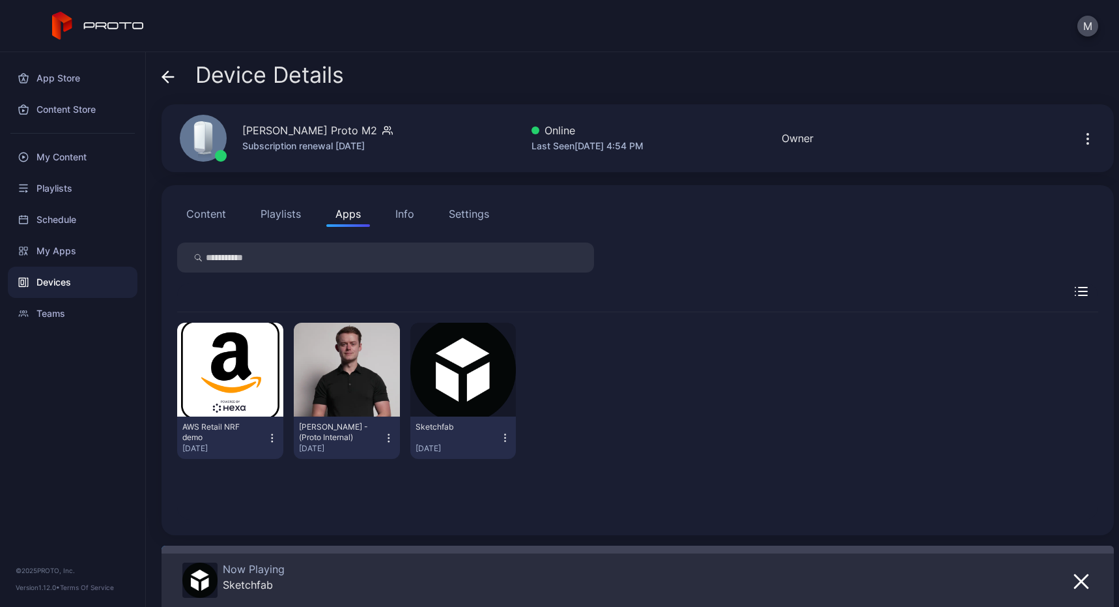
click at [272, 442] on icon "button" at bounding box center [272, 437] width 12 height 13
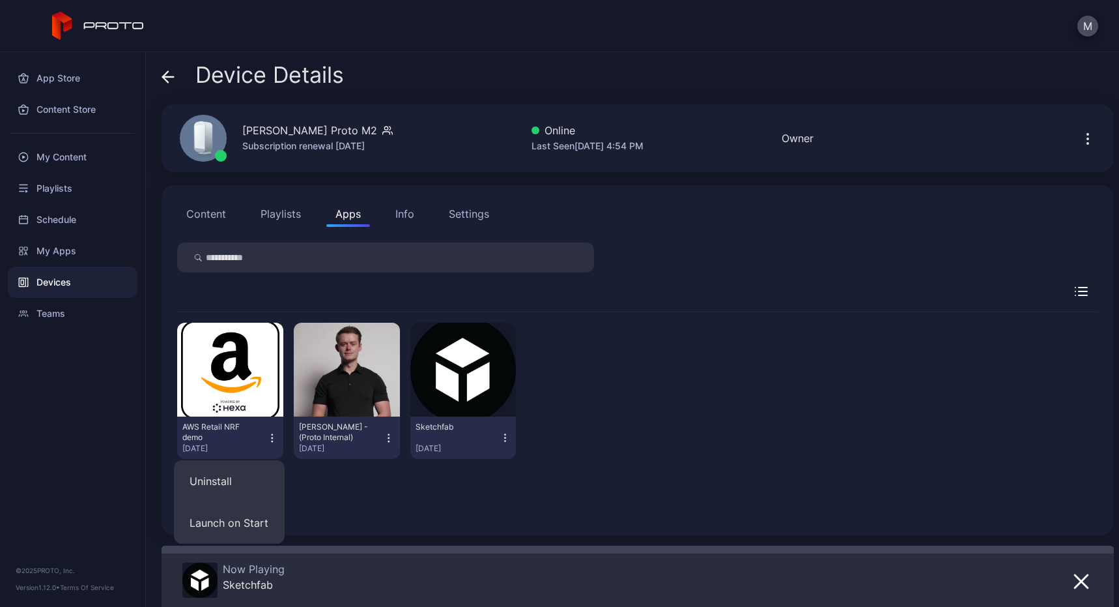
click at [242, 430] on div "AWS Retail NRF demo" at bounding box center [218, 432] width 72 height 21
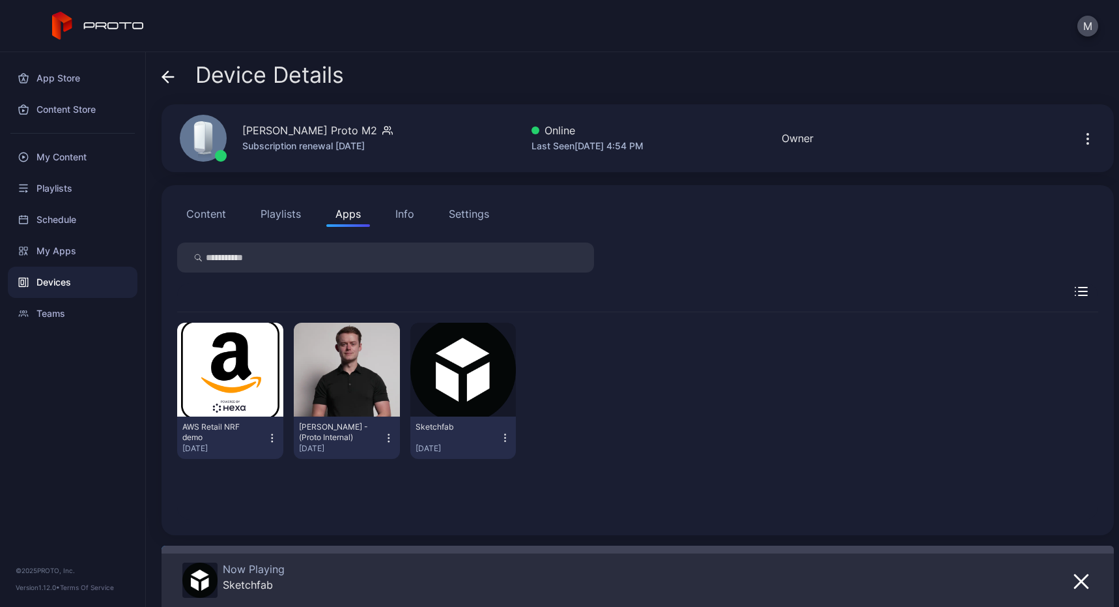
click at [242, 430] on div "AWS Retail NRF demo" at bounding box center [218, 432] width 72 height 21
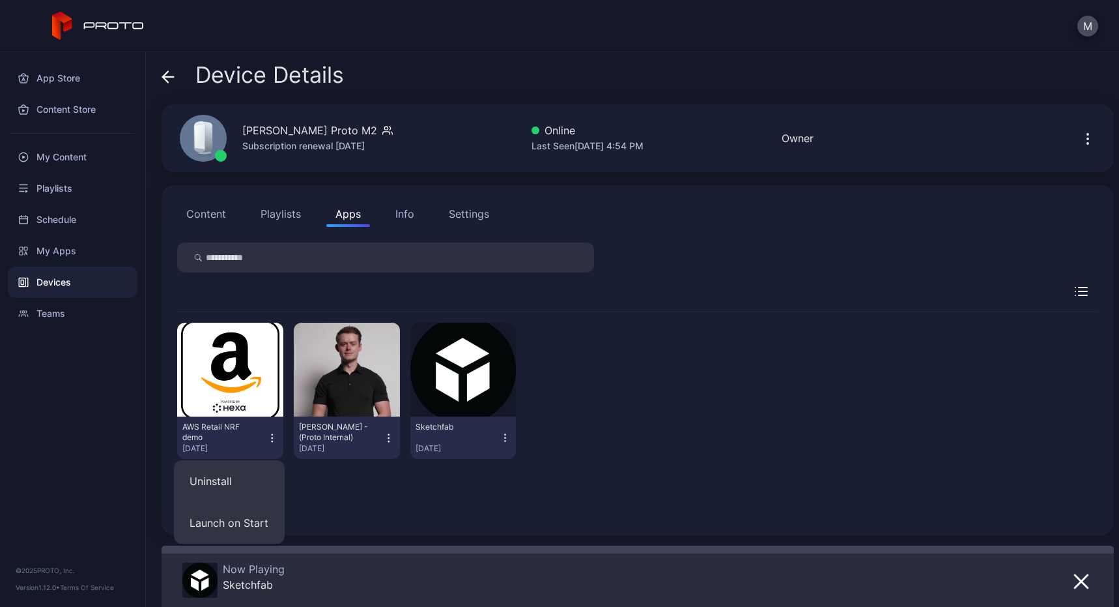
click at [688, 317] on div "AWS Retail NRF demo [DATE] [PERSON_NAME] - (Proto Internal) [DATE] Sketchfab [D…" at bounding box center [637, 390] width 921 height 157
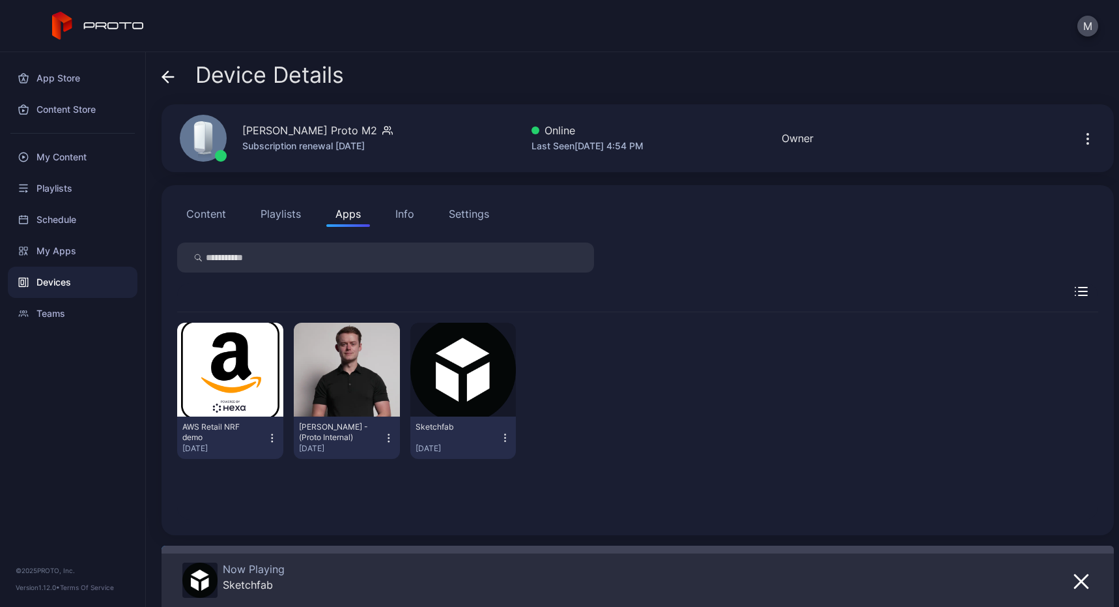
click at [216, 203] on button "Content" at bounding box center [206, 214] width 58 height 26
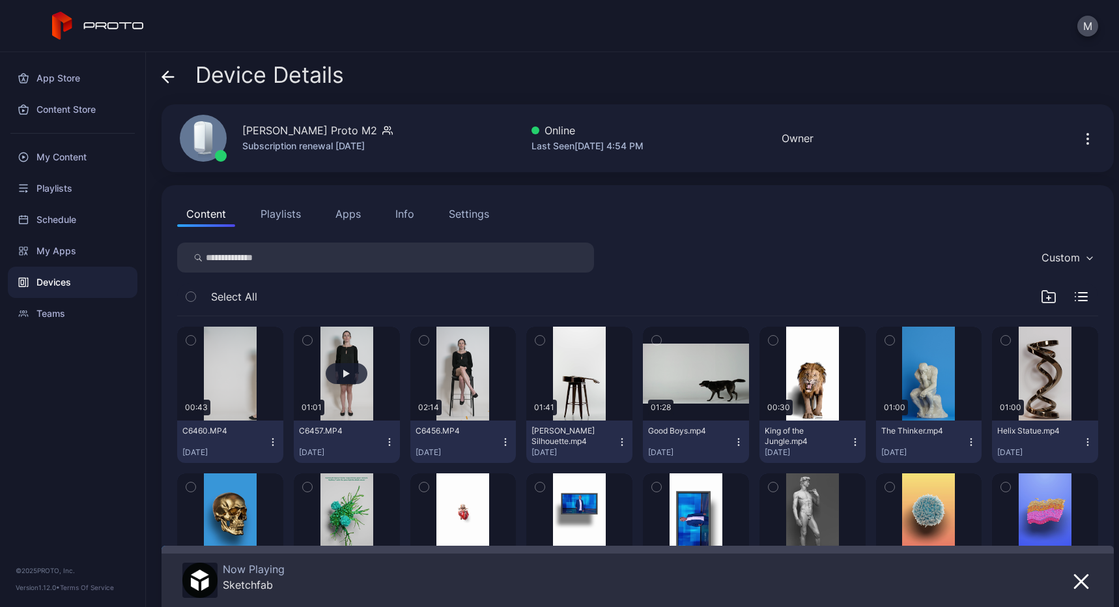
click at [355, 399] on button "button" at bounding box center [347, 373] width 106 height 94
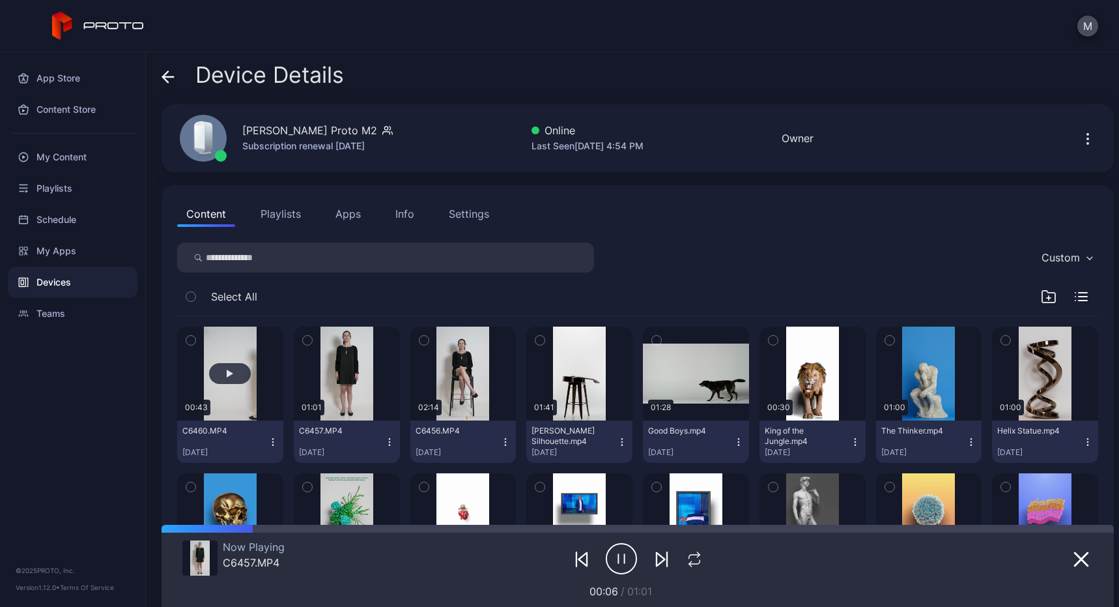
click at [248, 390] on button "button" at bounding box center [230, 373] width 106 height 94
click at [342, 411] on button "button" at bounding box center [347, 373] width 106 height 94
click at [238, 398] on button "button" at bounding box center [230, 373] width 106 height 94
